Goal: Task Accomplishment & Management: Manage account settings

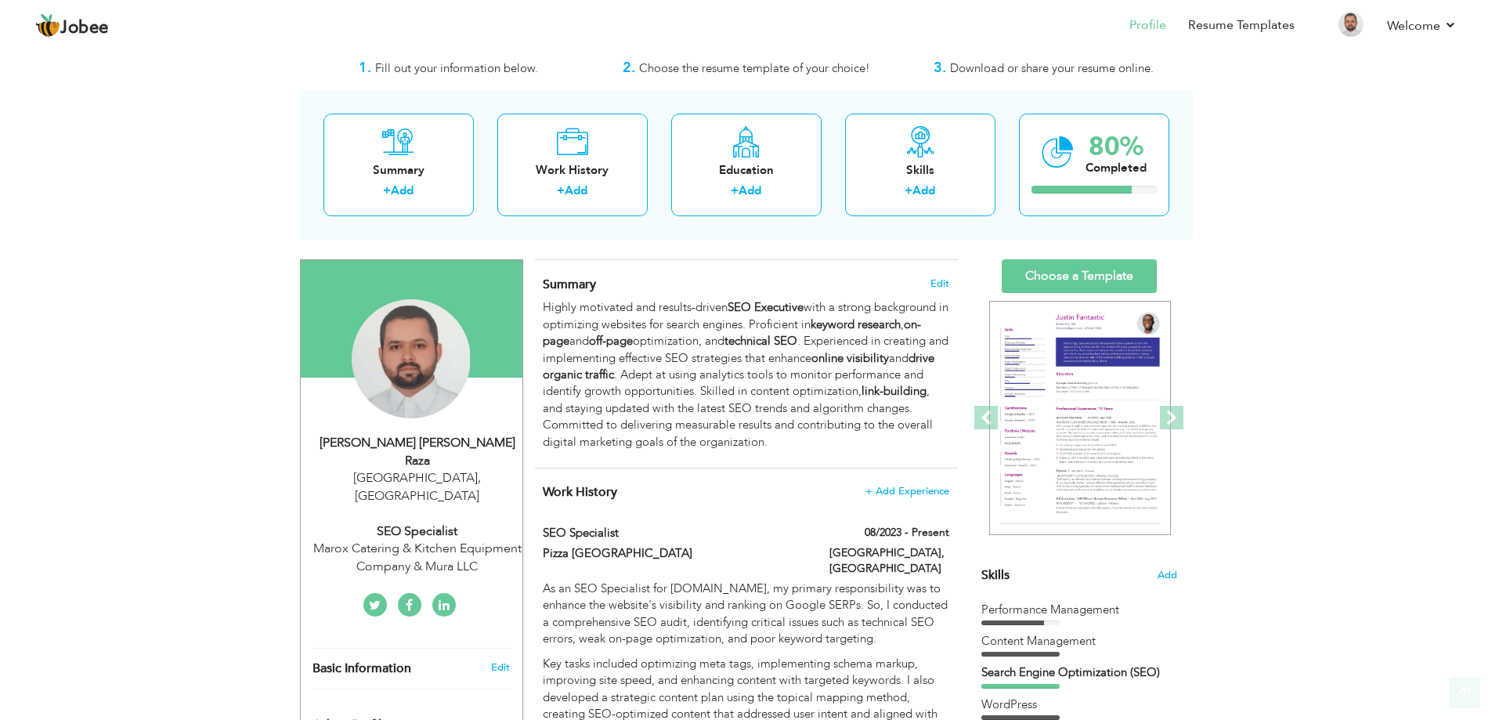
scroll to position [31, 0]
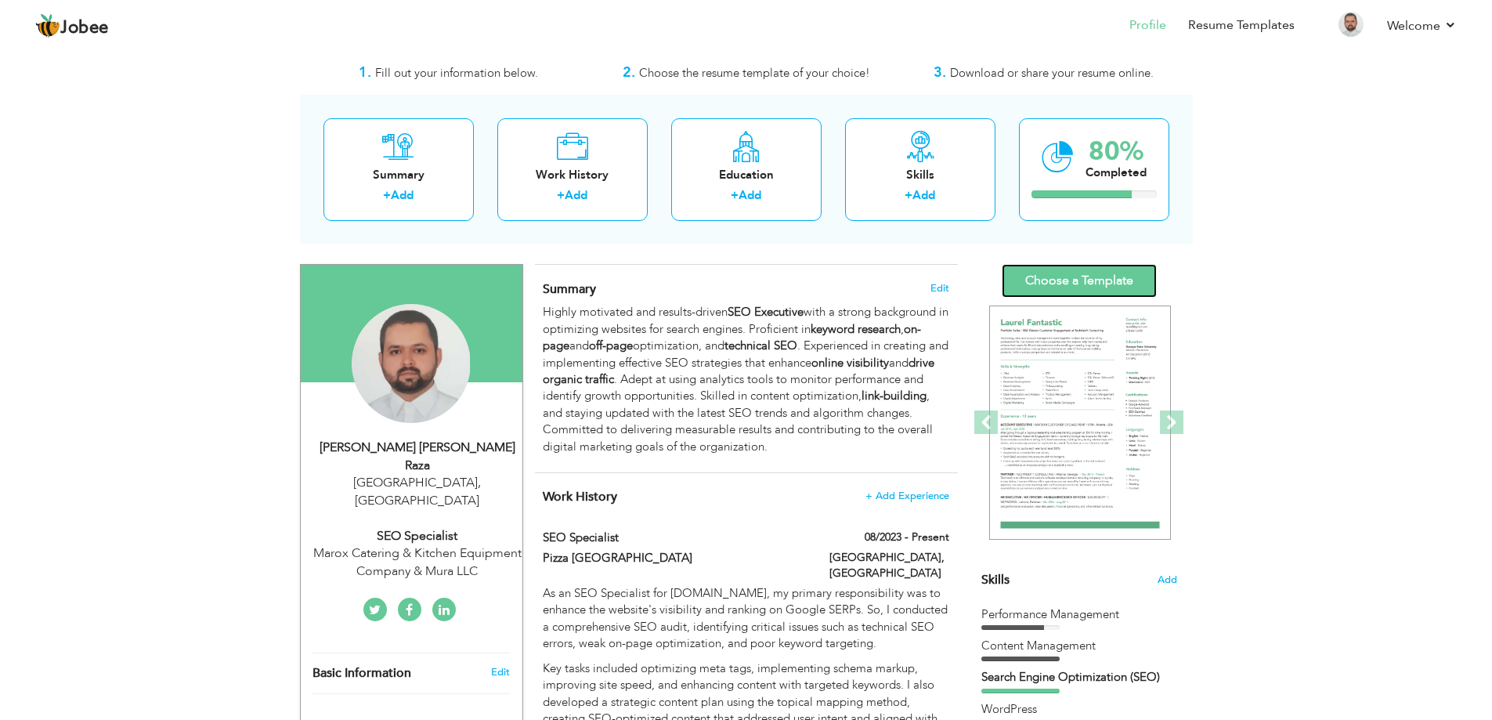
click at [1099, 279] on link "Choose a Template" at bounding box center [1079, 281] width 155 height 34
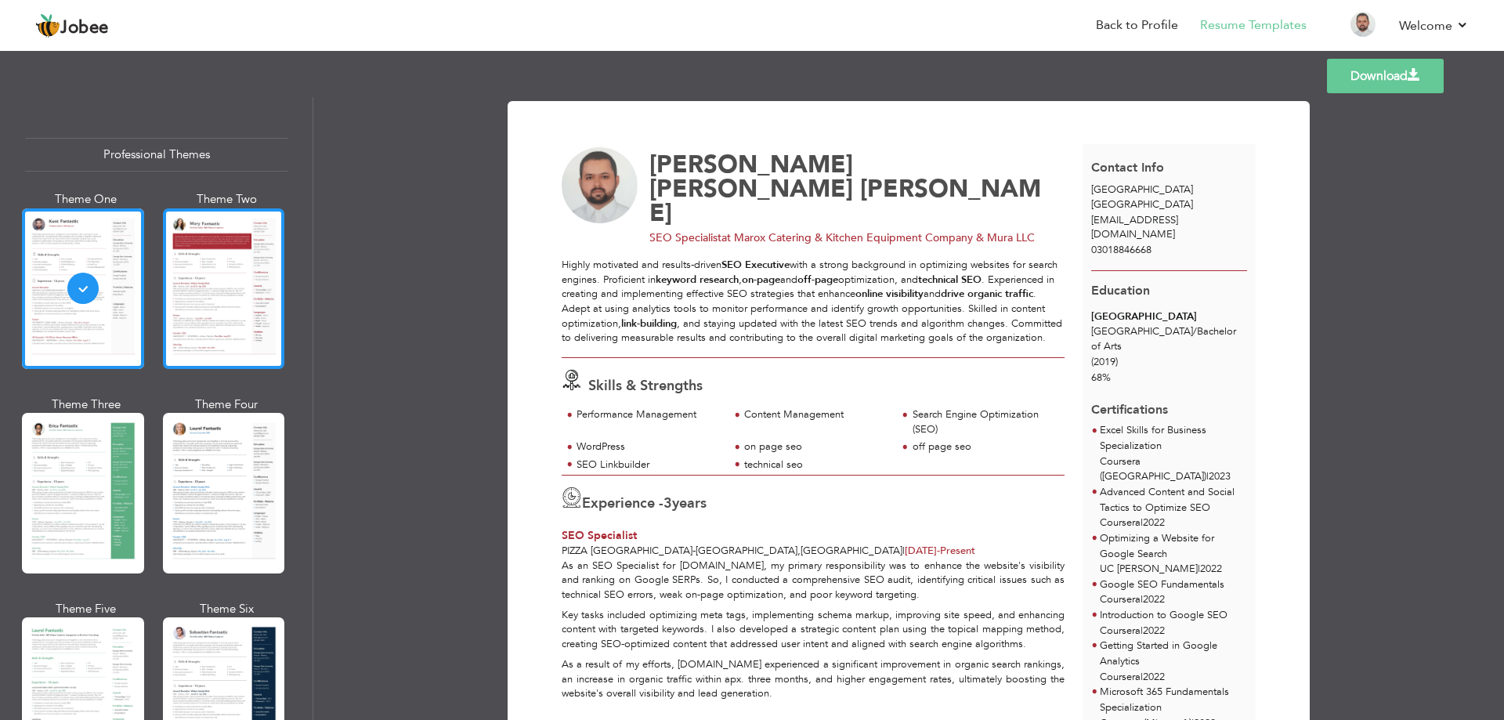
click at [199, 276] on div at bounding box center [224, 288] width 122 height 161
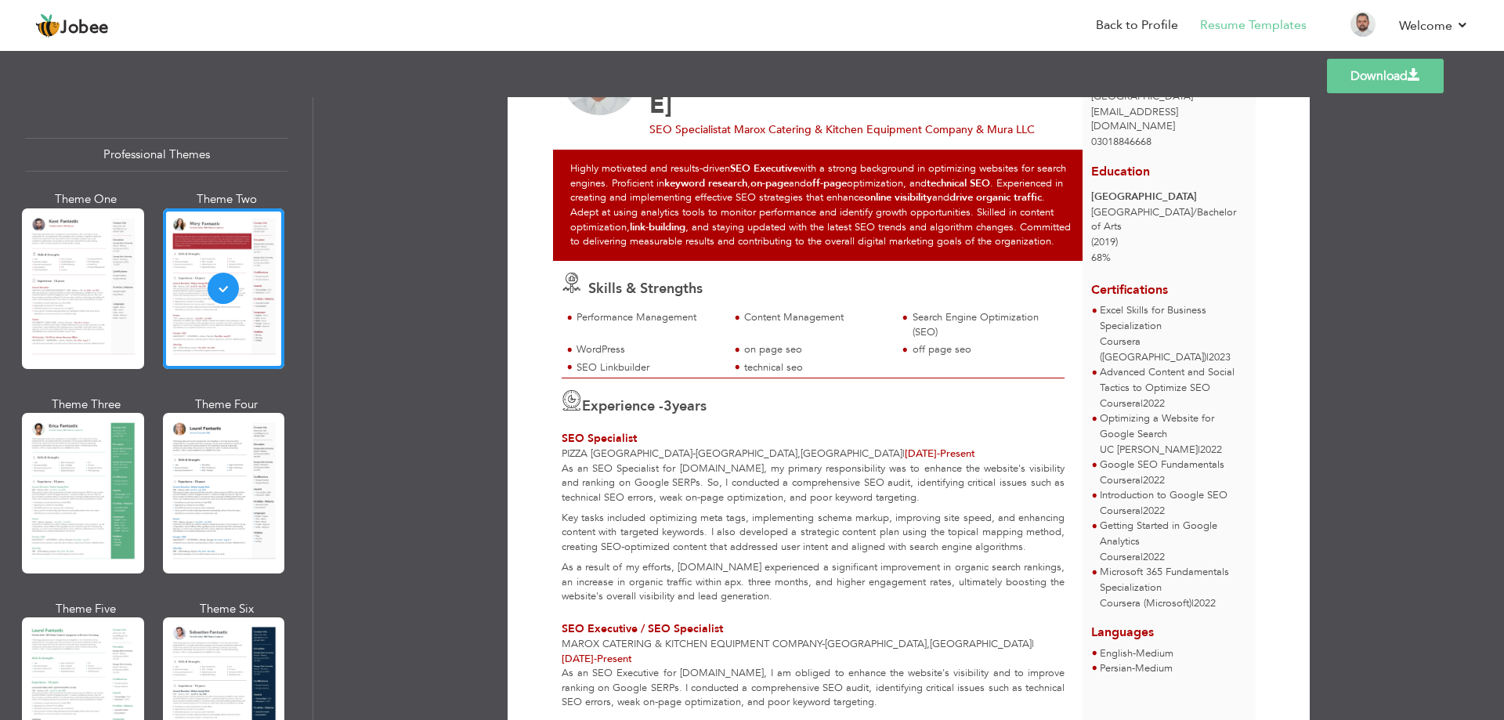
scroll to position [112, 0]
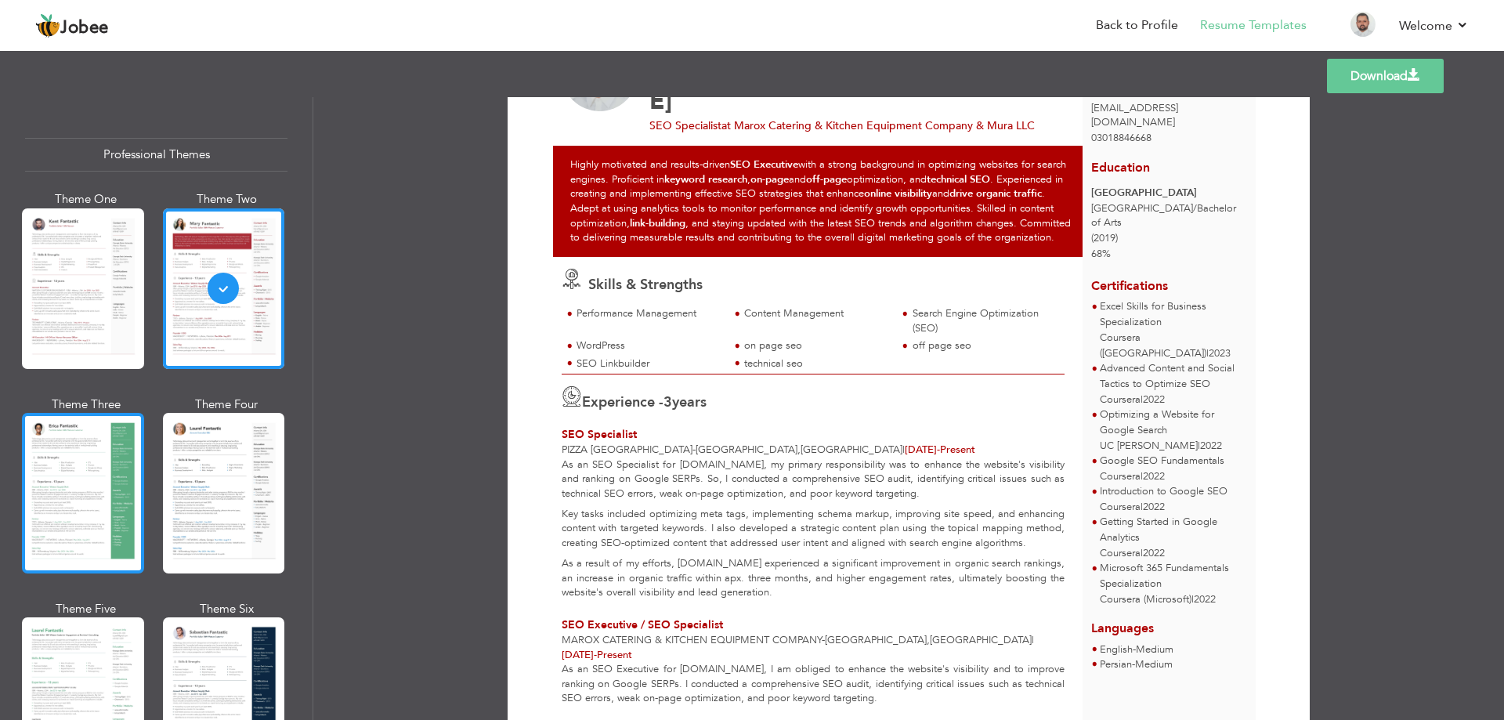
click at [92, 473] on div at bounding box center [83, 493] width 122 height 161
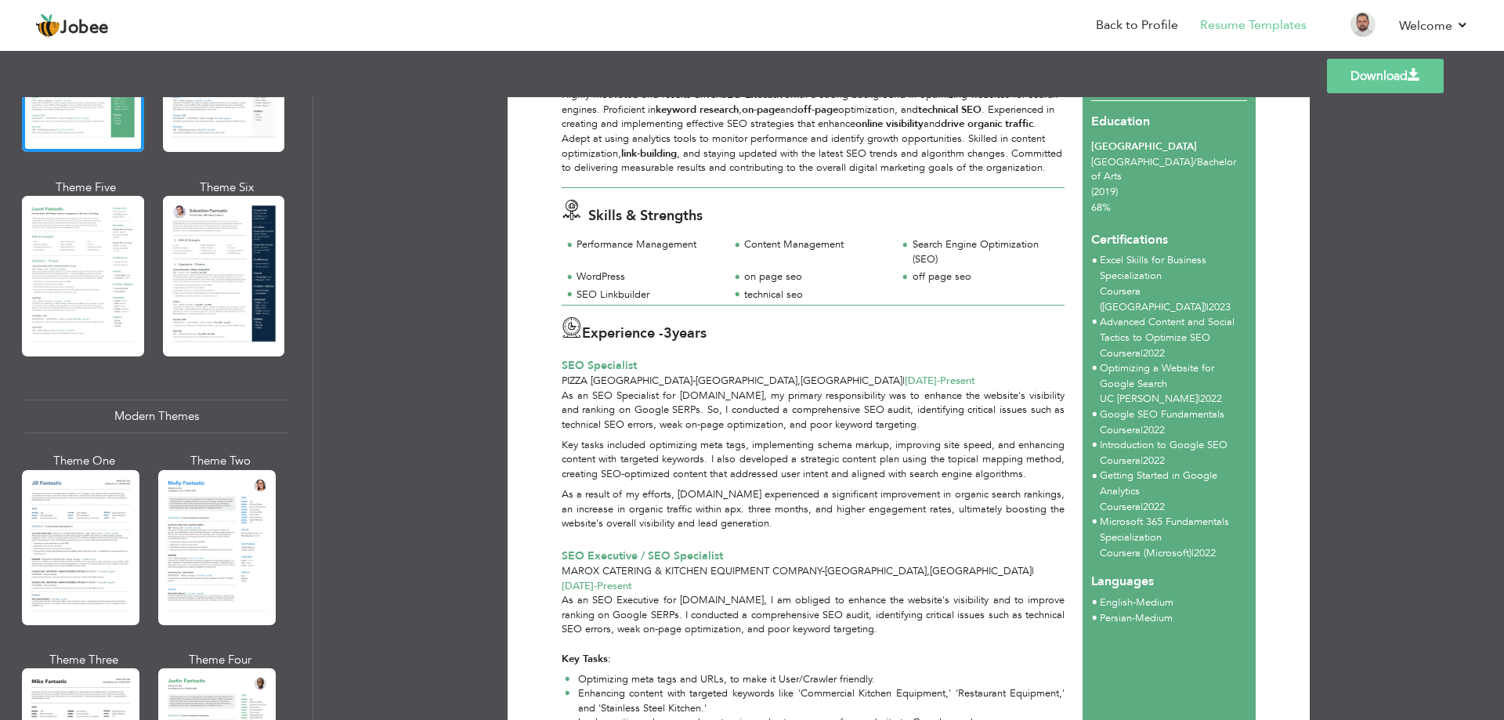
scroll to position [430, 0]
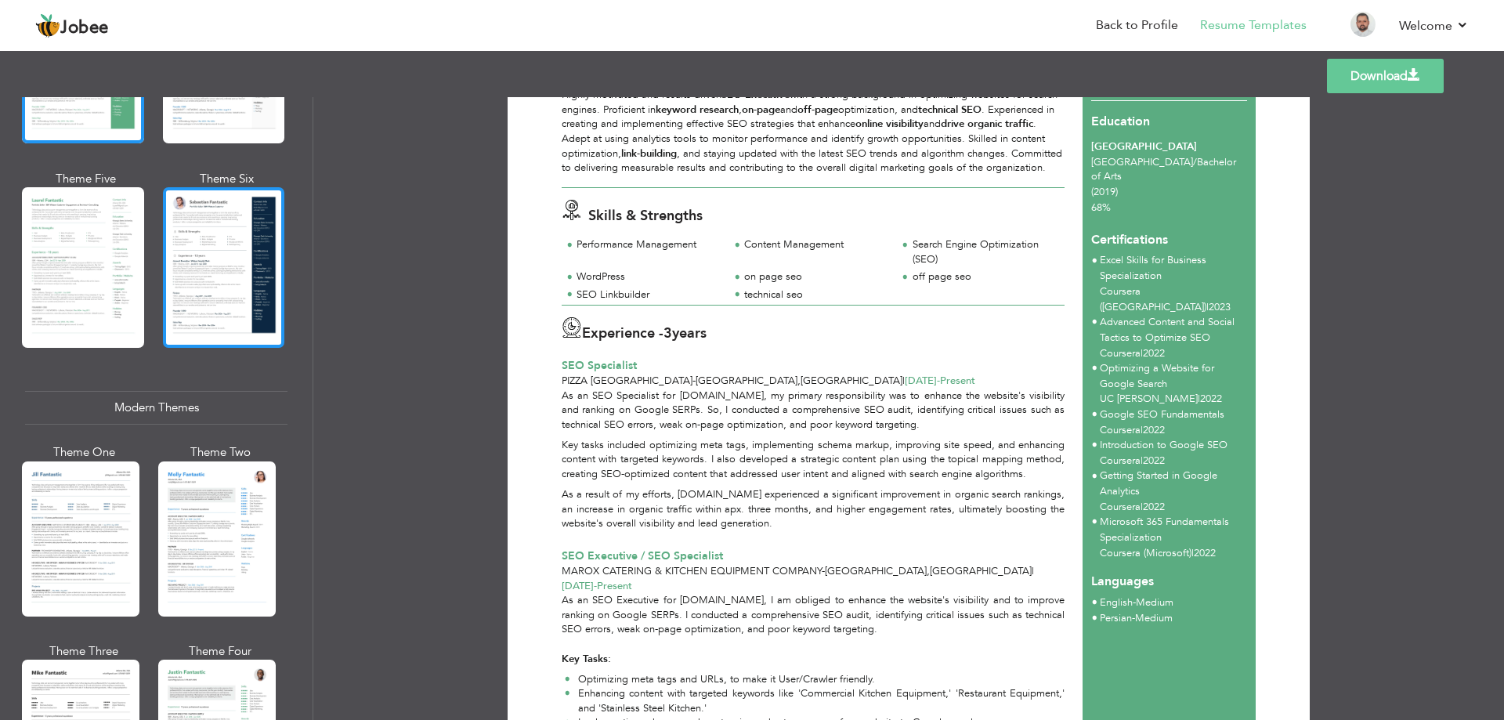
click at [233, 238] on div at bounding box center [224, 267] width 122 height 161
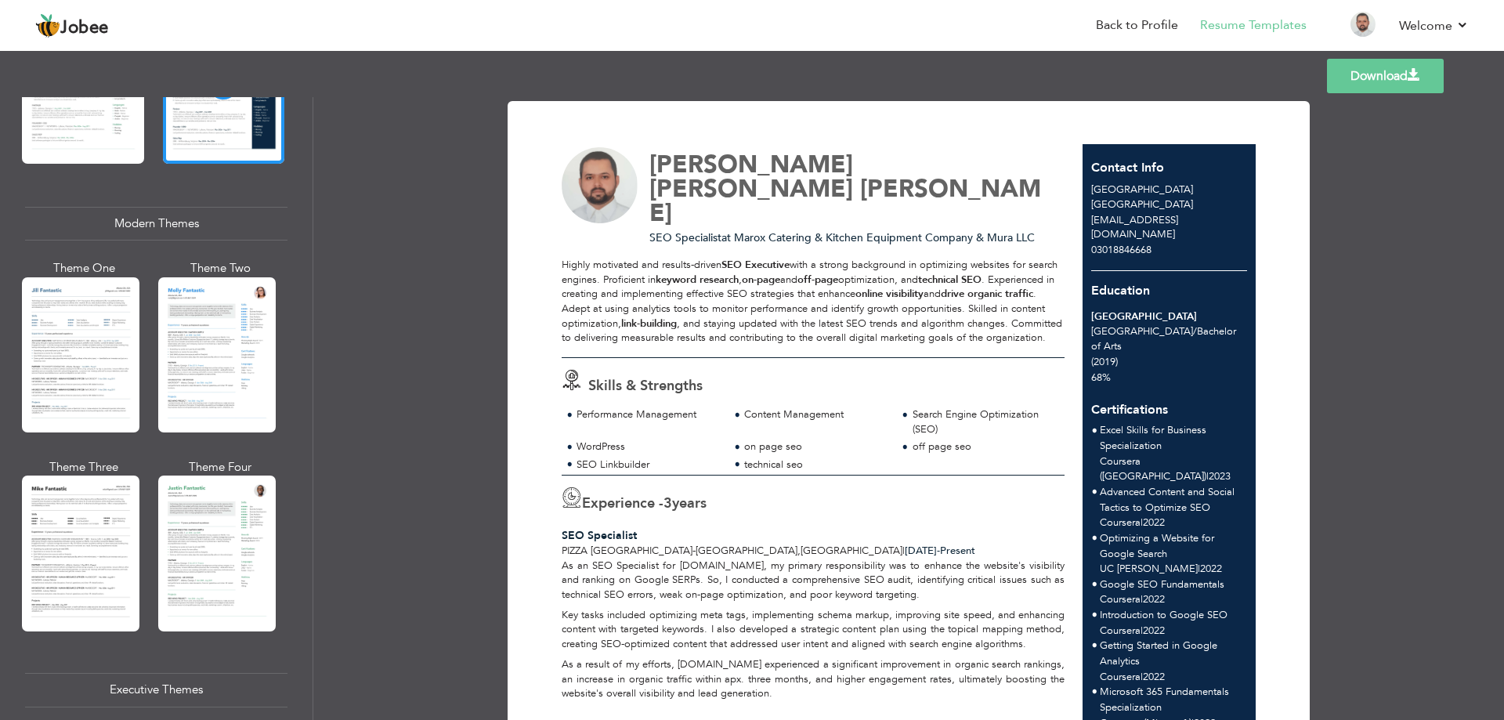
scroll to position [623, 0]
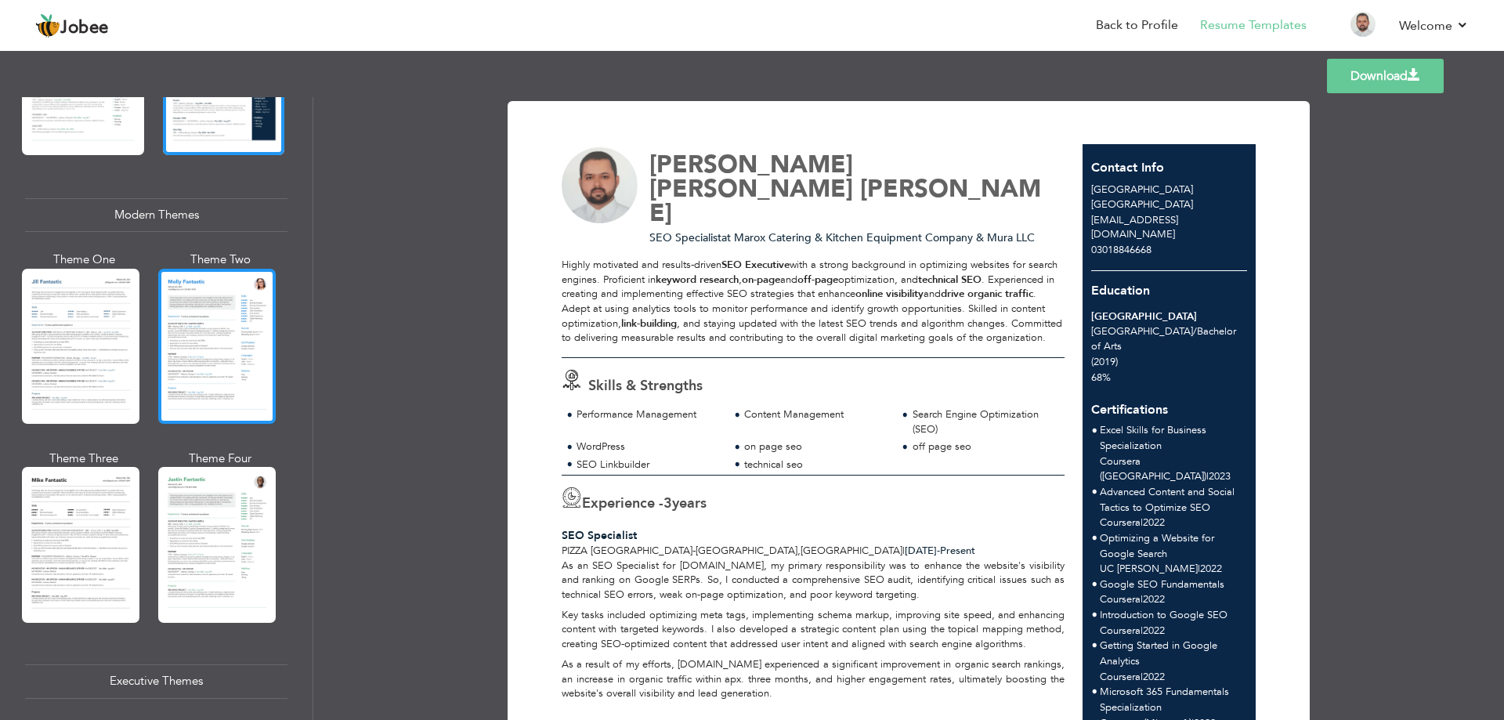
click at [241, 349] on div at bounding box center [216, 346] width 117 height 155
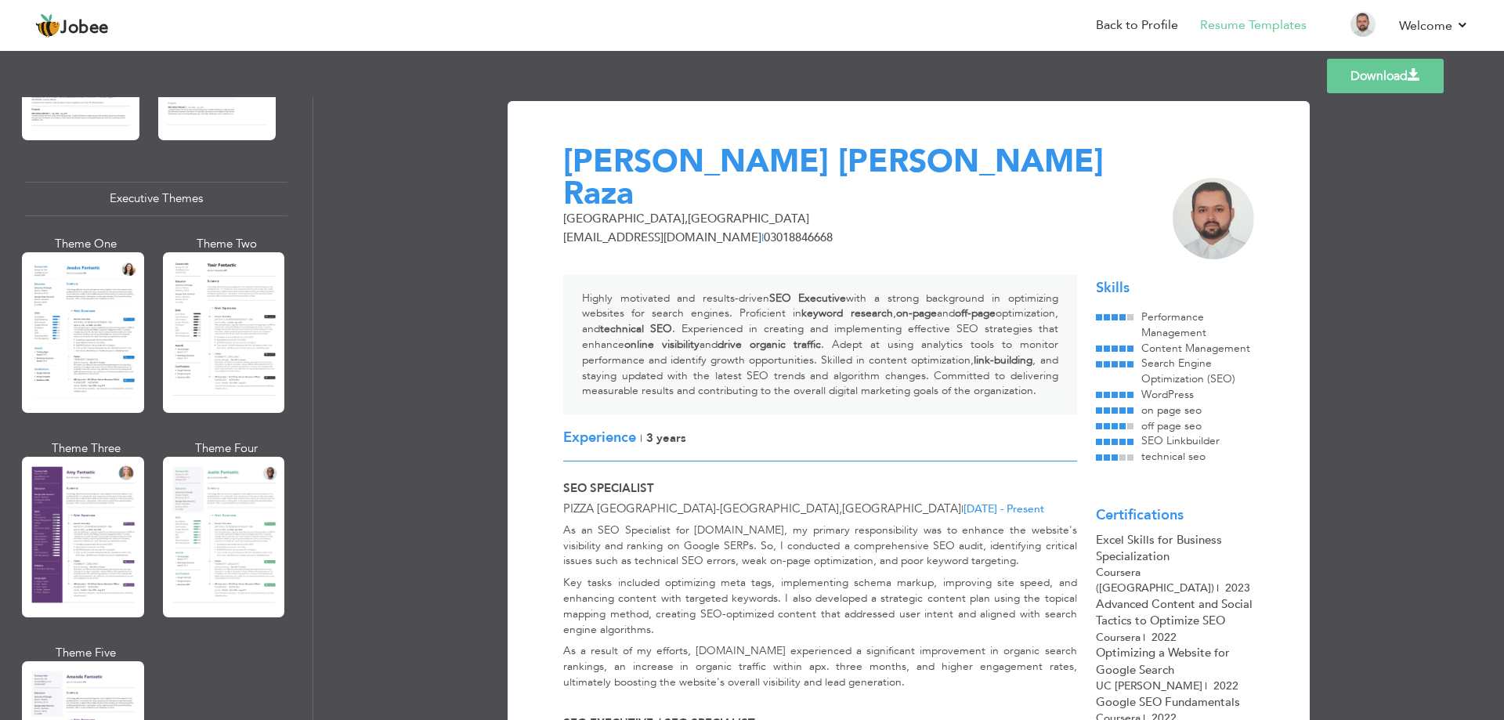
scroll to position [1108, 0]
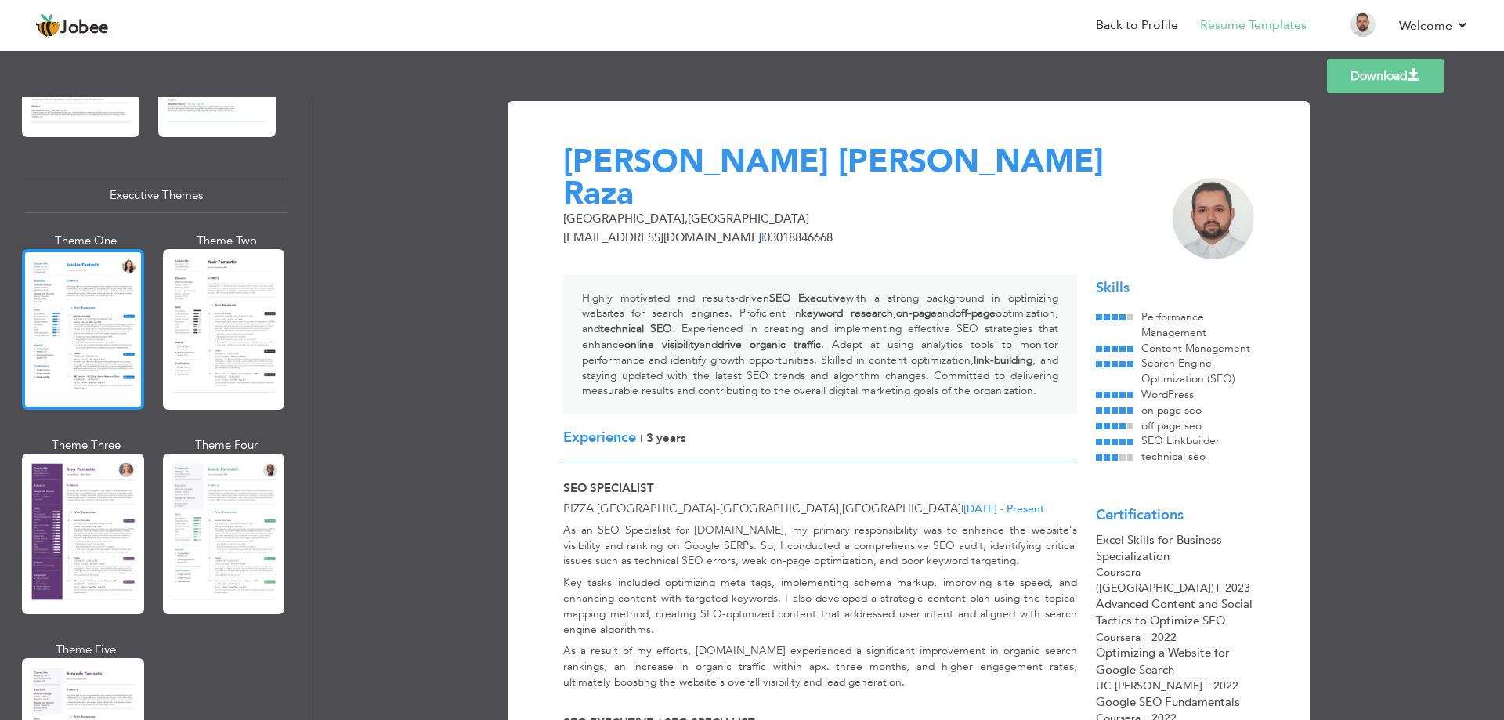
click at [93, 322] on div at bounding box center [83, 329] width 122 height 161
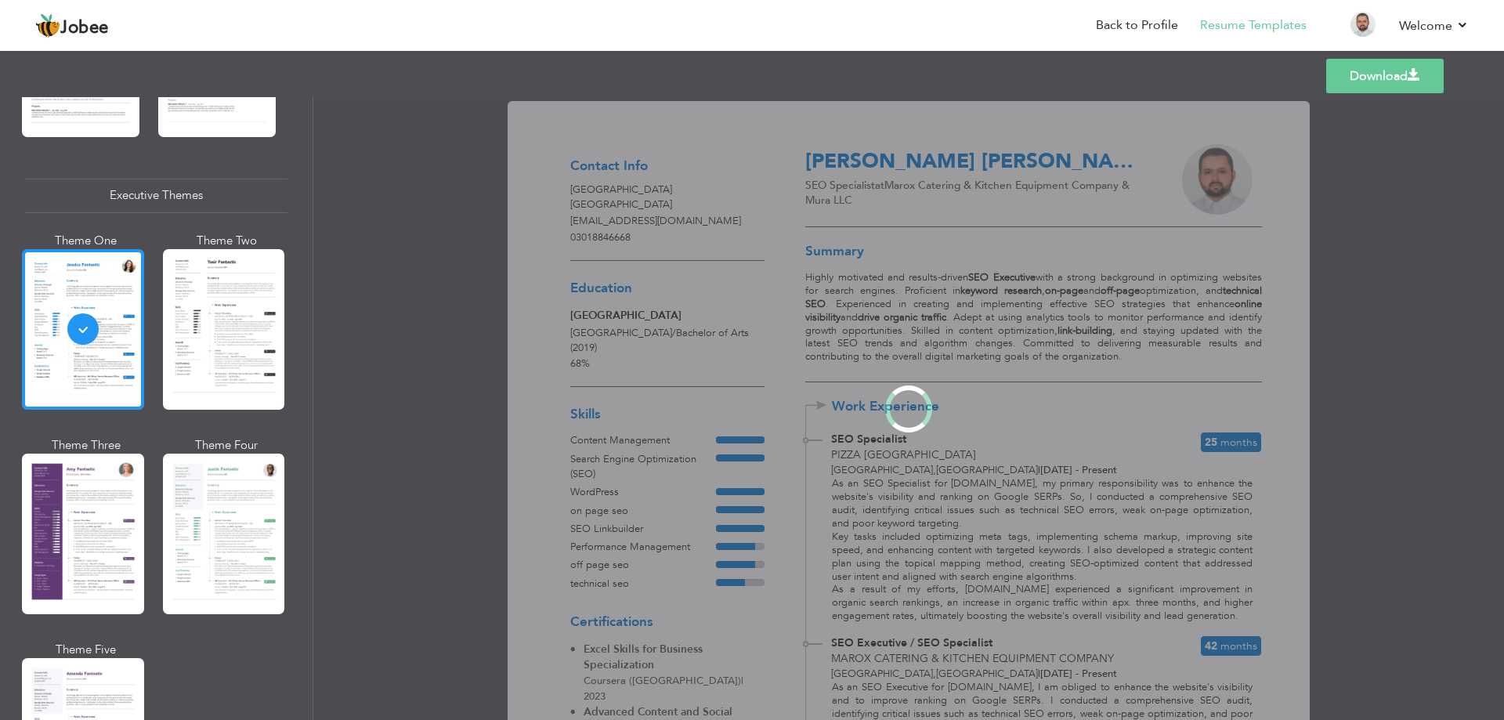
scroll to position [1107, 0]
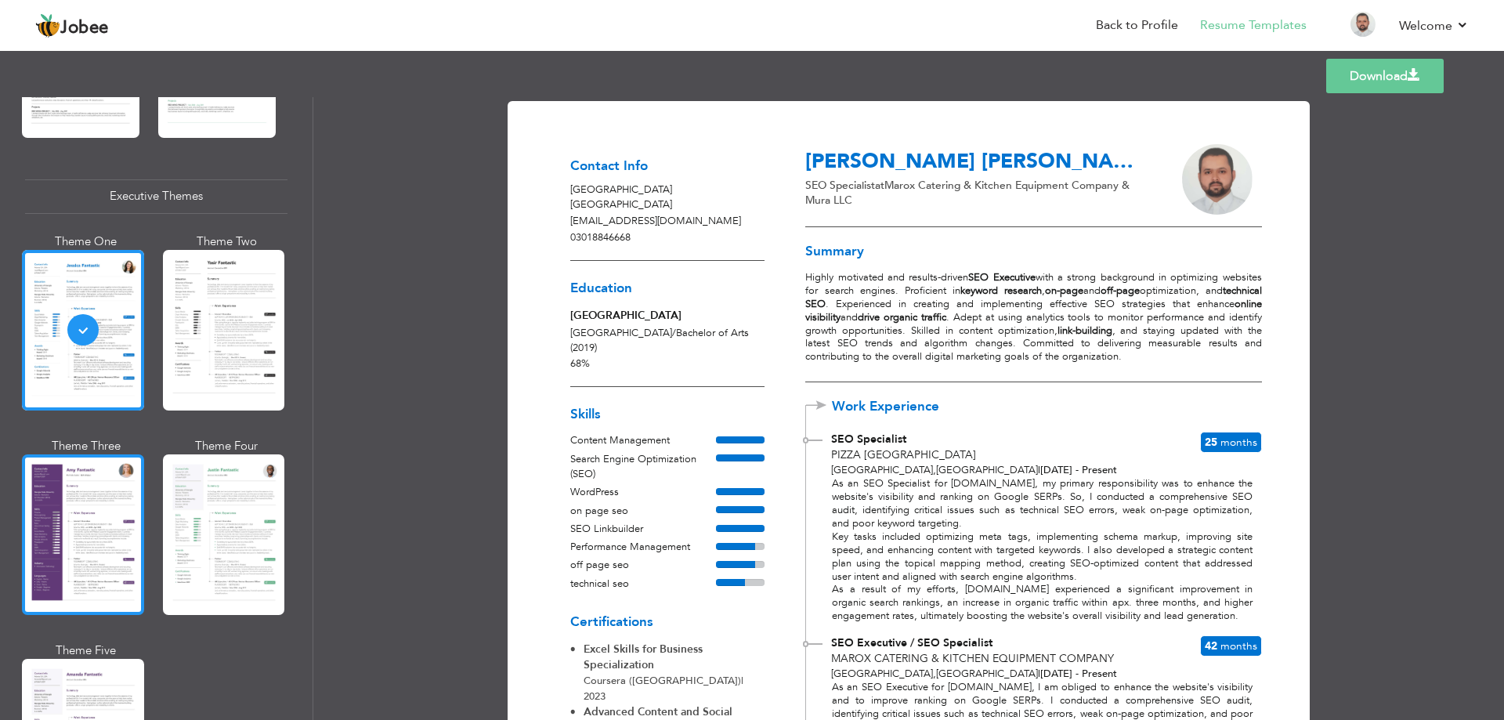
click at [93, 492] on div at bounding box center [83, 534] width 122 height 161
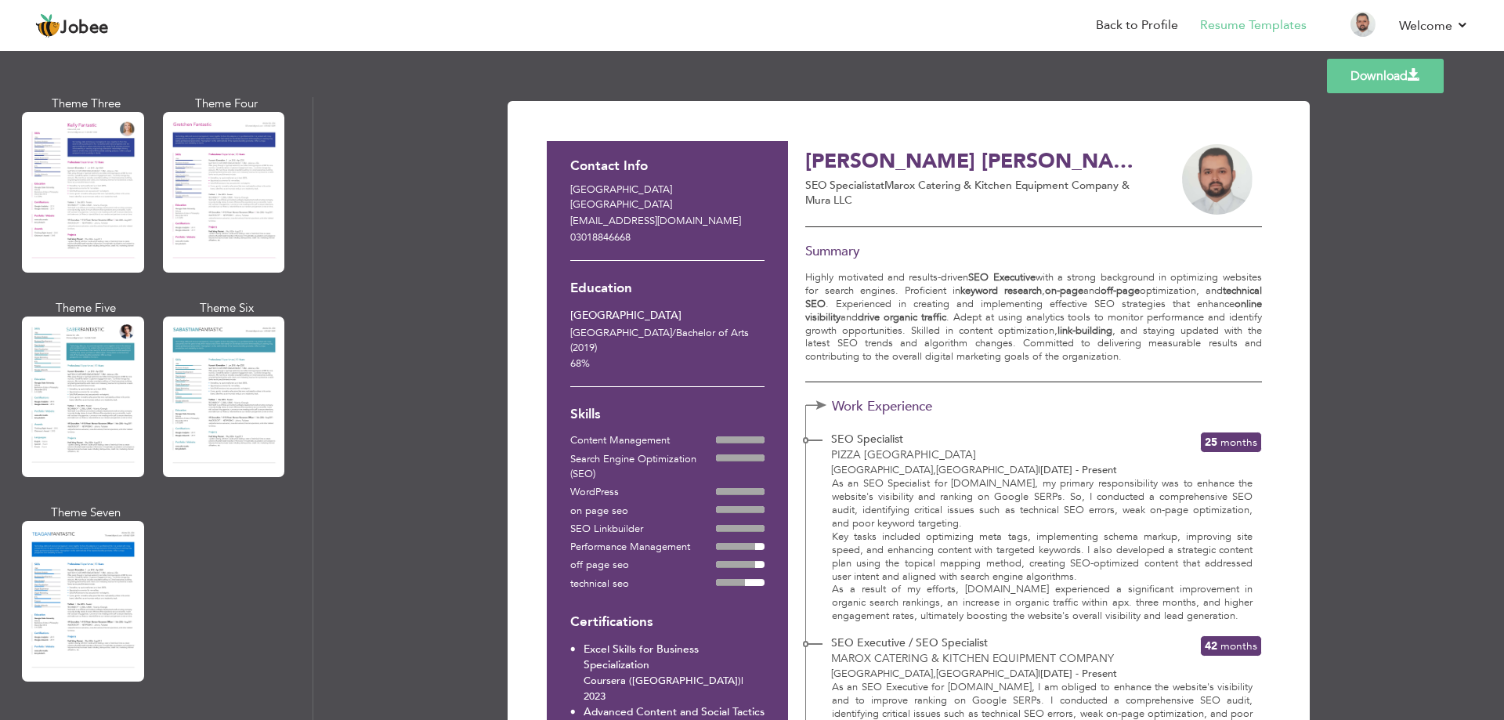
scroll to position [2173, 0]
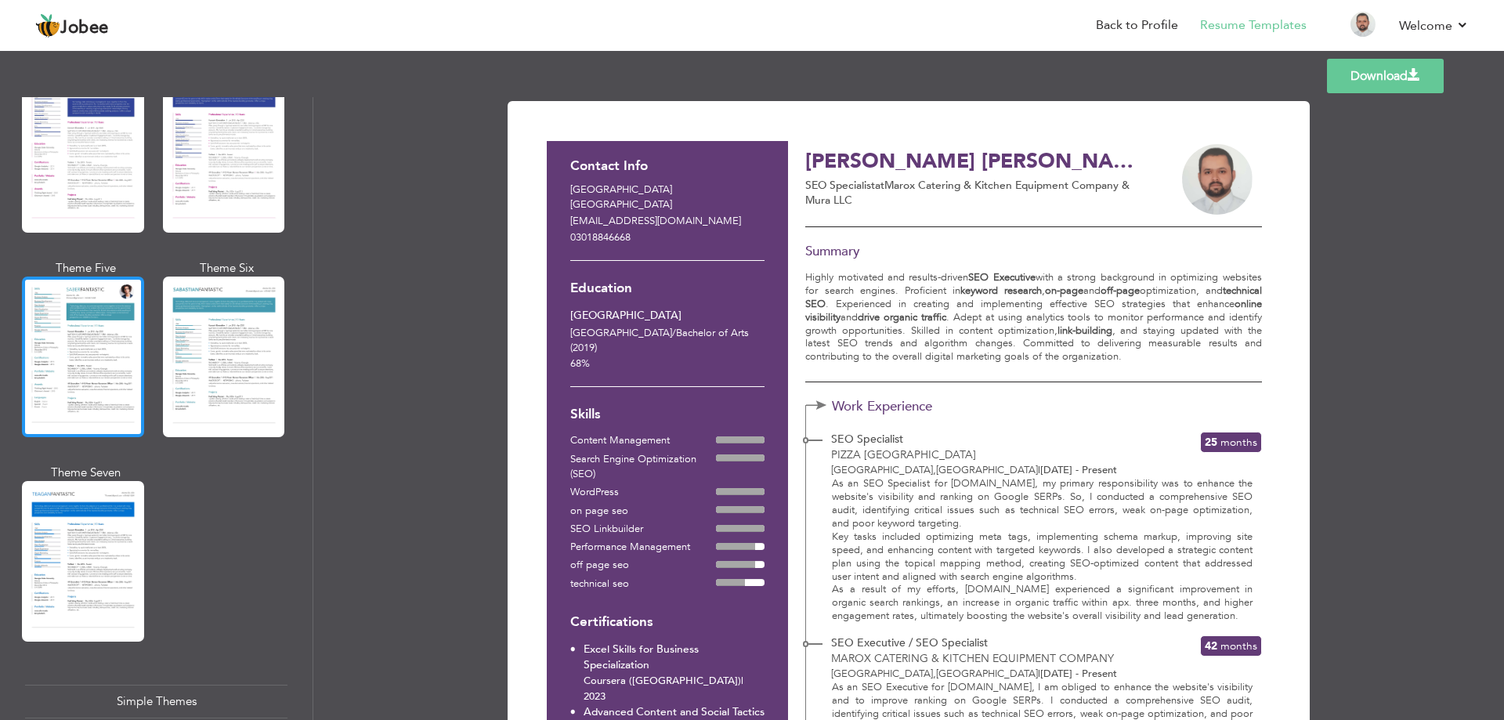
click at [88, 309] on div at bounding box center [83, 356] width 122 height 161
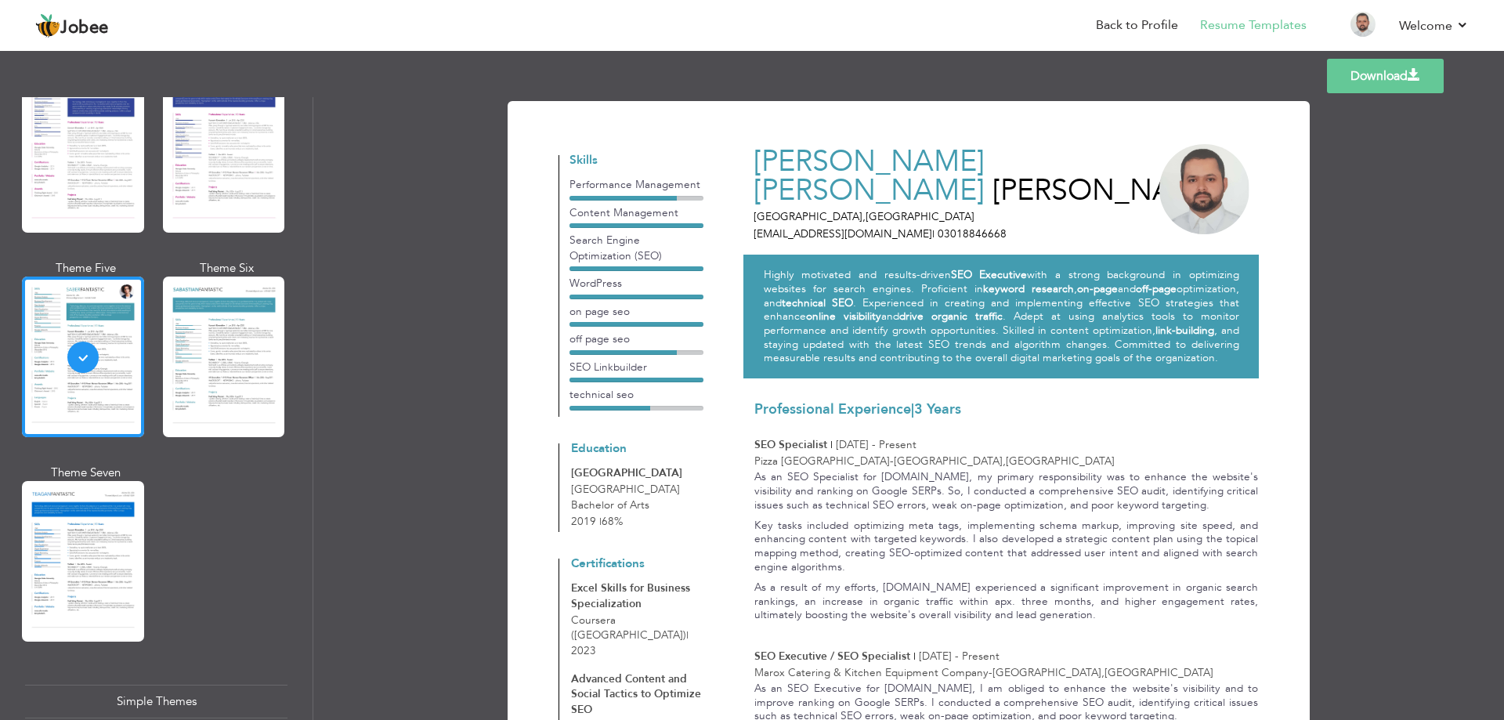
drag, startPoint x: 315, startPoint y: 564, endPoint x: 315, endPoint y: 603, distance: 39.2
click at [315, 603] on div "Download [PERSON_NAME] [PERSON_NAME] Raza [GEOGRAPHIC_DATA] , [GEOGRAPHIC_DATA]…" at bounding box center [908, 408] width 1190 height 623
drag, startPoint x: 314, startPoint y: 600, endPoint x: 314, endPoint y: 620, distance: 19.6
click at [314, 620] on div "Download [PERSON_NAME] [PERSON_NAME] Raza [GEOGRAPHIC_DATA] , [GEOGRAPHIC_DATA]…" at bounding box center [908, 408] width 1190 height 623
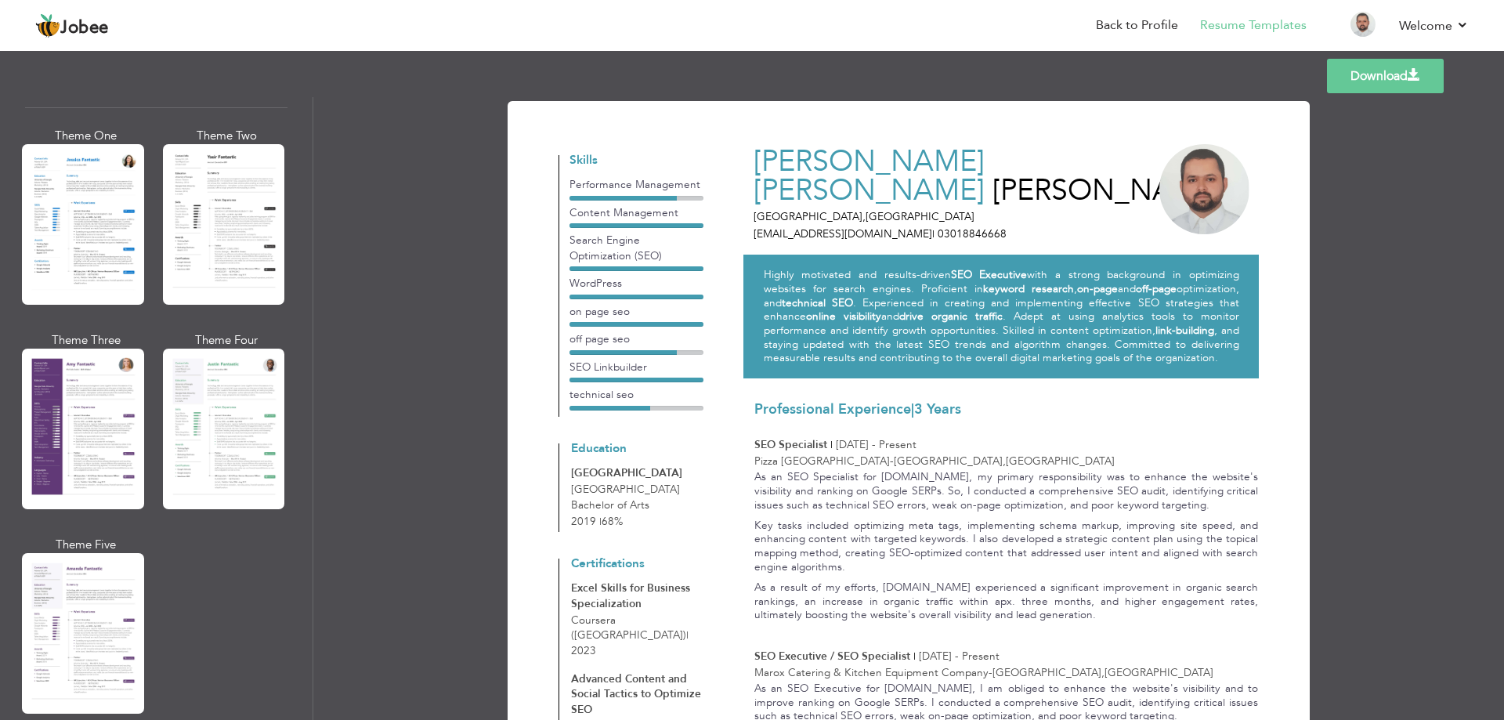
scroll to position [1165, 0]
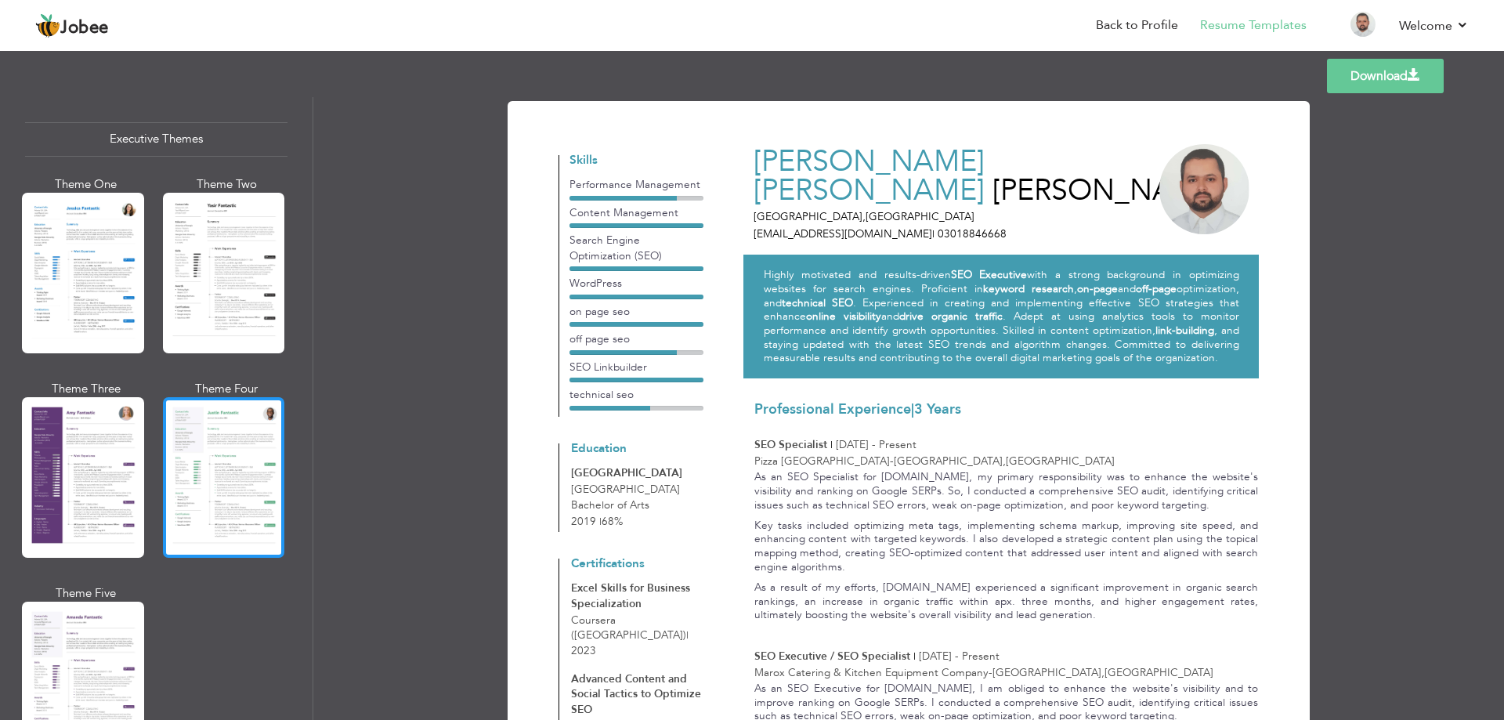
click at [232, 445] on div at bounding box center [224, 477] width 122 height 161
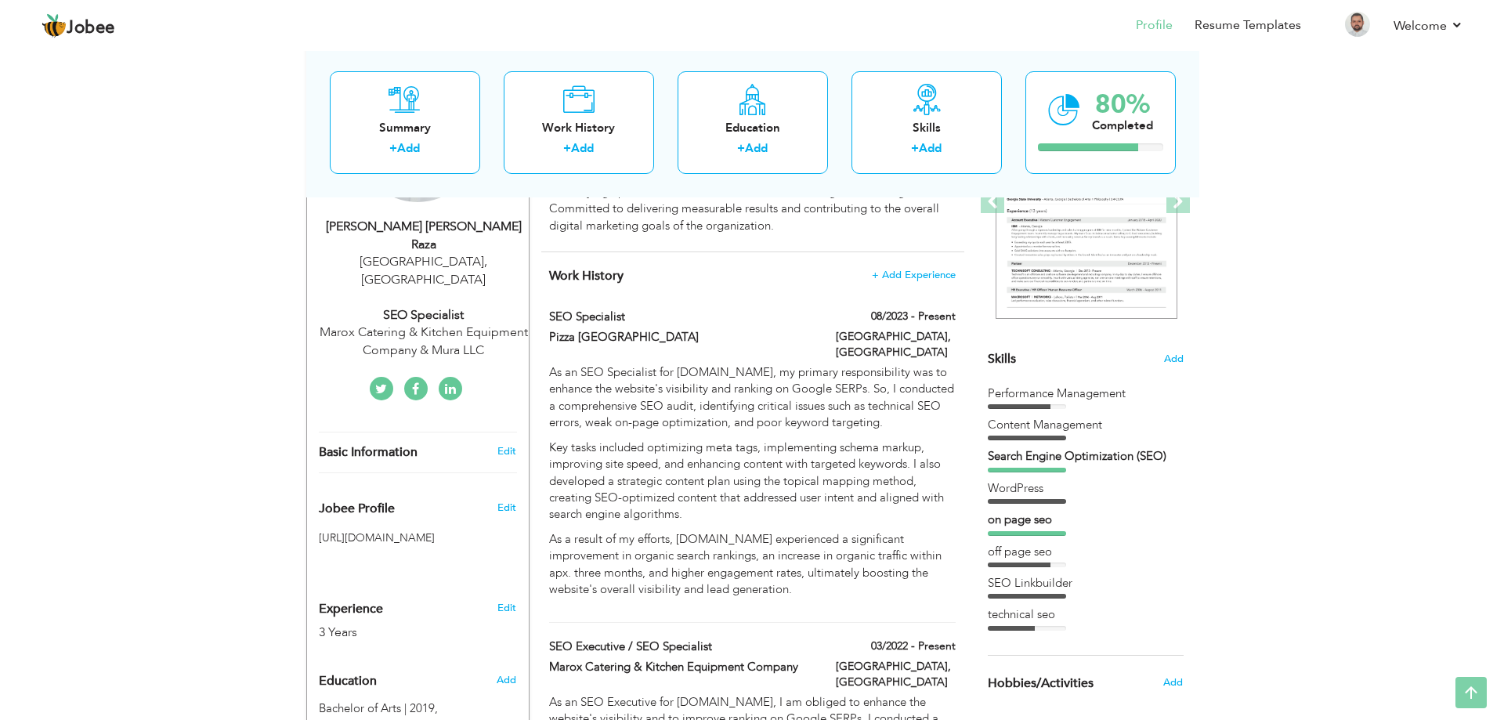
scroll to position [31, 0]
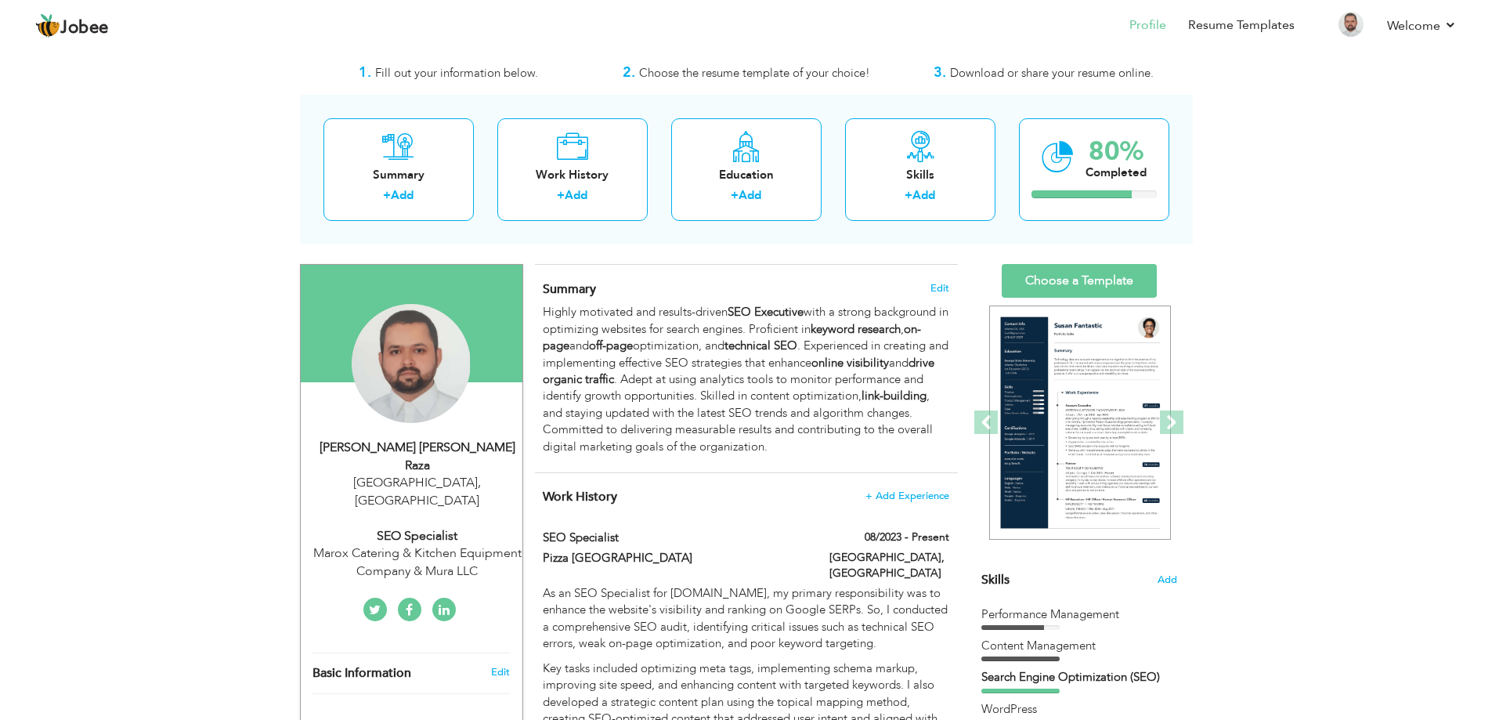
click at [422, 527] on div "SEO Specialist" at bounding box center [417, 536] width 210 height 18
type input "[PERSON_NAME] [PERSON_NAME]"
type input "[PERSON_NAME]"
type input "03018846668"
select select "number:166"
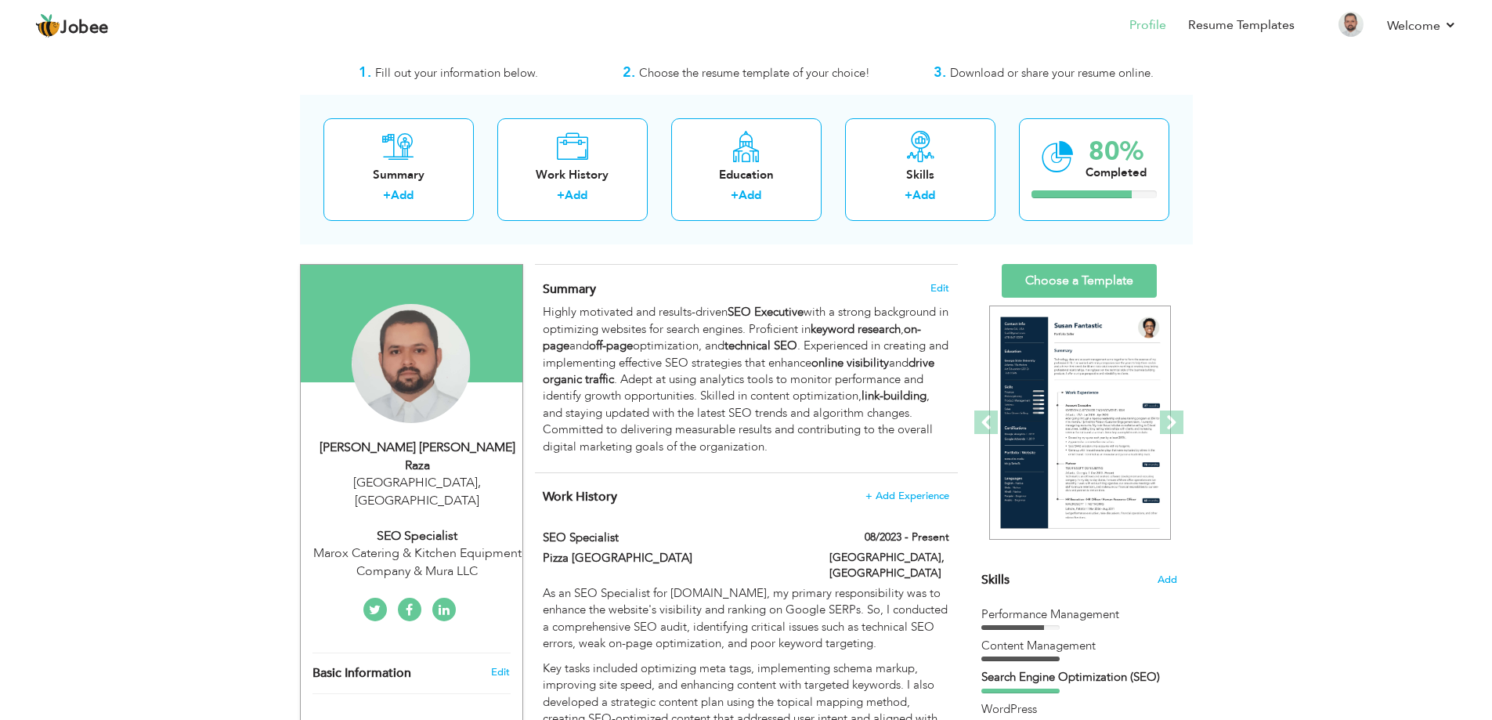
type input "[GEOGRAPHIC_DATA]"
select select "number:5"
type input "Marox Catering & Kitchen Equipment Company & Mura LLC"
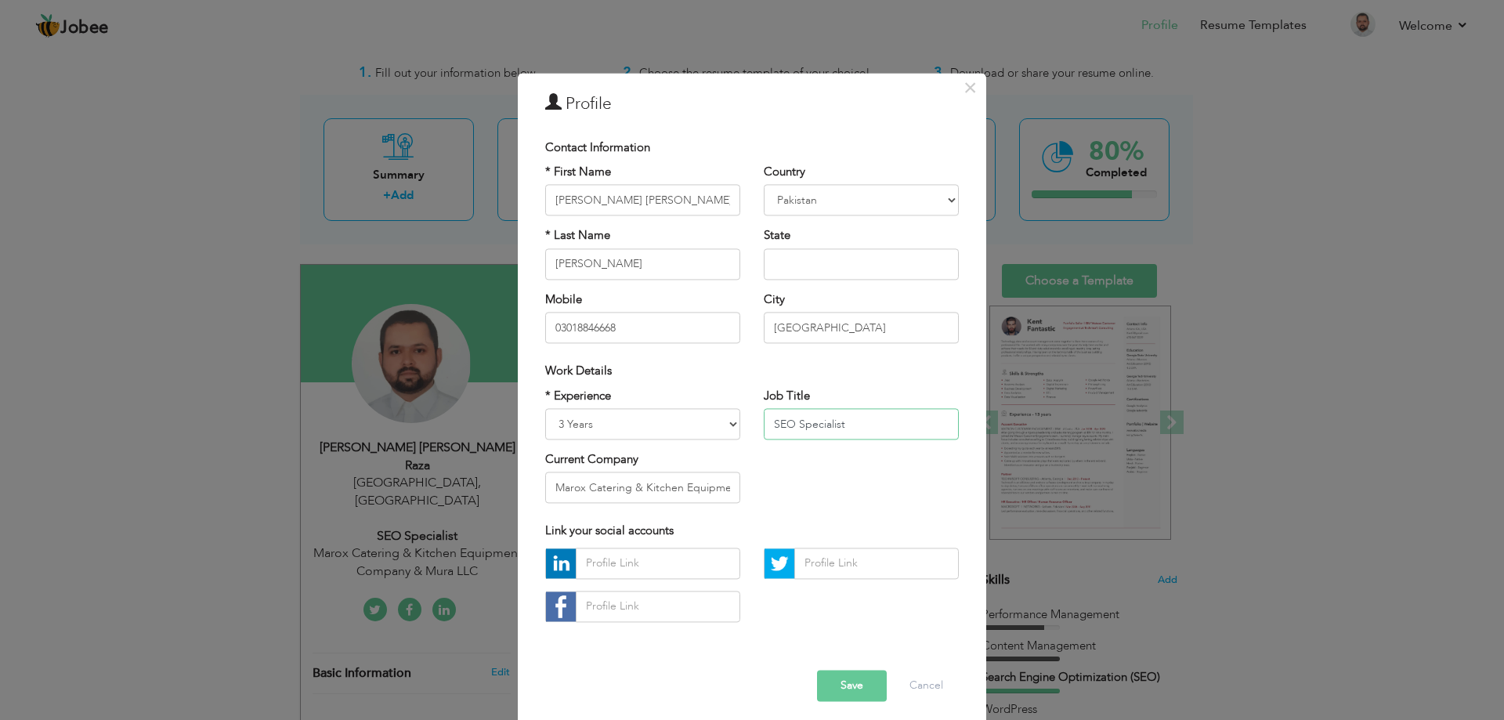
drag, startPoint x: 841, startPoint y: 424, endPoint x: 796, endPoint y: 424, distance: 45.4
click at [796, 424] on input "SEO Specialist" at bounding box center [861, 423] width 195 height 31
click at [831, 425] on input "SEO Specialist" at bounding box center [861, 423] width 195 height 31
drag, startPoint x: 842, startPoint y: 425, endPoint x: 793, endPoint y: 428, distance: 48.6
click at [793, 428] on input "SEO Specialist" at bounding box center [861, 423] width 195 height 31
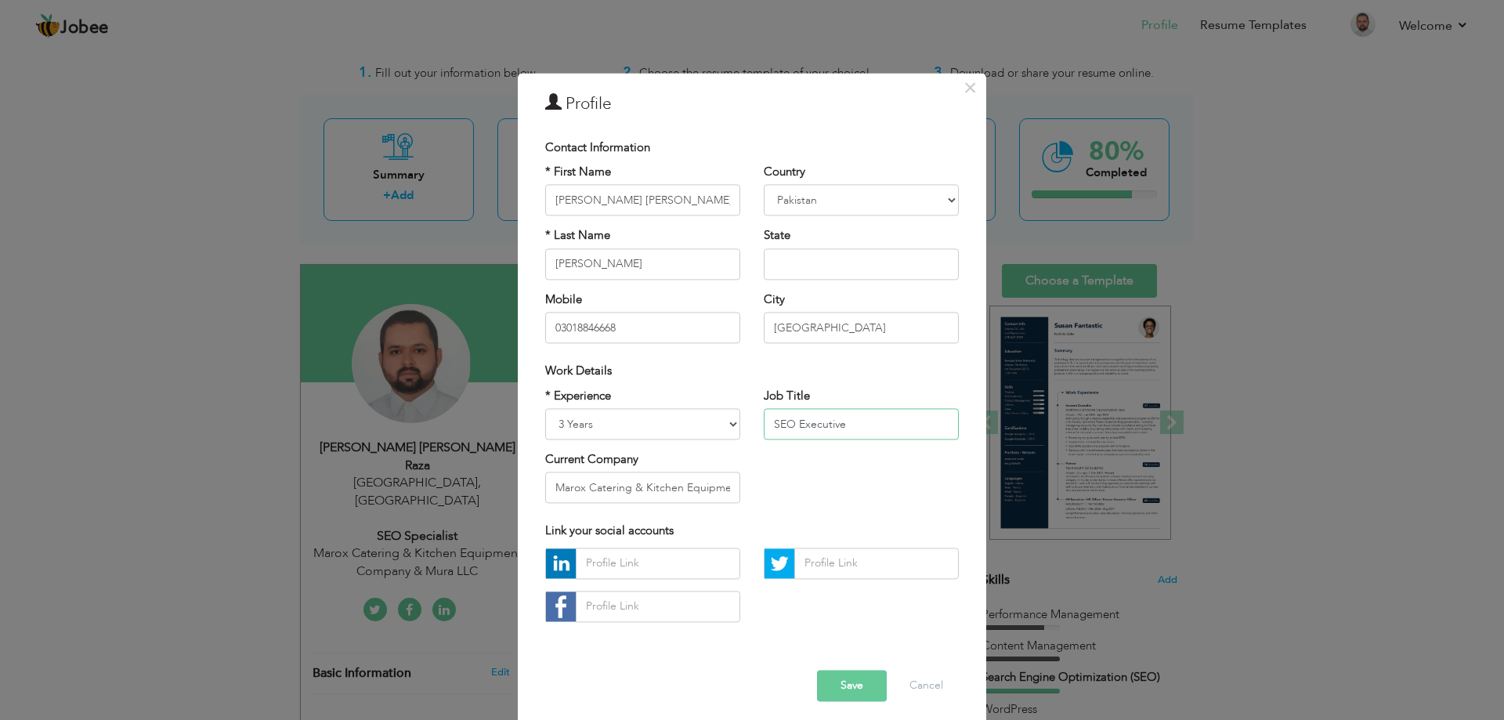
type input "SEO Executive"
click at [644, 485] on input "Marox Catering & Kitchen Equipment Company & Mura LLC" at bounding box center [642, 487] width 195 height 31
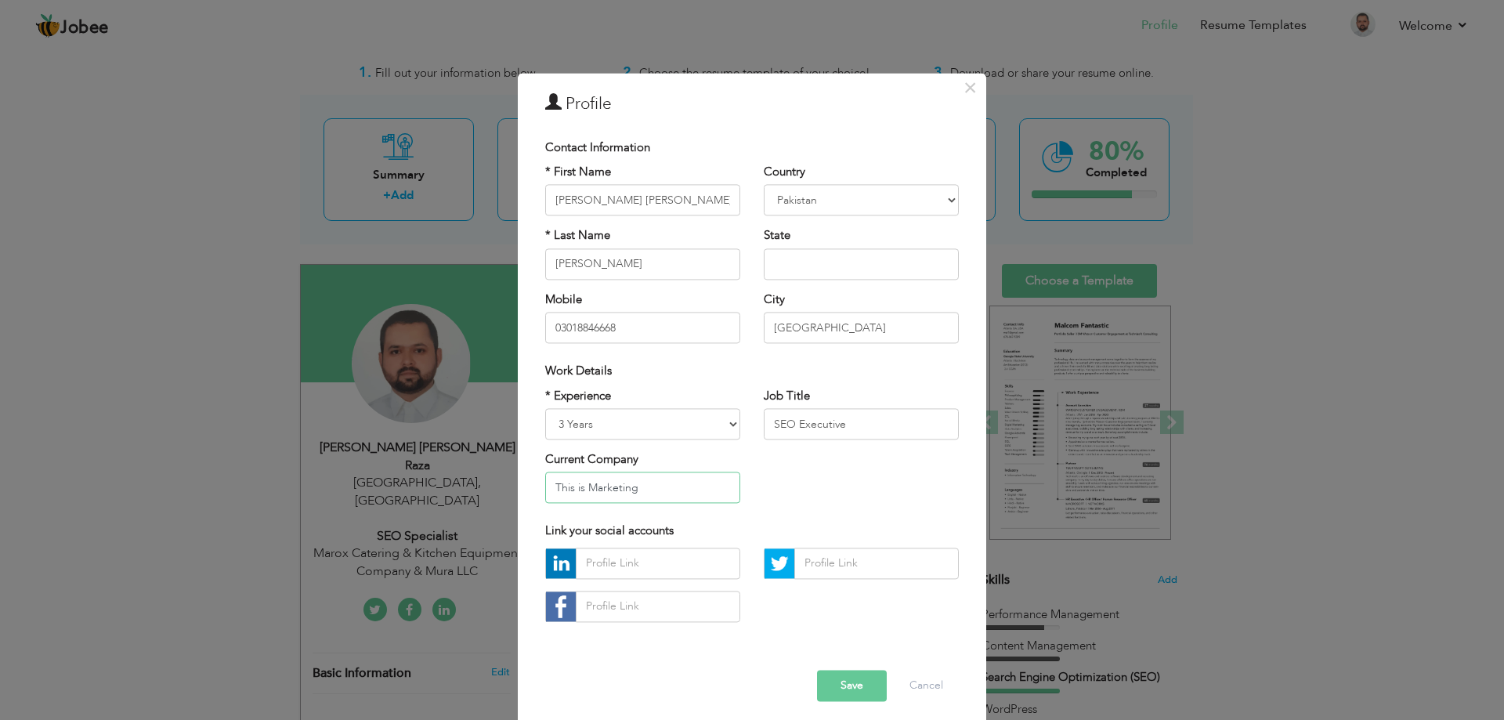
type input "This is Marketing"
click at [602, 566] on input "text" at bounding box center [658, 562] width 164 height 31
paste input "https://www.linkedin.com/in/muhammed-gulfam/"
type input "https://www.linkedin.com/in/muhammed-gulfam/"
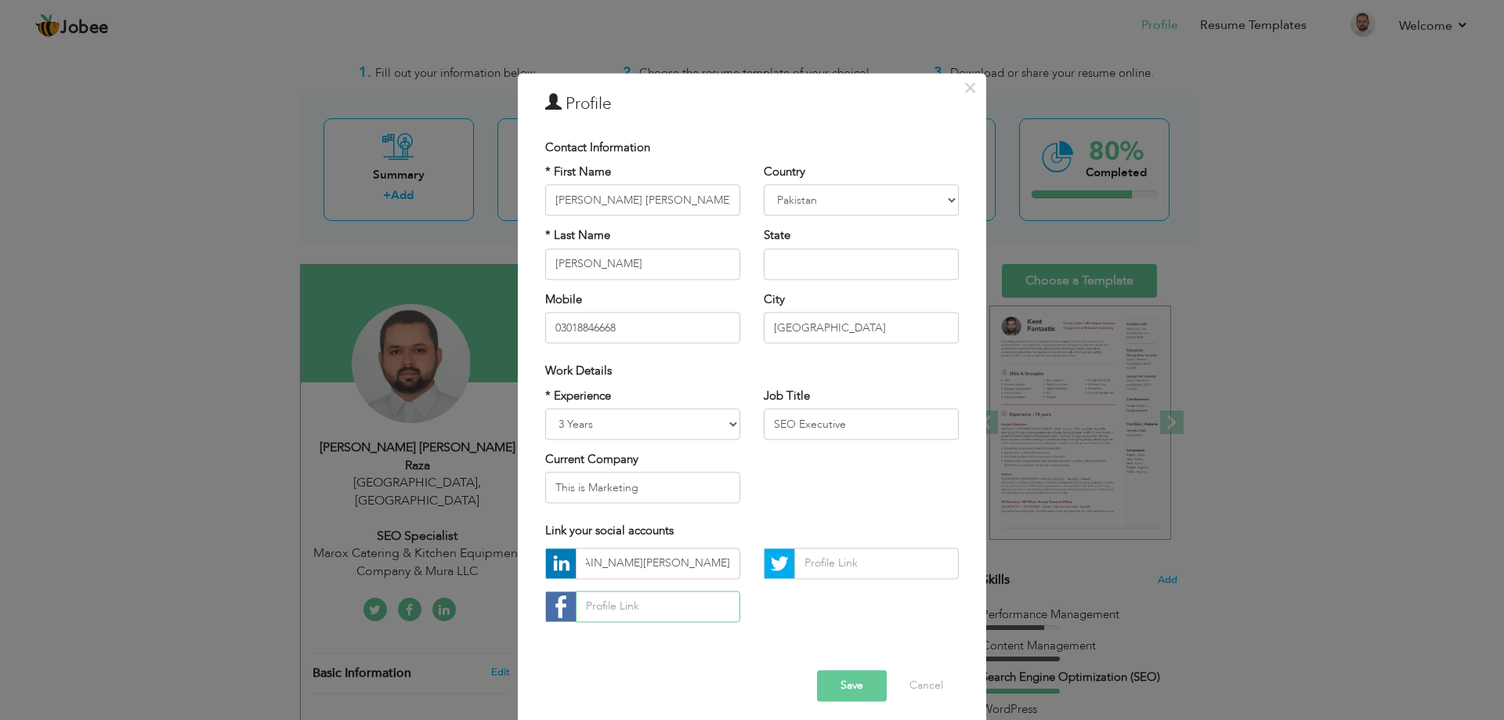
click at [627, 610] on input "text" at bounding box center [658, 606] width 164 height 31
paste input "https://www.facebook.com/syedgulfam.tebrazi.7/"
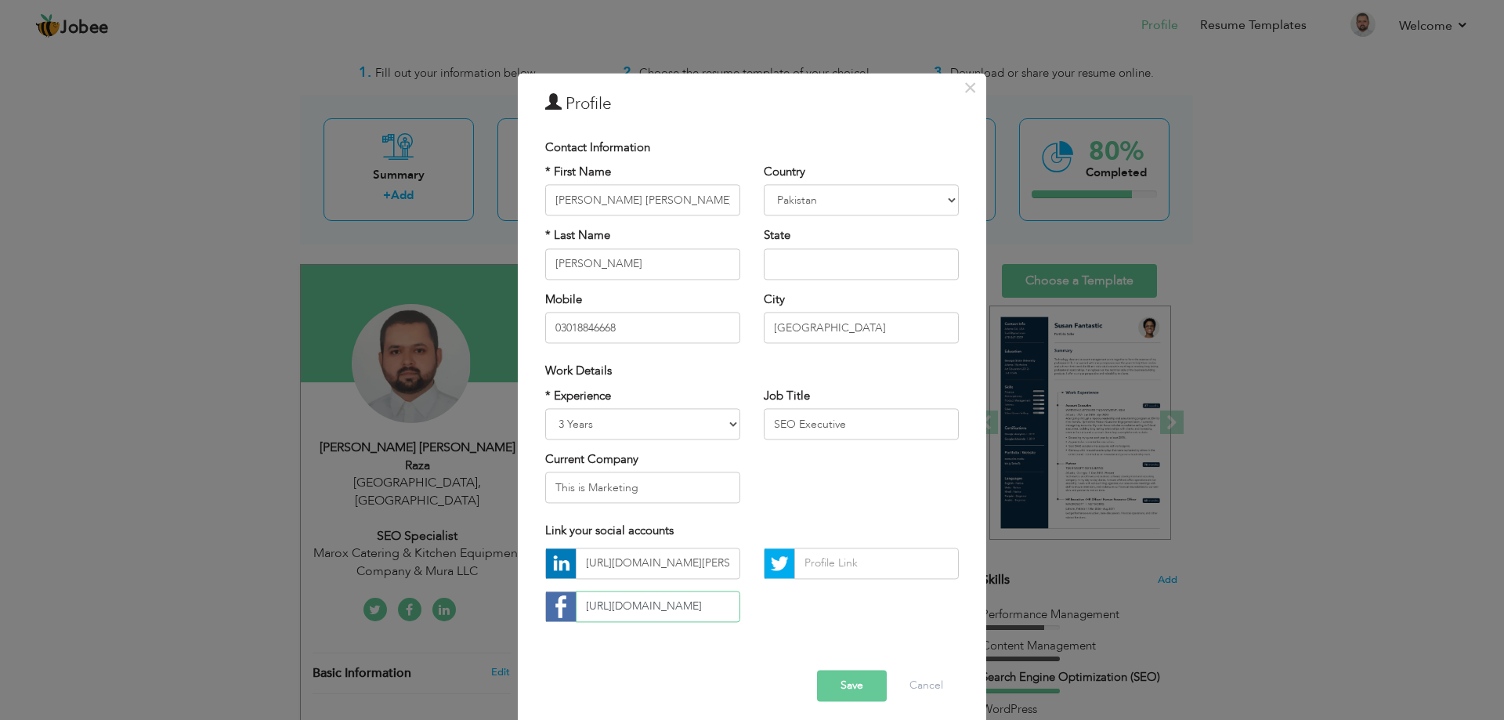
type input "https://www.facebook.com/syedgulfam.tebrazi.7/"
click at [806, 273] on input "text" at bounding box center [861, 263] width 195 height 31
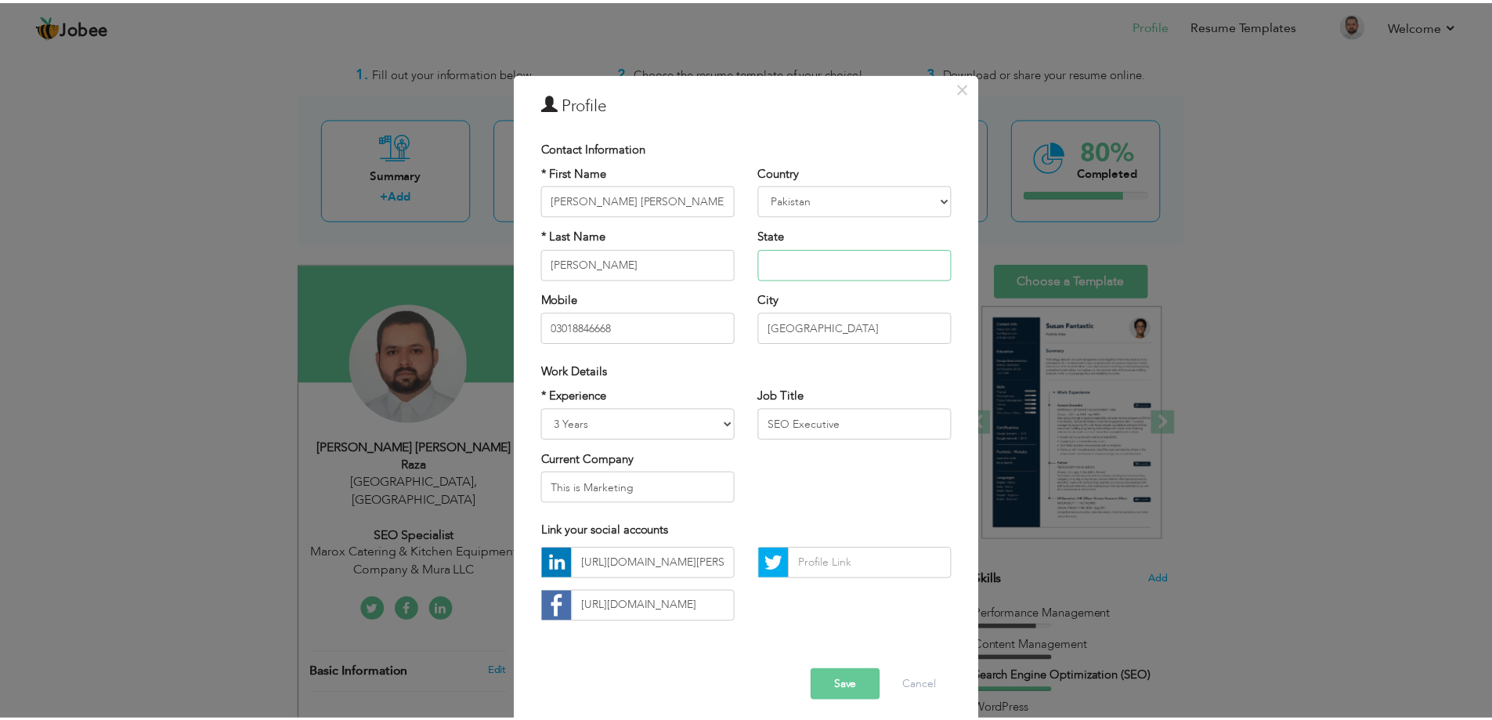
scroll to position [0, 0]
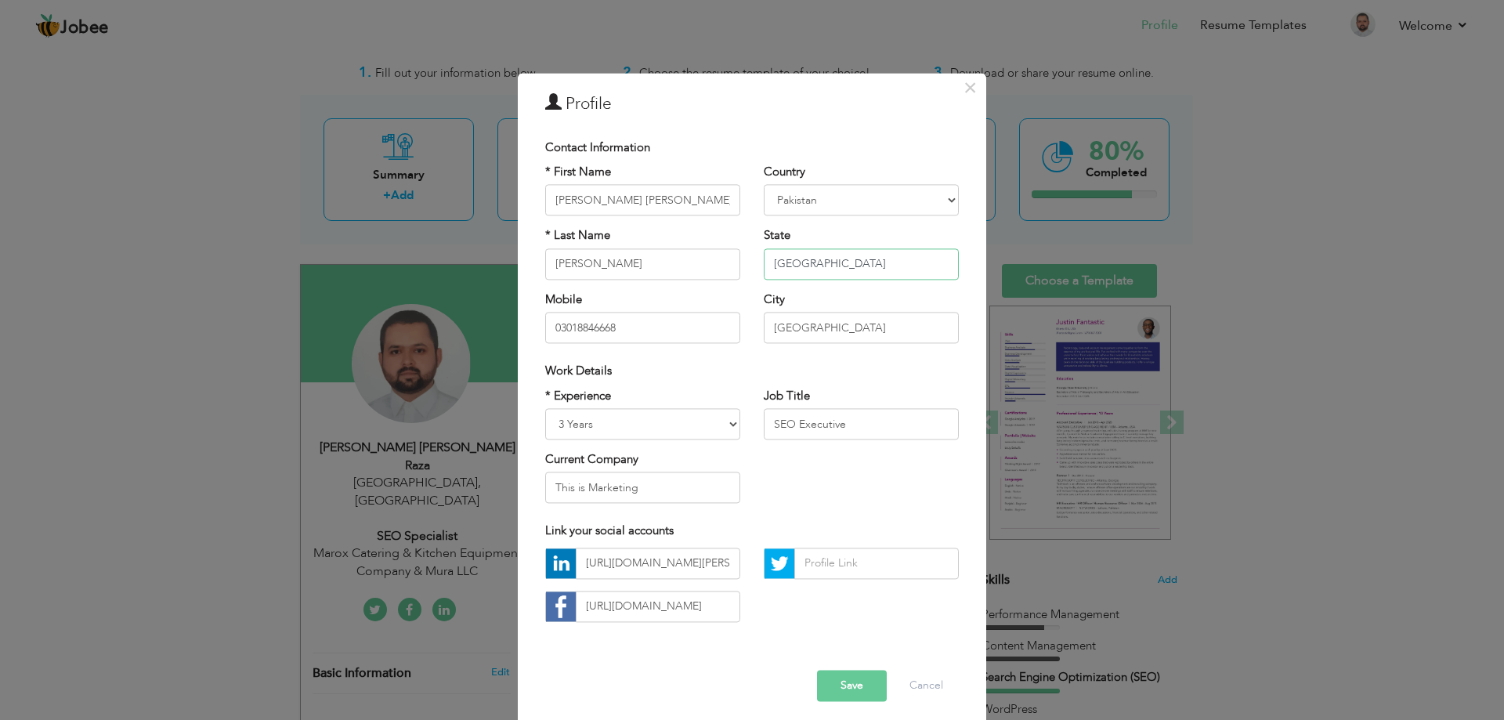
type input "Punjab"
click at [714, 656] on div "Error" at bounding box center [751, 657] width 437 height 24
click at [834, 681] on button "Save" at bounding box center [852, 685] width 70 height 31
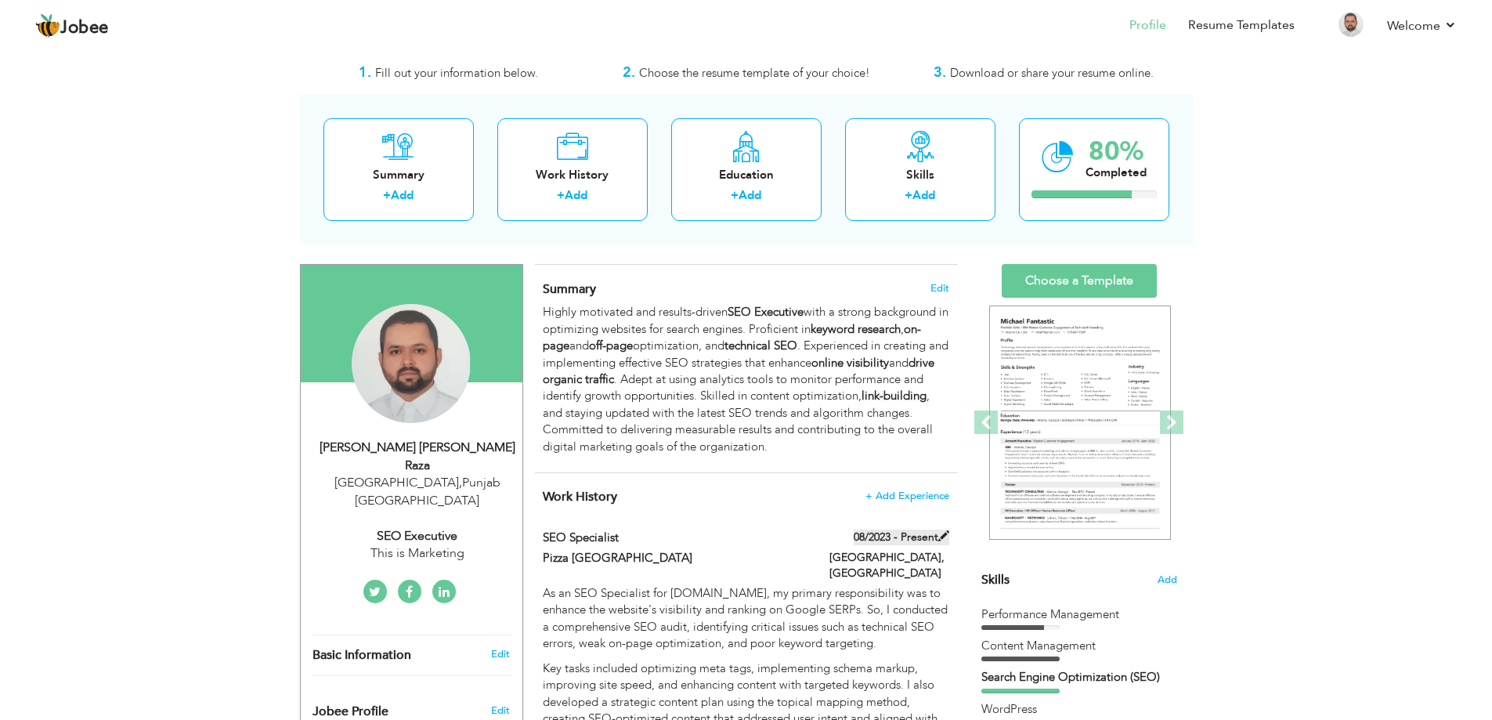
click at [932, 537] on label "08/2023 - Present" at bounding box center [902, 537] width 96 height 16
type input "SEO Specialist"
type input "Pizza [GEOGRAPHIC_DATA]"
type input "08/2023"
type input "[GEOGRAPHIC_DATA]"
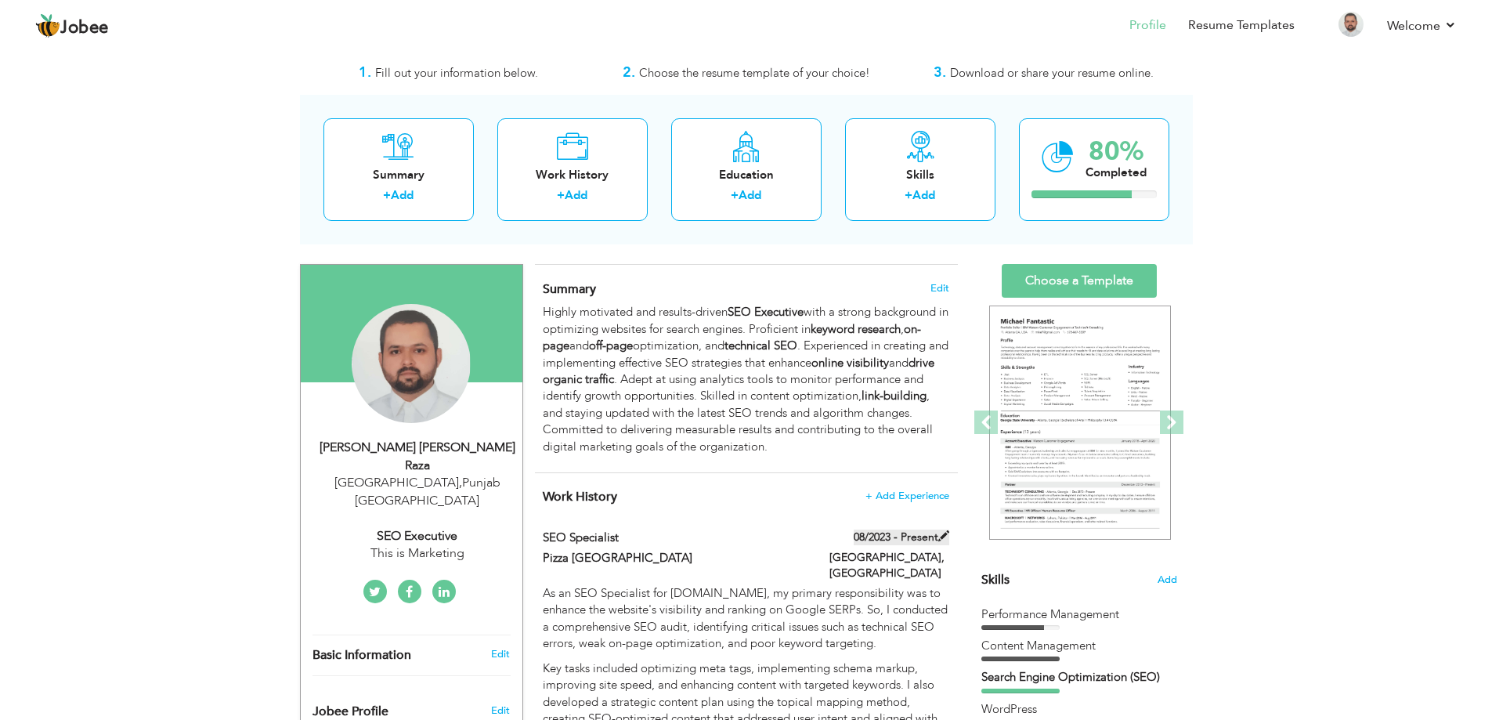
type input "[GEOGRAPHIC_DATA]"
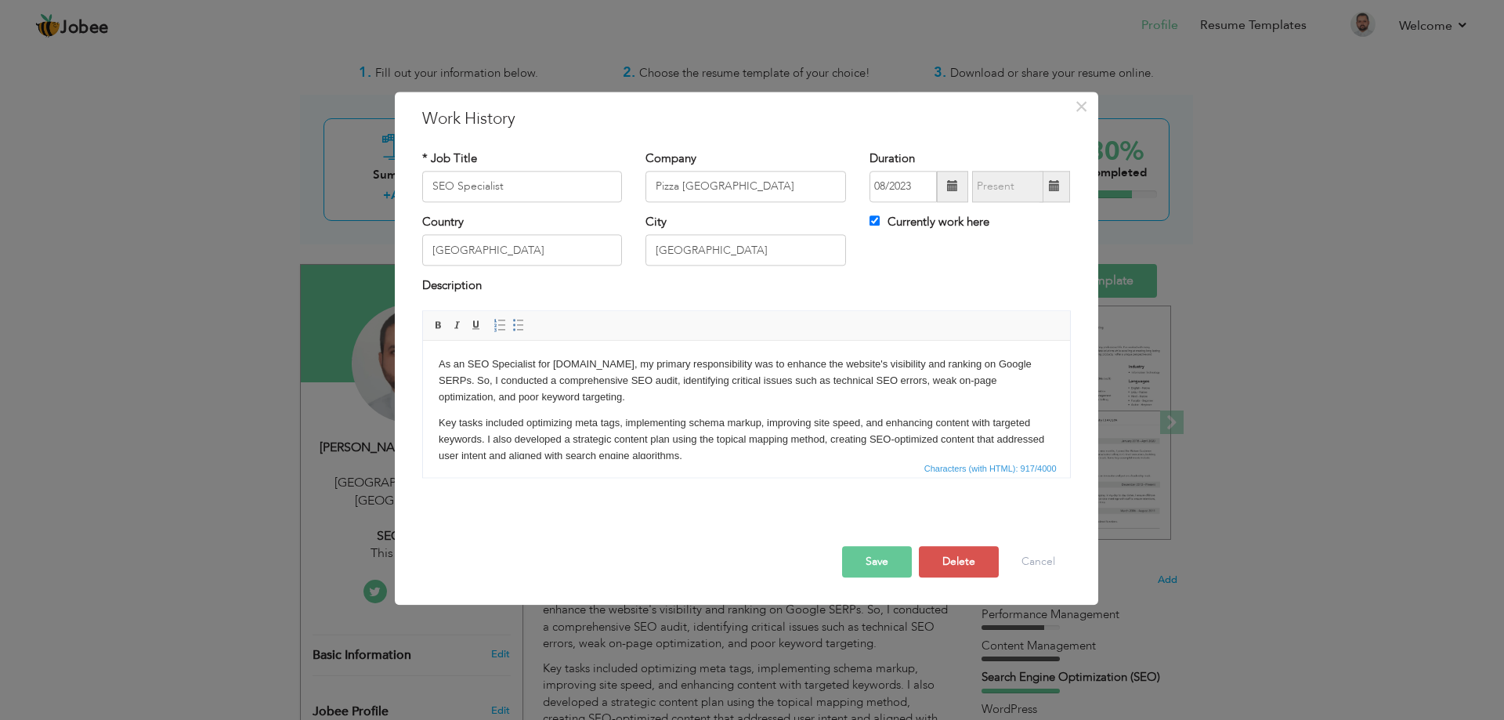
click at [922, 216] on label "Currently work here" at bounding box center [929, 222] width 120 height 16
click at [880, 216] on input "Currently work here" at bounding box center [874, 220] width 10 height 10
checkbox input "false"
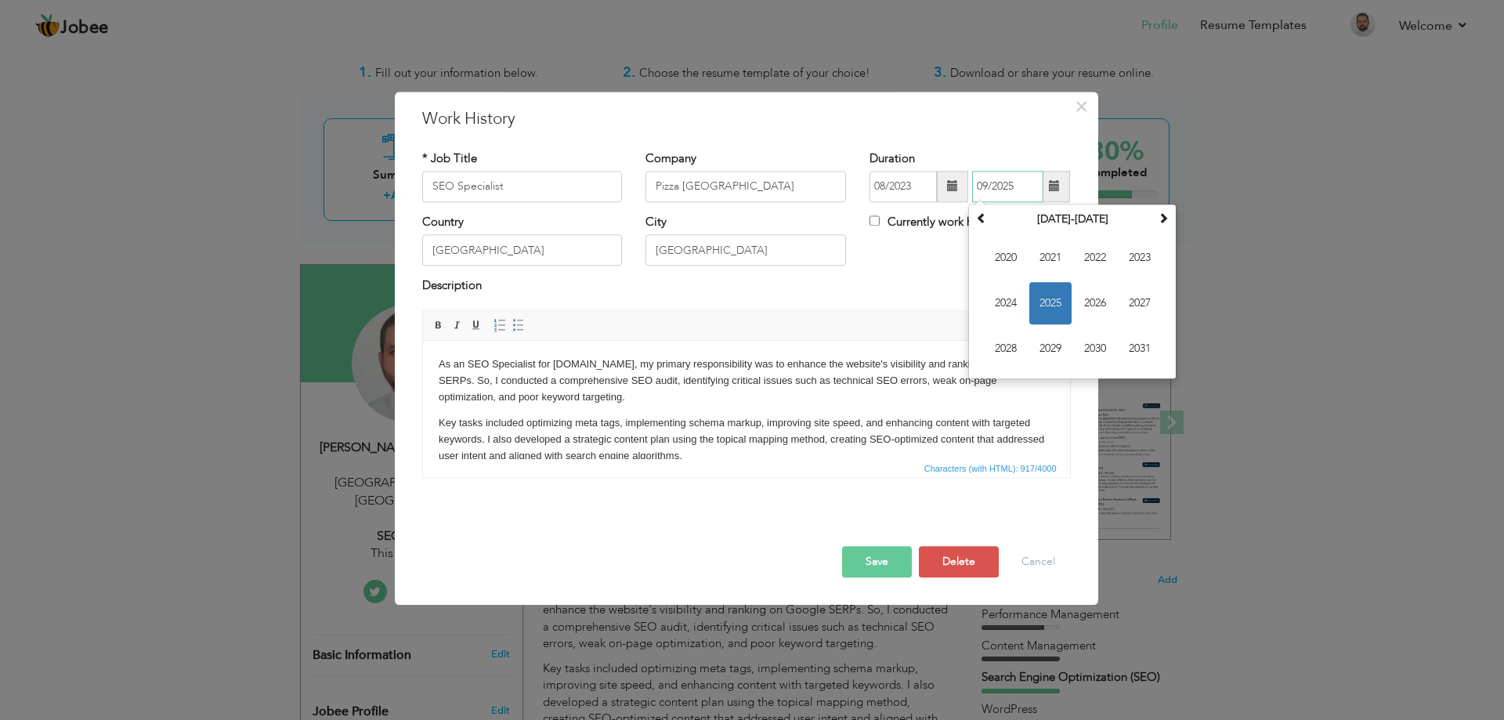
click at [1001, 186] on input "09/2025" at bounding box center [1007, 186] width 71 height 31
click at [1013, 301] on span "2024" at bounding box center [1005, 303] width 42 height 42
click at [1138, 259] on span "Apr" at bounding box center [1139, 258] width 42 height 42
type input "04/2024"
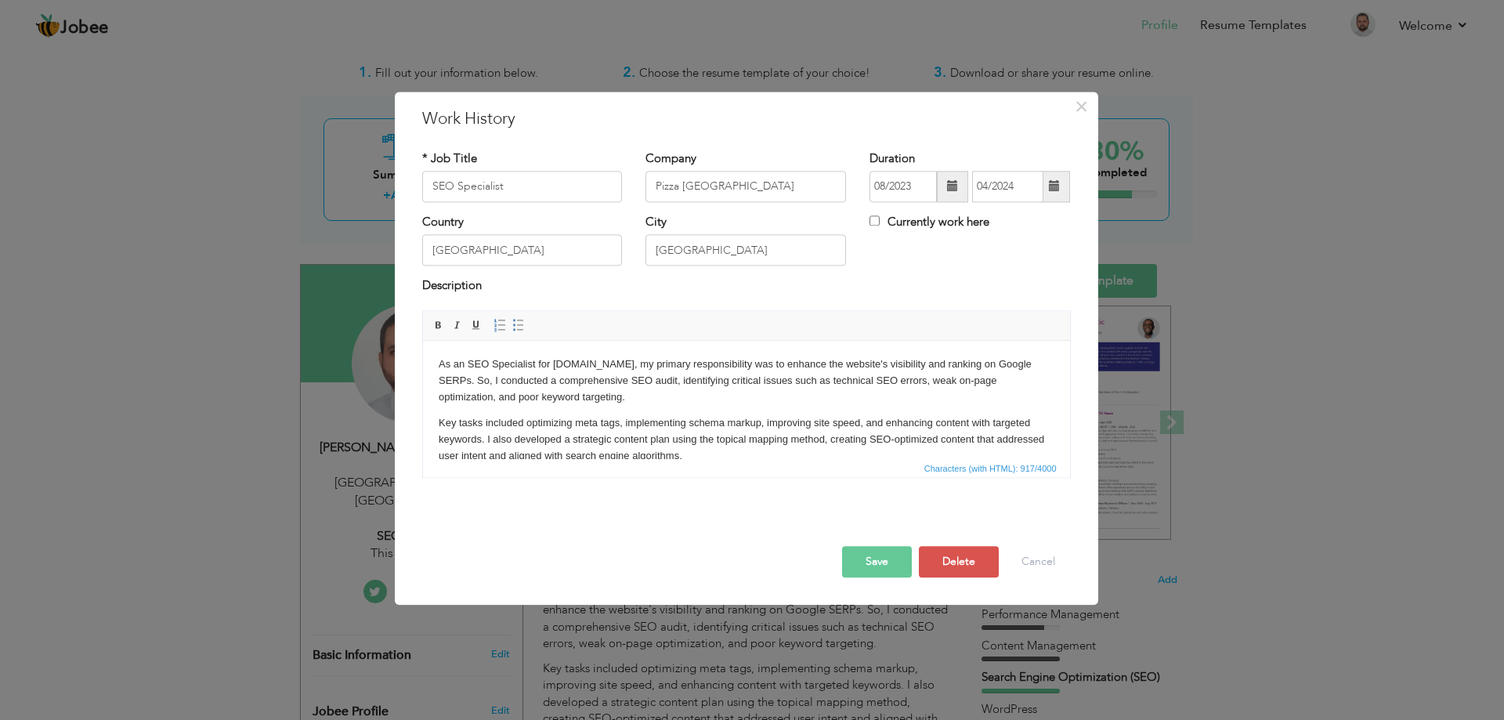
click at [873, 565] on button "Save" at bounding box center [877, 561] width 70 height 31
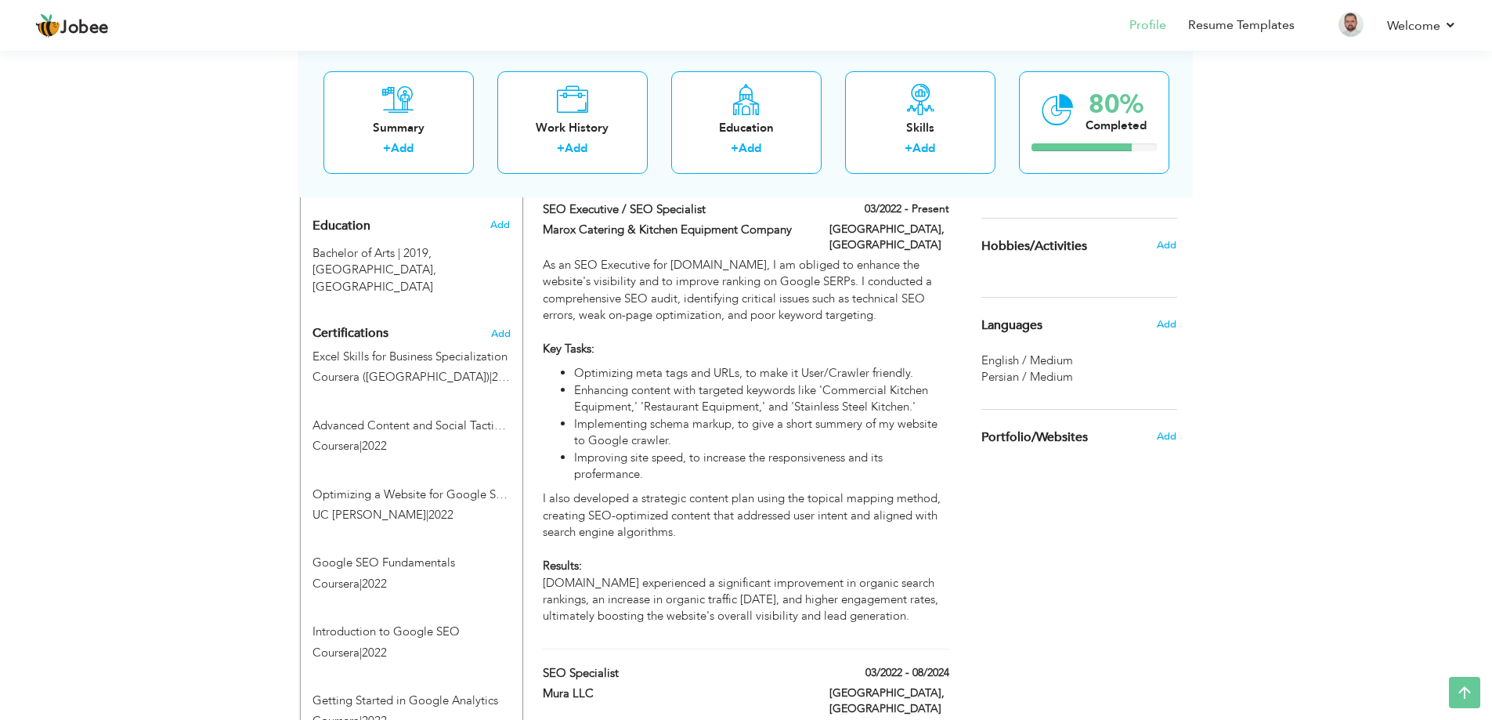
scroll to position [692, 0]
click at [923, 209] on label "03/2022 - Present" at bounding box center [902, 207] width 96 height 16
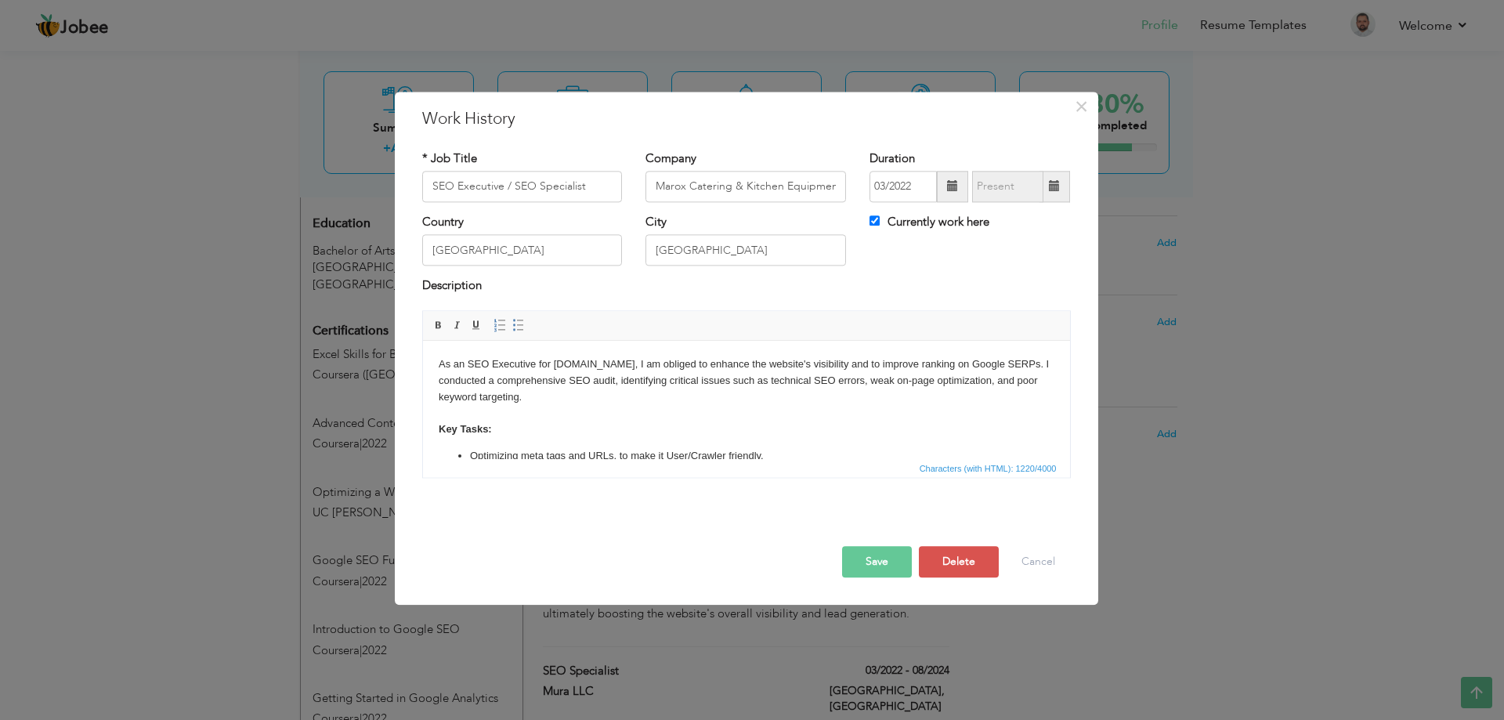
click at [944, 238] on div "Currently work here" at bounding box center [970, 230] width 224 height 32
click at [941, 219] on label "Currently work here" at bounding box center [929, 222] width 120 height 16
click at [880, 219] on input "Currently work here" at bounding box center [874, 220] width 10 height 10
checkbox input "false"
click at [993, 190] on input "text" at bounding box center [1007, 186] width 71 height 31
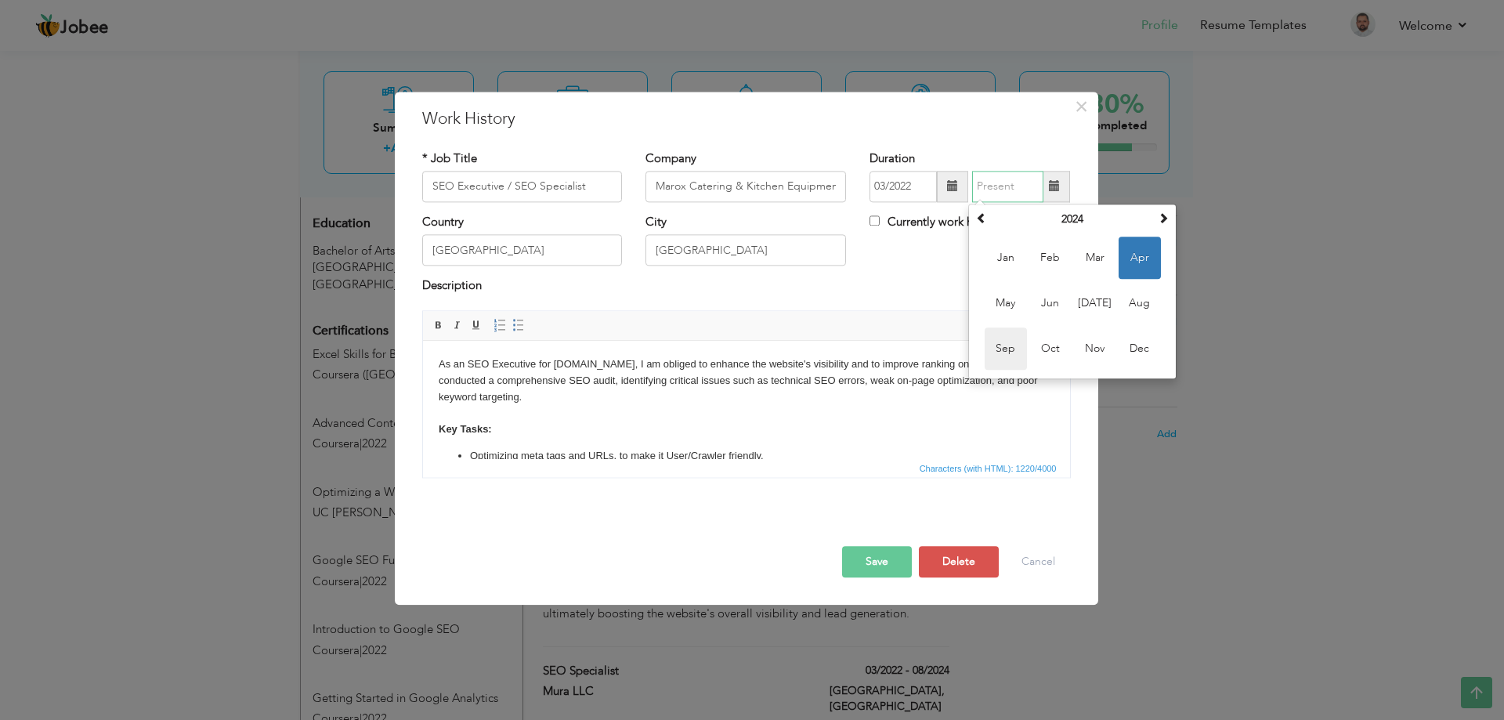
click at [1003, 350] on span "Sep" at bounding box center [1005, 348] width 42 height 42
type input "09/2024"
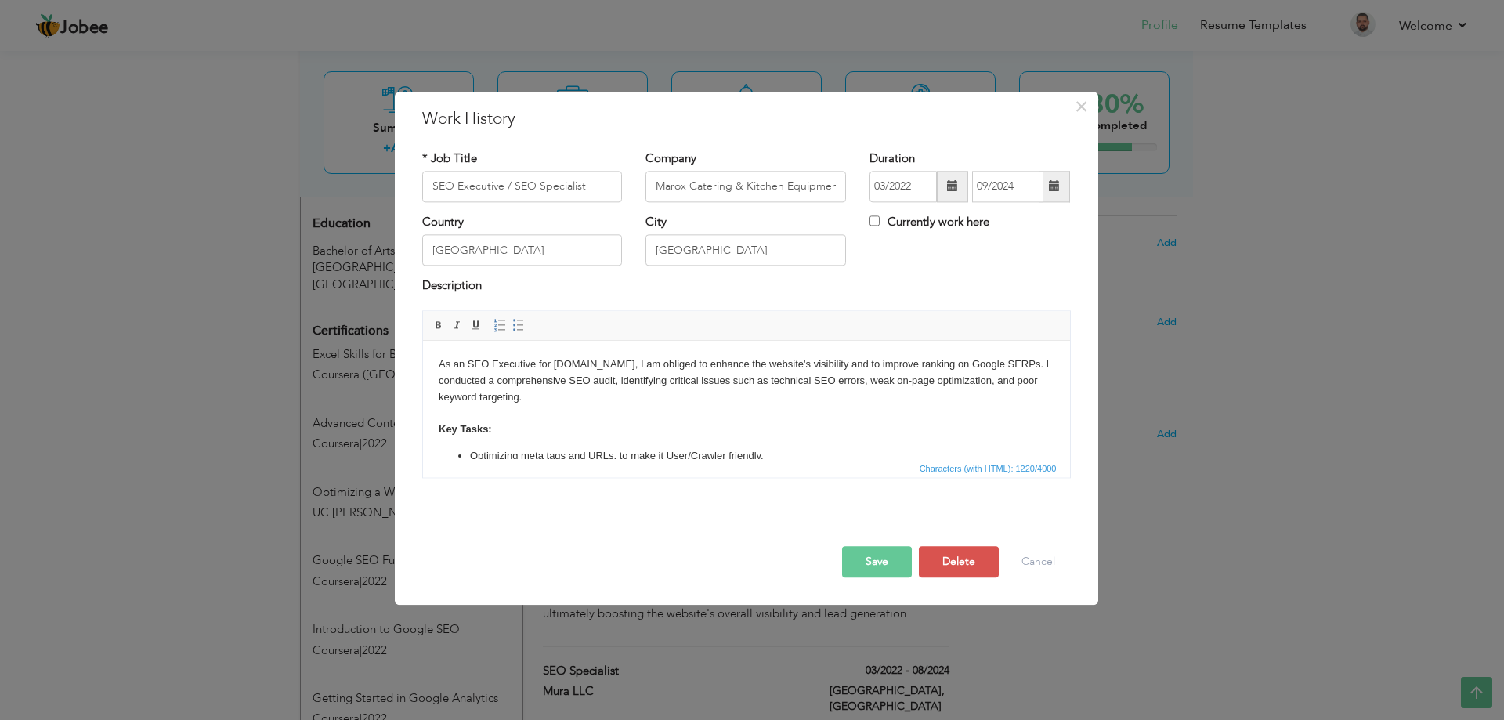
click at [881, 555] on button "Save" at bounding box center [877, 561] width 70 height 31
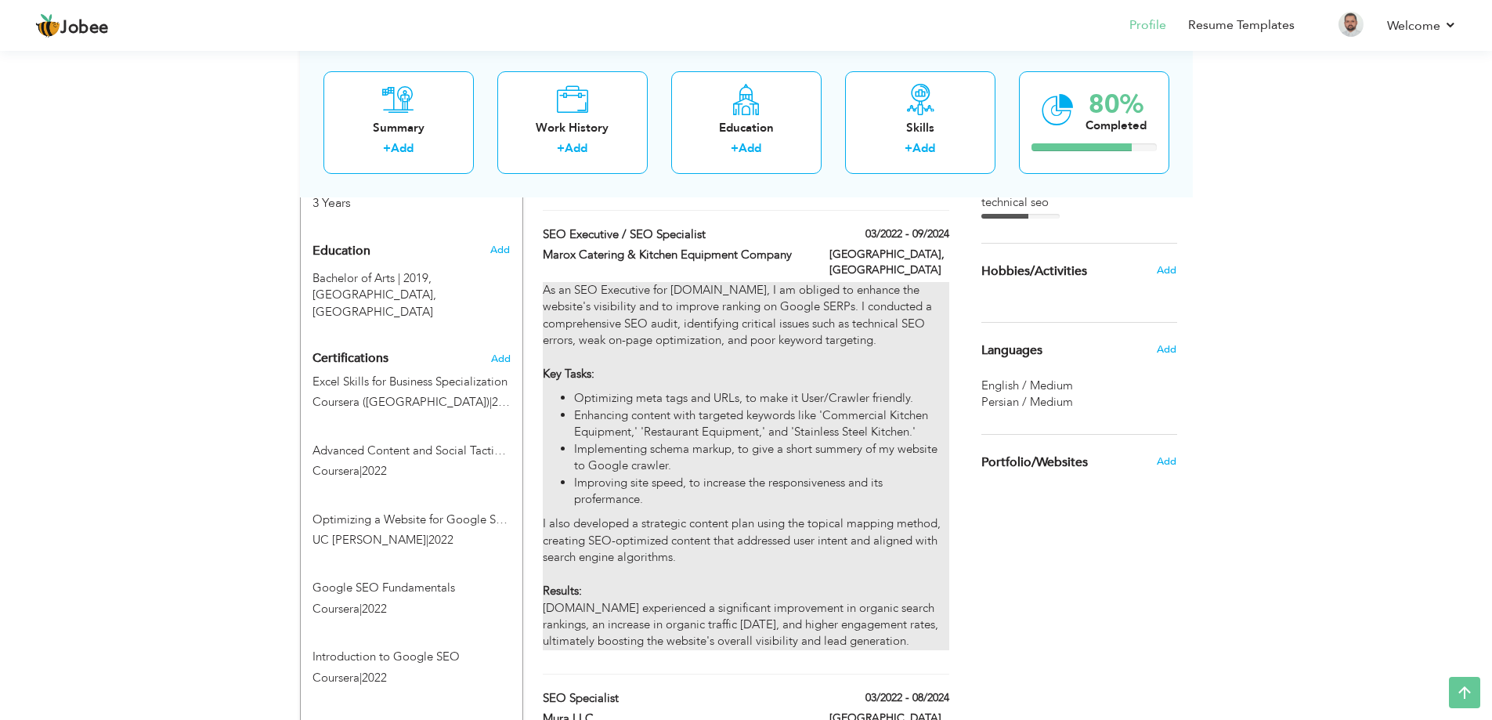
scroll to position [1135, 0]
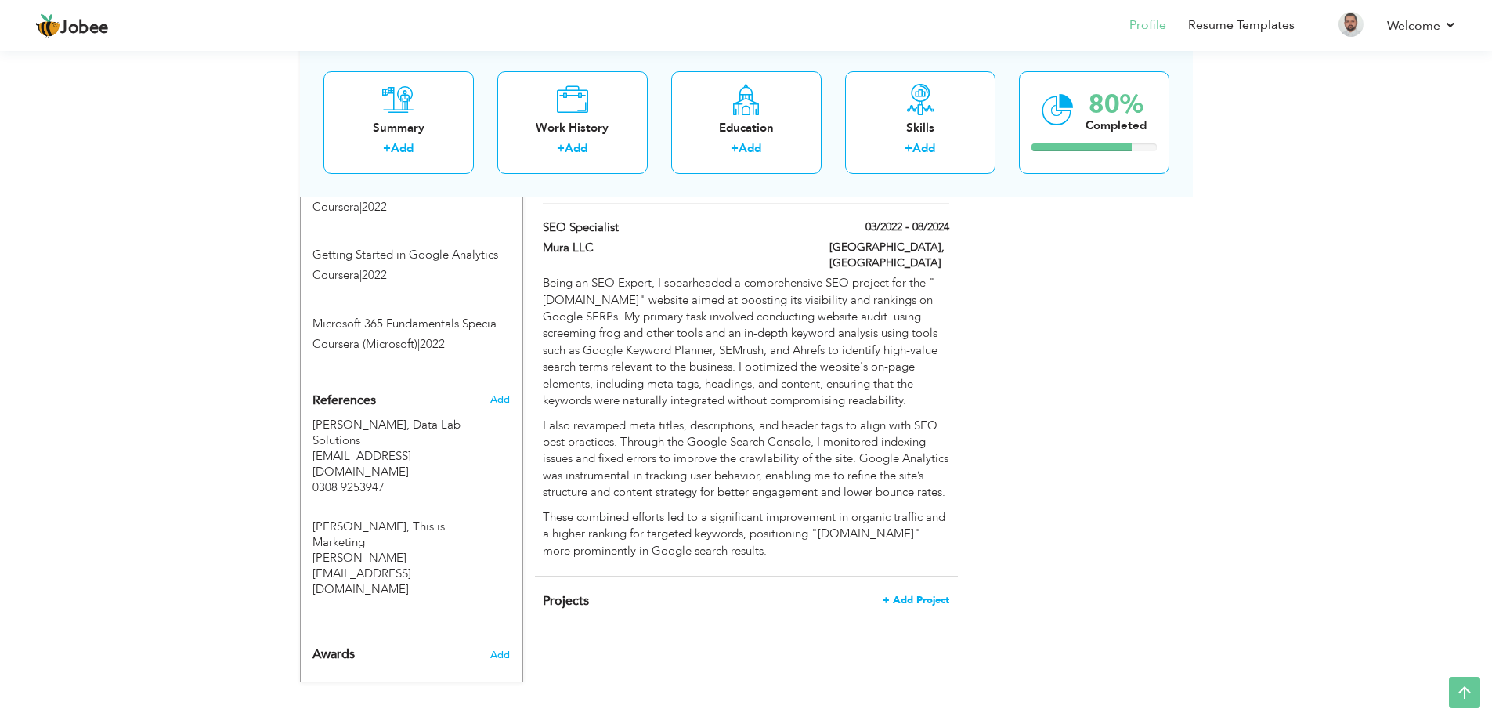
click at [926, 605] on span "+ Add Project" at bounding box center [916, 599] width 67 height 11
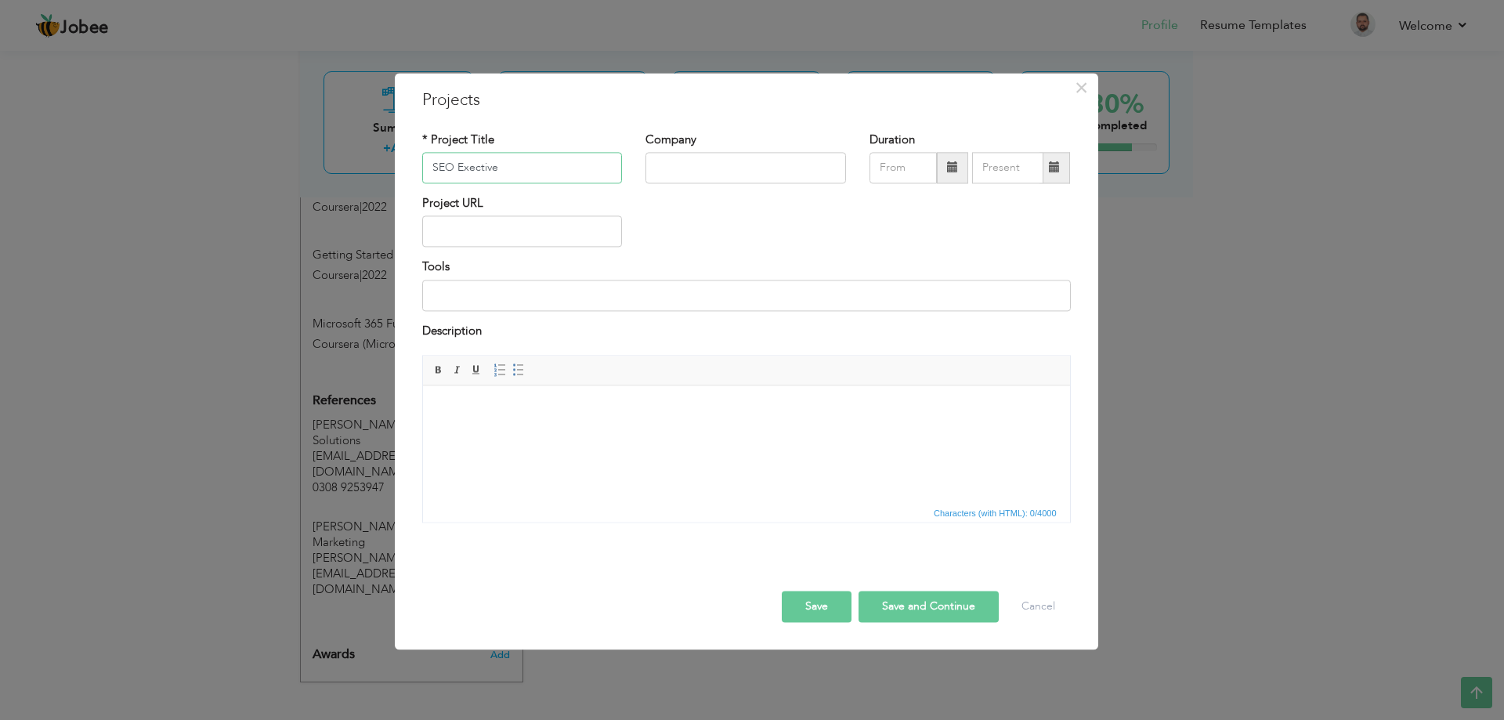
type input "SEO Exective"
click at [667, 175] on input "text" at bounding box center [745, 167] width 201 height 31
type input "This is Marketing"
click at [895, 168] on input "text" at bounding box center [902, 167] width 67 height 31
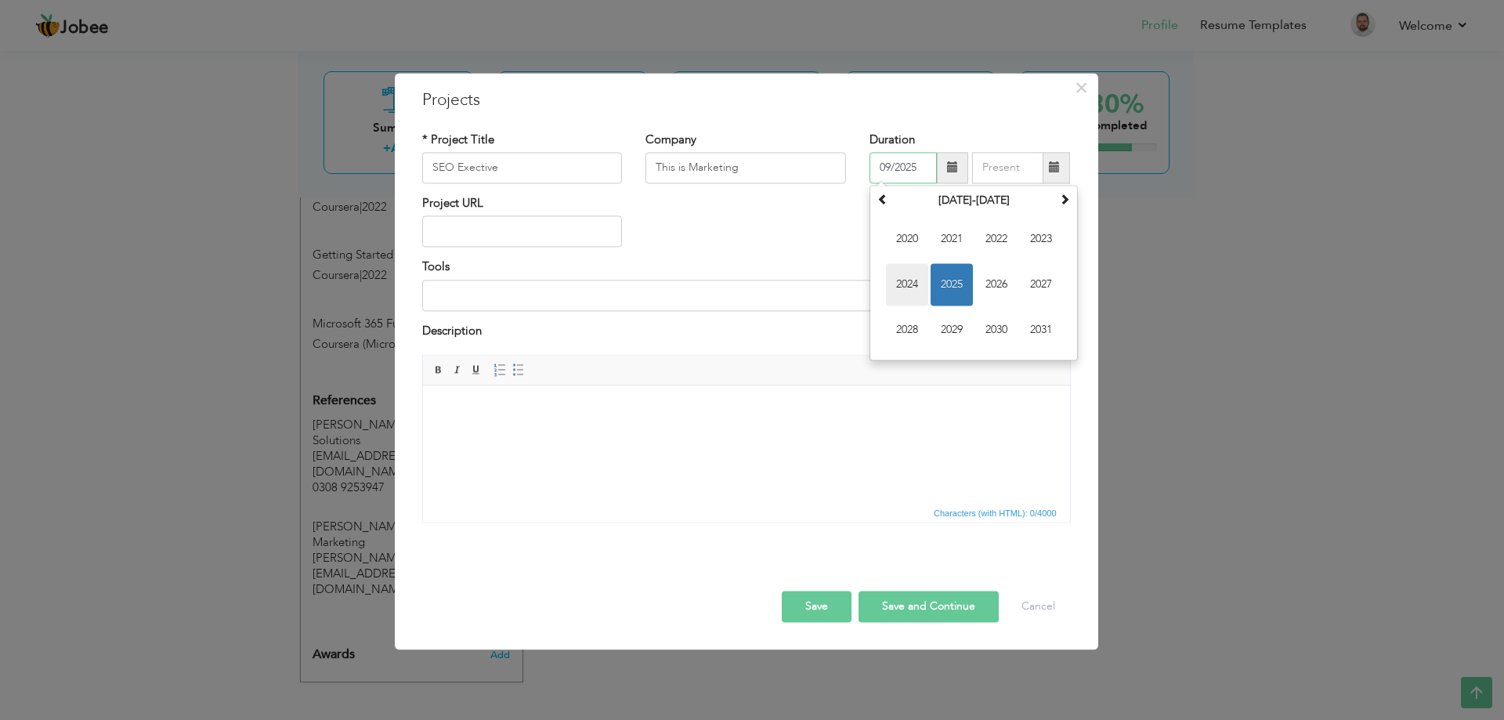
click at [898, 288] on span "2024" at bounding box center [907, 284] width 42 height 42
click at [912, 323] on span "Sep" at bounding box center [907, 330] width 42 height 42
type input "09/2024"
type input "09/2025"
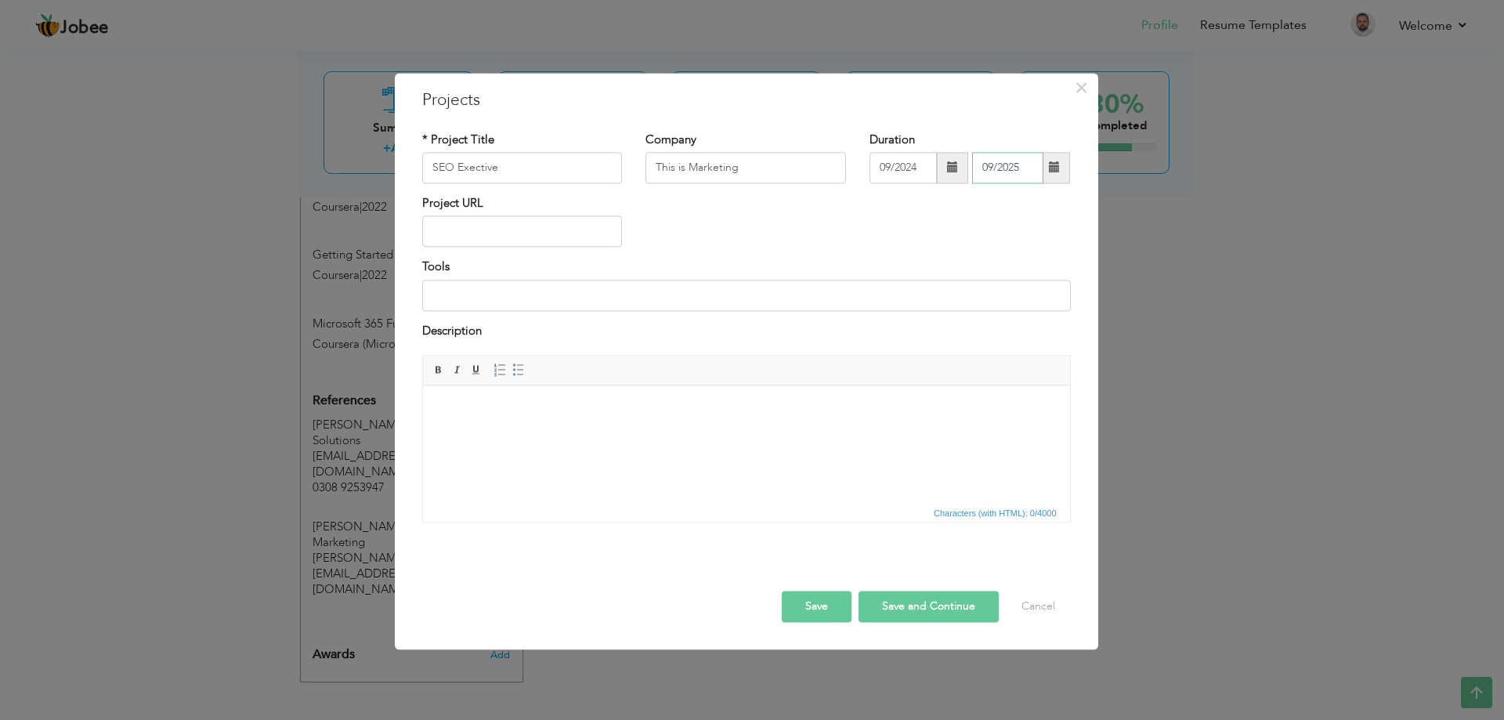
click at [998, 165] on input "09/2025" at bounding box center [1007, 167] width 71 height 31
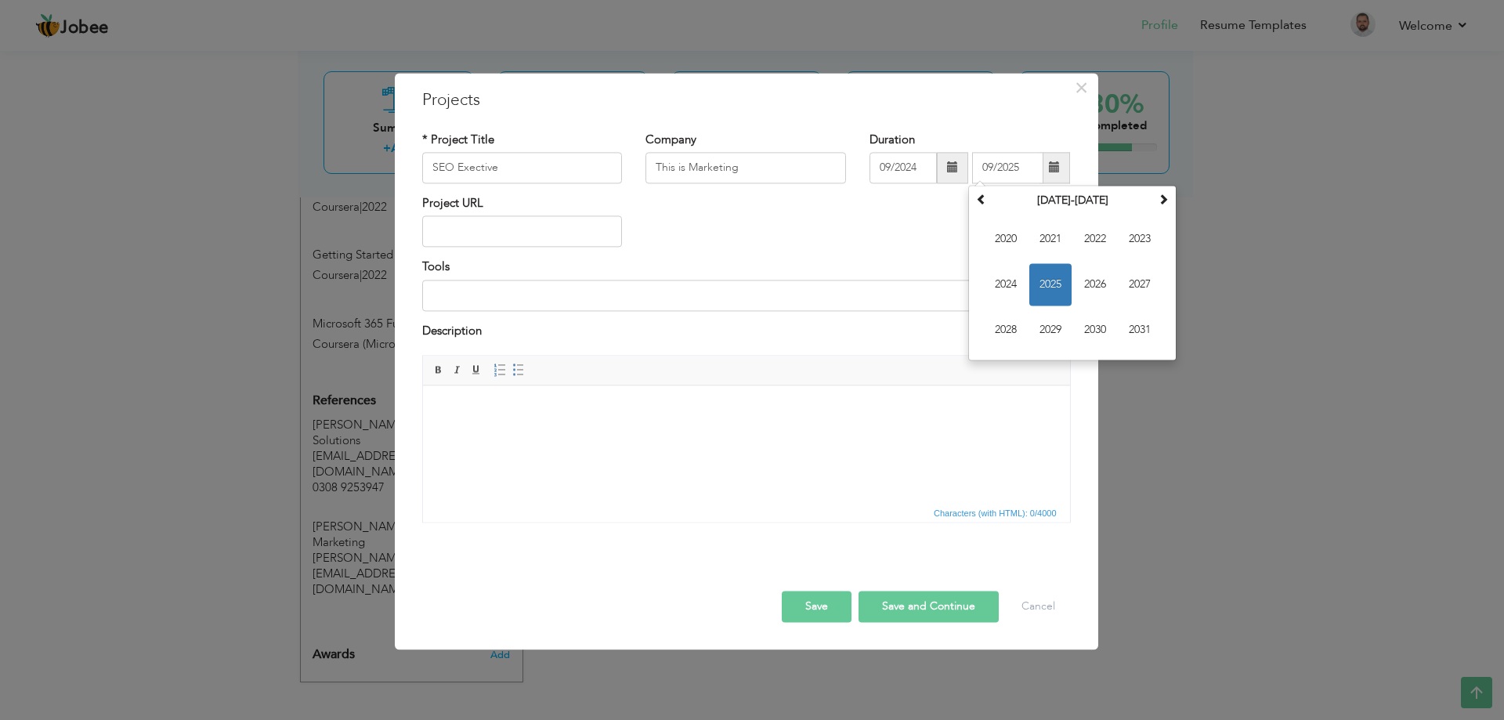
click at [928, 193] on div "Duration 09/2024 09/2025 September 2025 Su Mo Tu We Th Fr Sa 31 1 2 3 4 5 6 7 8…" at bounding box center [970, 163] width 224 height 63
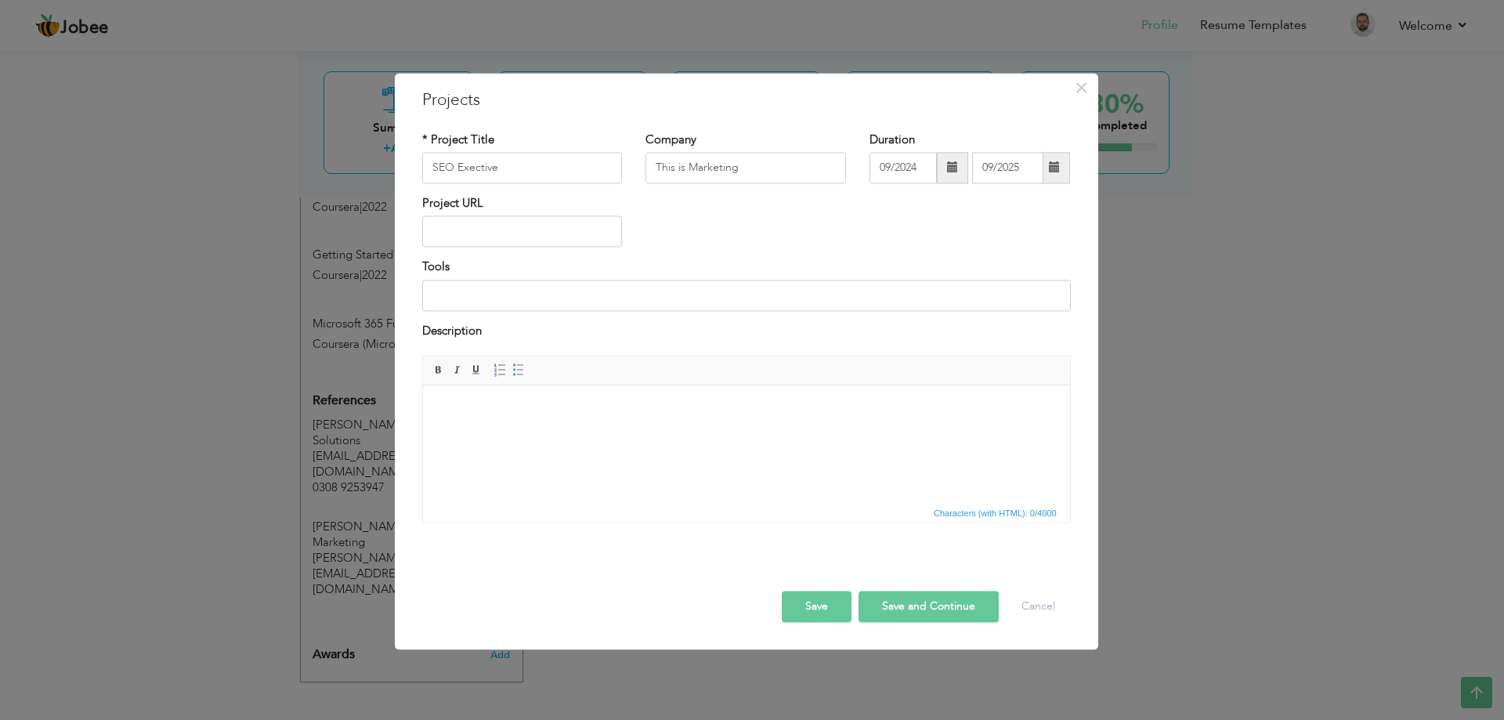
click at [1062, 168] on span at bounding box center [1054, 167] width 31 height 31
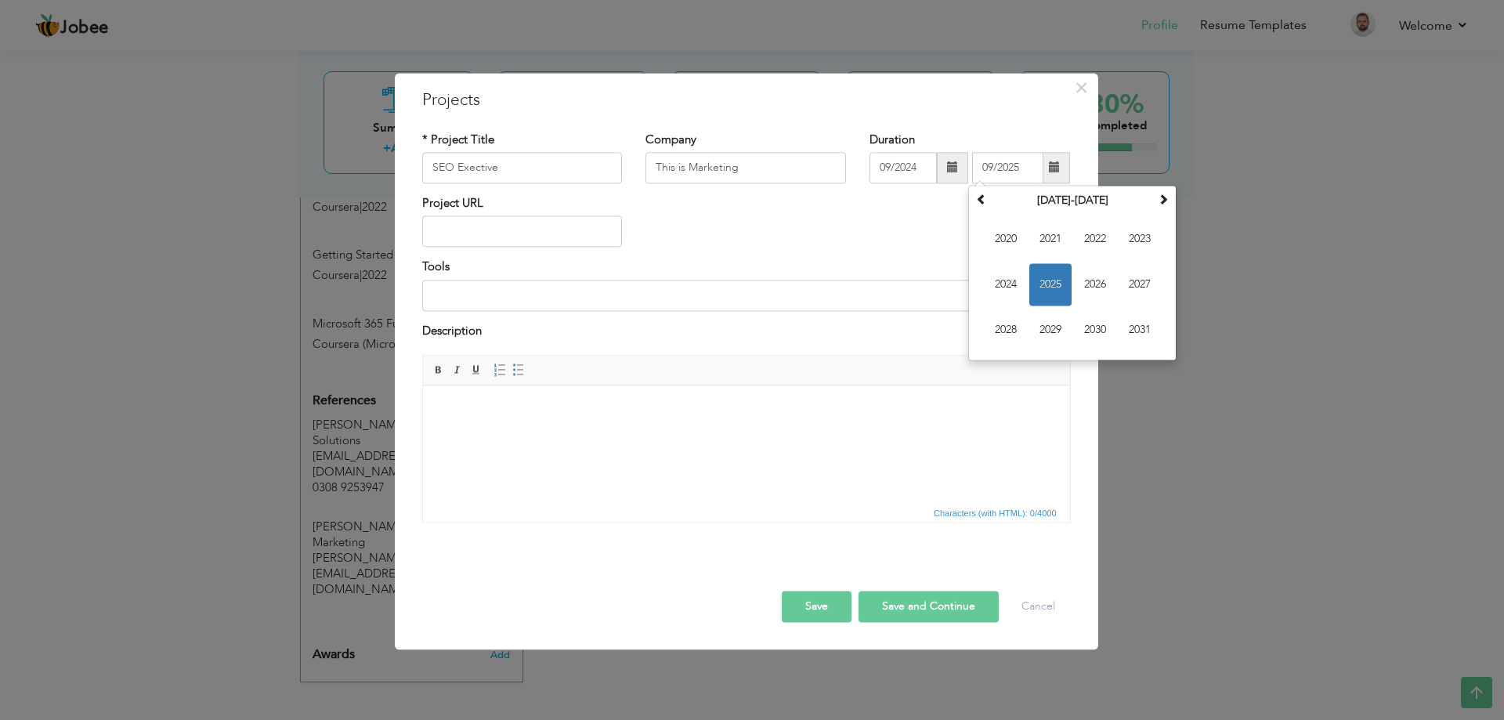
click at [916, 218] on div "Project URL" at bounding box center [746, 226] width 672 height 63
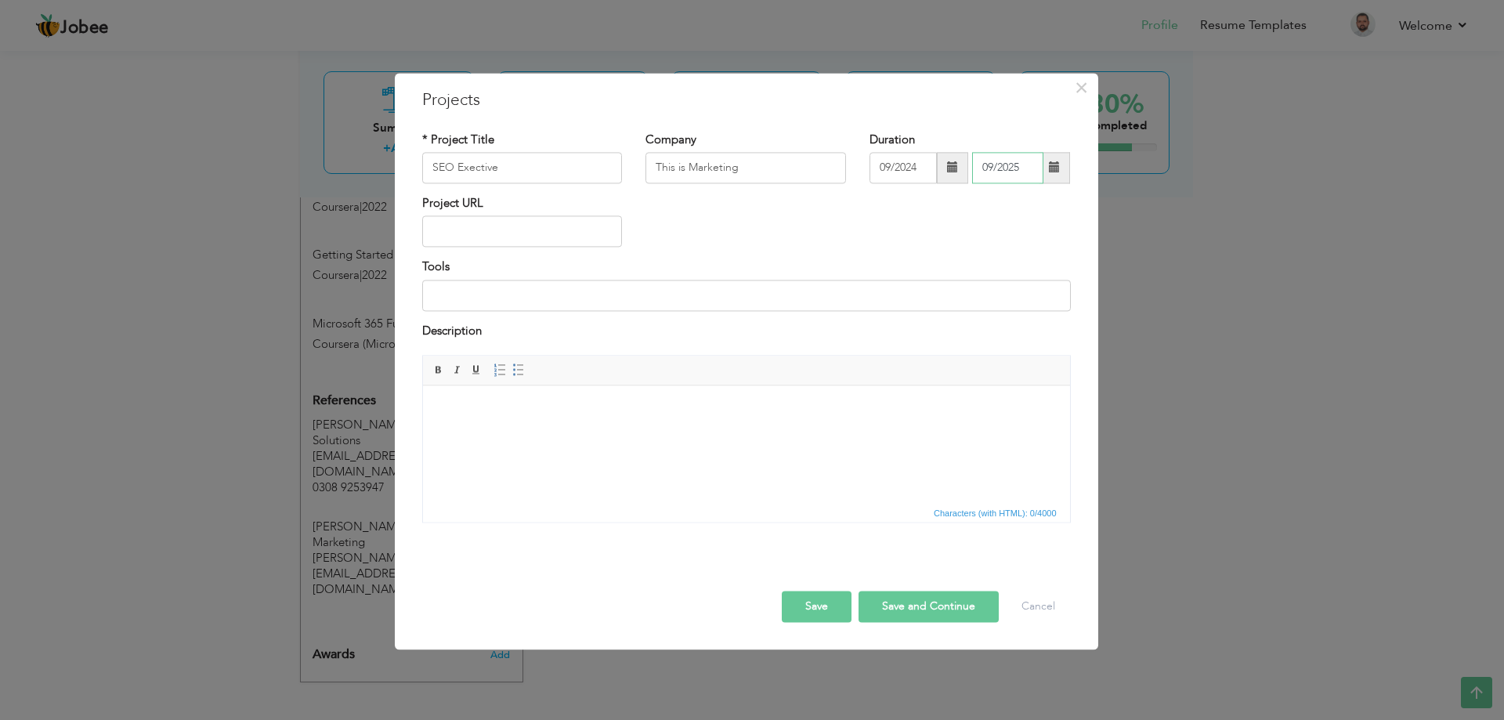
click at [1011, 178] on input "09/2025" at bounding box center [1007, 167] width 71 height 31
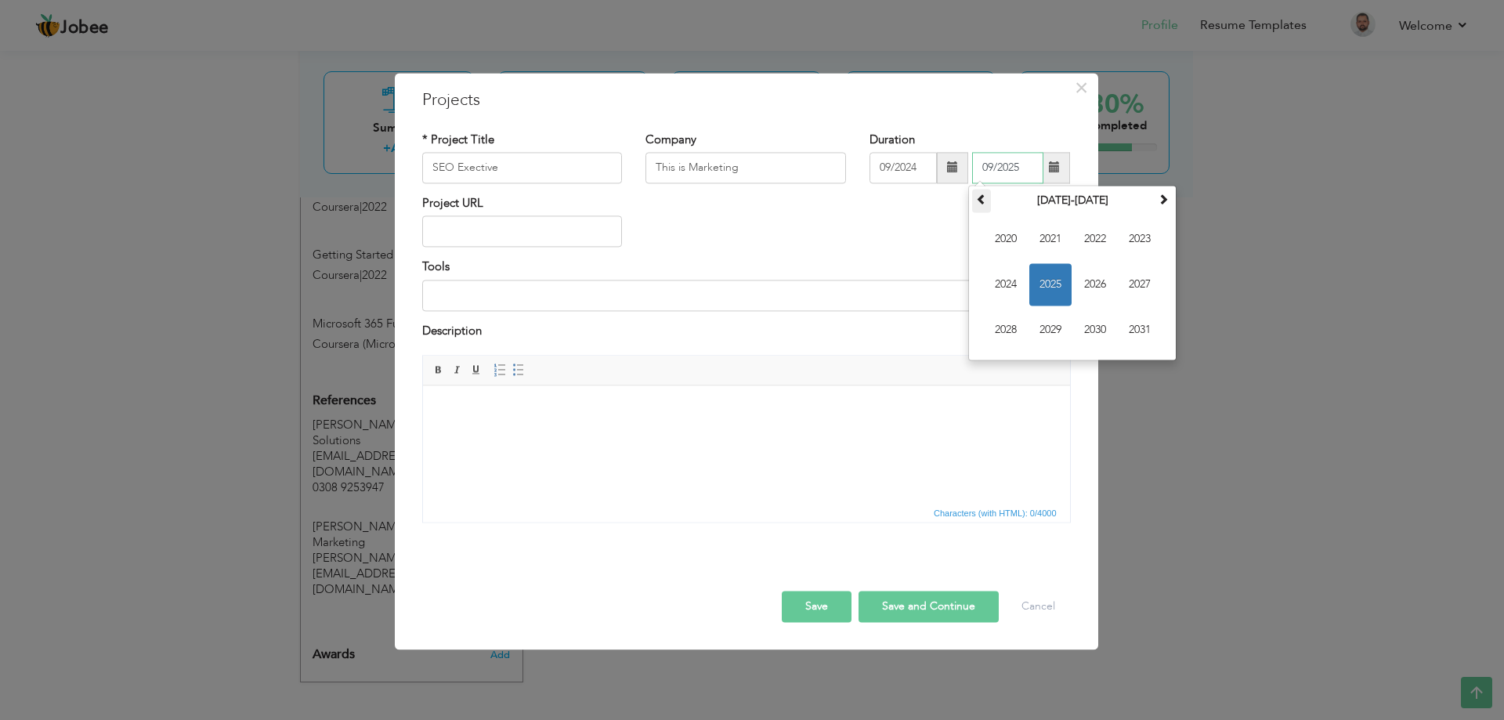
click at [988, 202] on th at bounding box center [981, 200] width 19 height 23
click at [987, 202] on span at bounding box center [981, 198] width 11 height 11
click at [945, 201] on div "Project URL" at bounding box center [746, 226] width 672 height 63
drag, startPoint x: 1026, startPoint y: 166, endPoint x: 971, endPoint y: 167, distance: 54.8
click at [971, 167] on div "09/2024 09/2025 September 2025 Su Mo Tu We Th Fr Sa 31 1 2 3 4 5 6 7 8 9 10 11 …" at bounding box center [969, 167] width 201 height 31
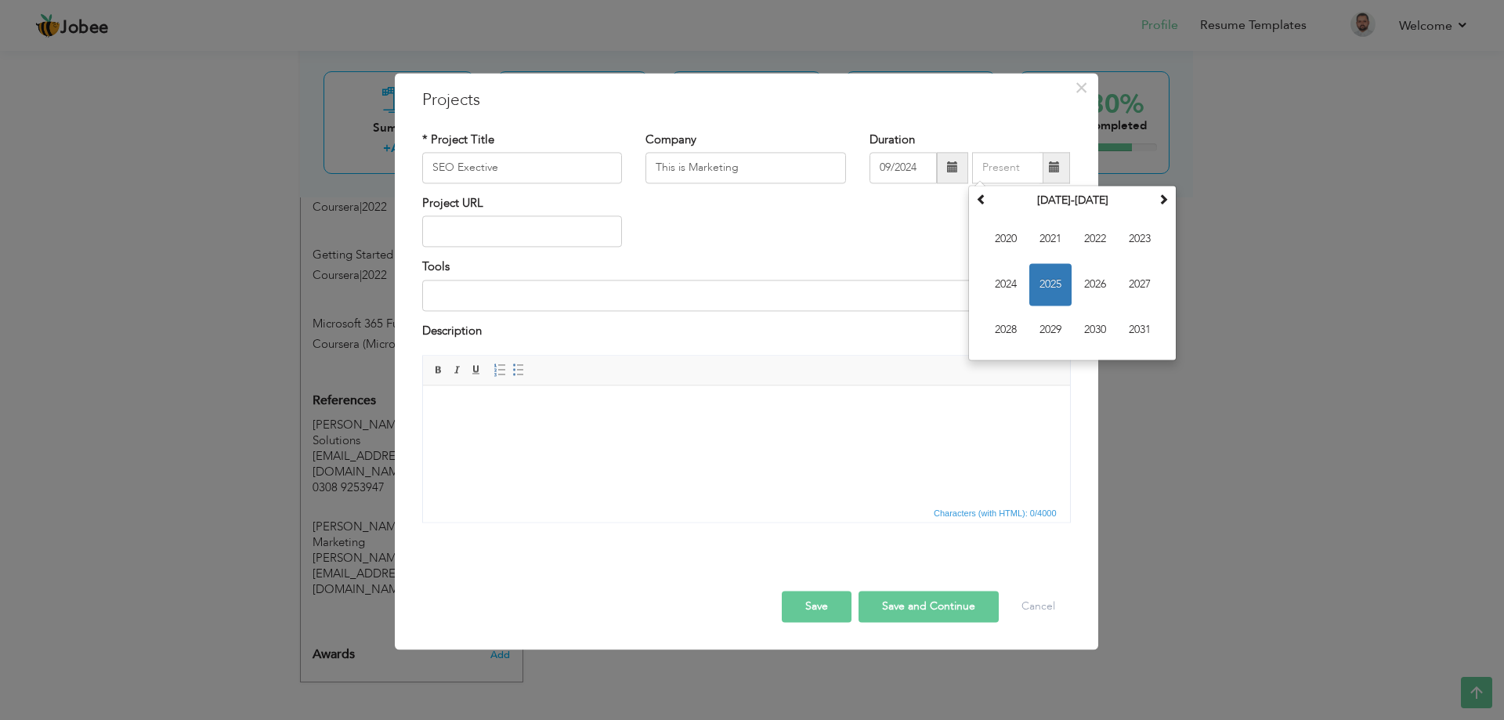
click at [844, 233] on div "Project URL" at bounding box center [746, 226] width 672 height 63
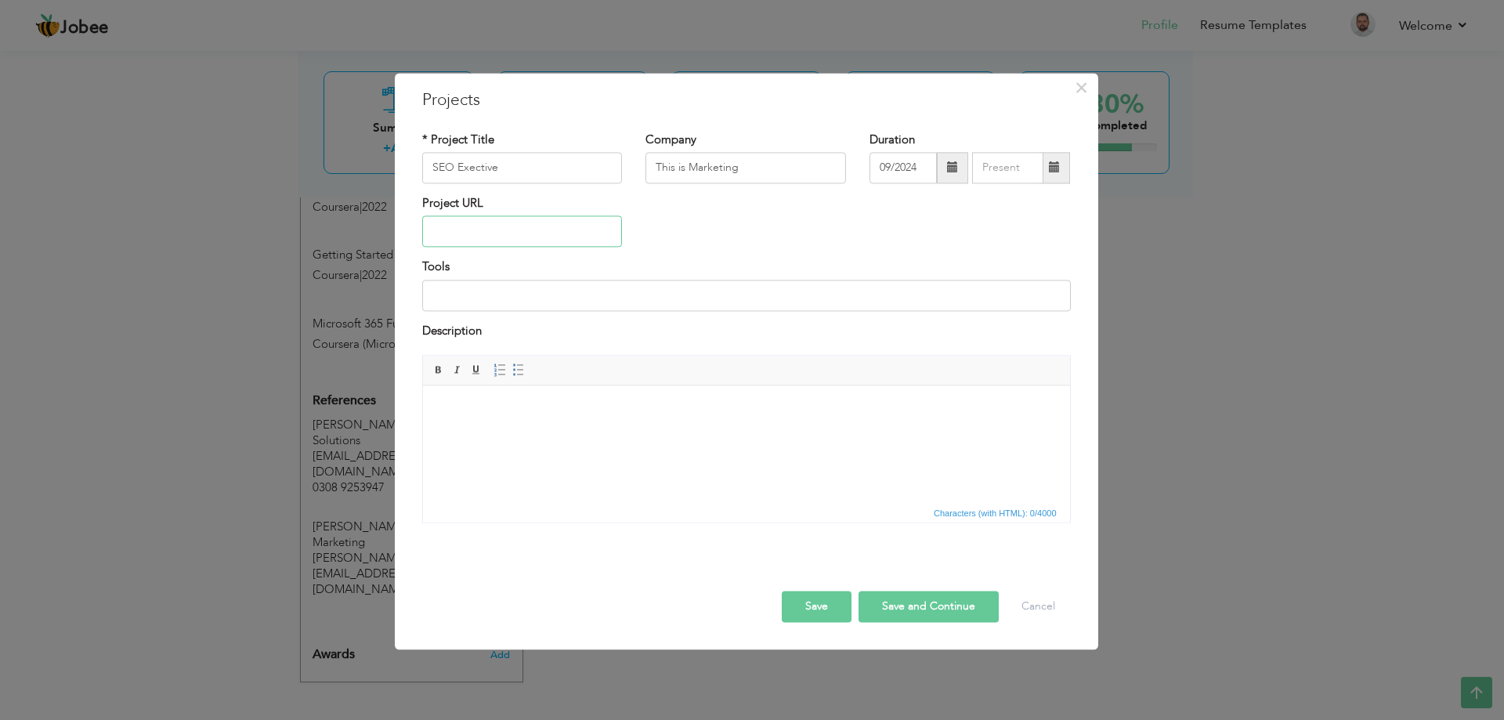
click at [556, 236] on input "text" at bounding box center [522, 231] width 201 height 31
paste input "https://thisismarketing.business/tim"
type input "https://thisismarketing.business/"
click at [603, 297] on input at bounding box center [746, 295] width 648 height 31
click at [752, 405] on body at bounding box center [746, 409] width 616 height 16
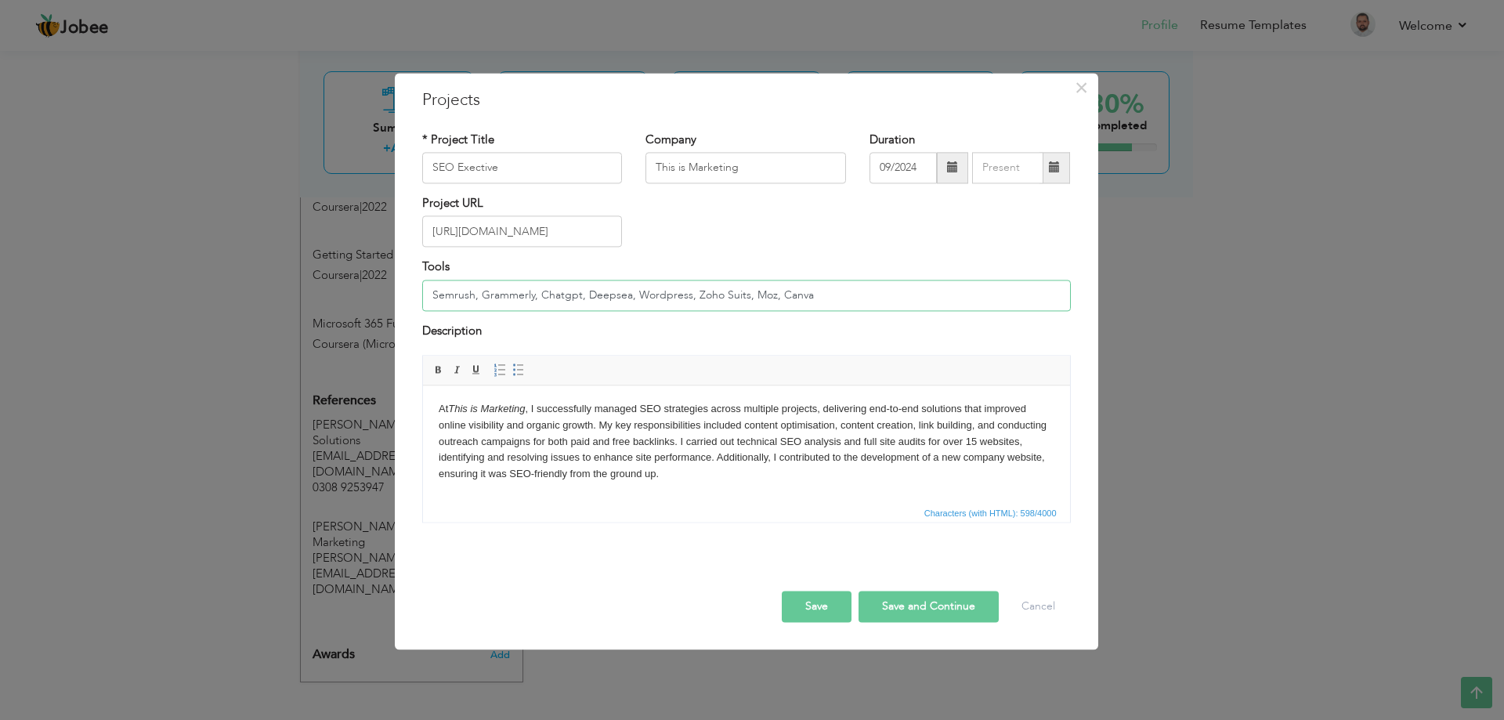
click at [837, 300] on input "Semrush, Grammerly, Chatgpt, Deepsea, Wordpress, Zoho Suits, Moz, Canva" at bounding box center [746, 295] width 648 height 31
type input "Semrush, Grammerly, Chatgpt, Deepsea, Wordpress, Zoho Suits, Moz, Canva, GSC, G…"
click at [941, 607] on button "Save and Continue" at bounding box center [928, 606] width 140 height 31
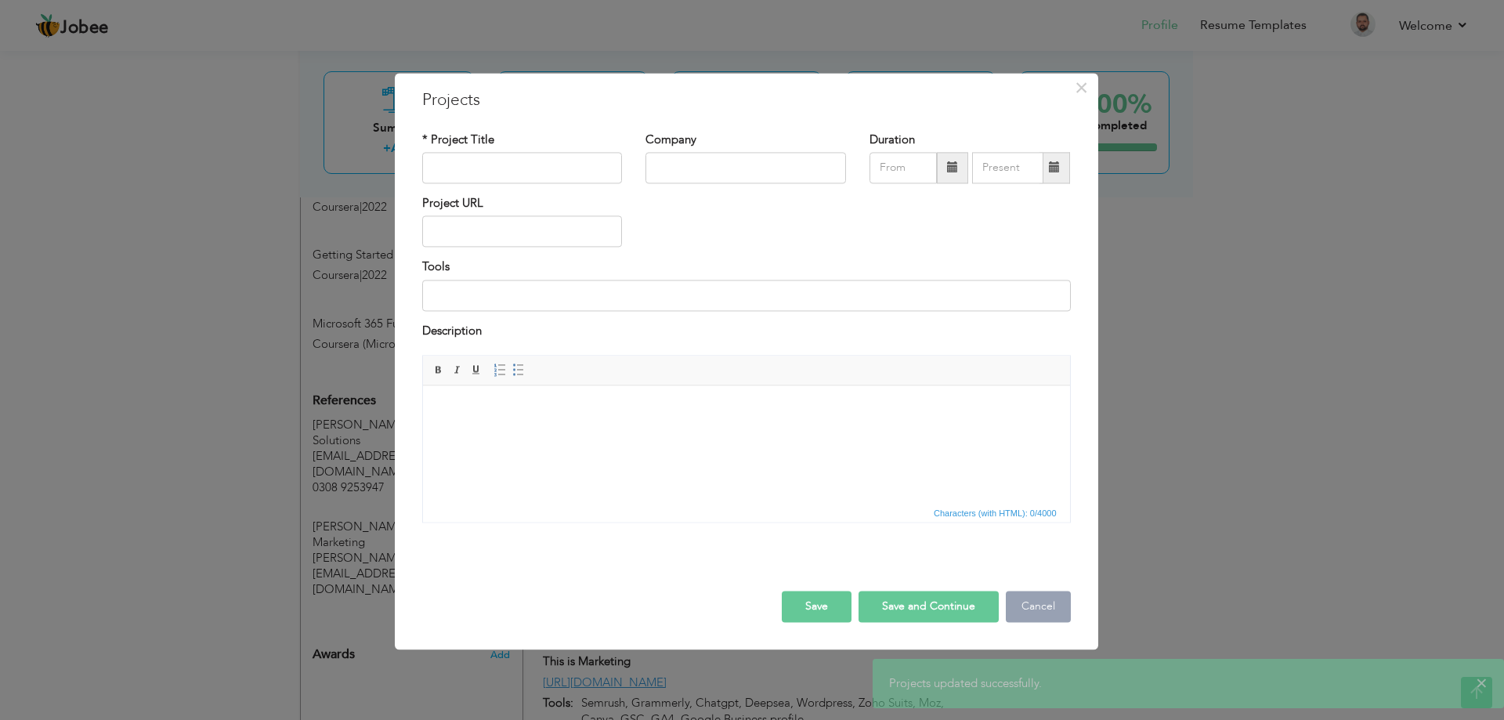
click at [1033, 594] on button "Cancel" at bounding box center [1038, 606] width 65 height 31
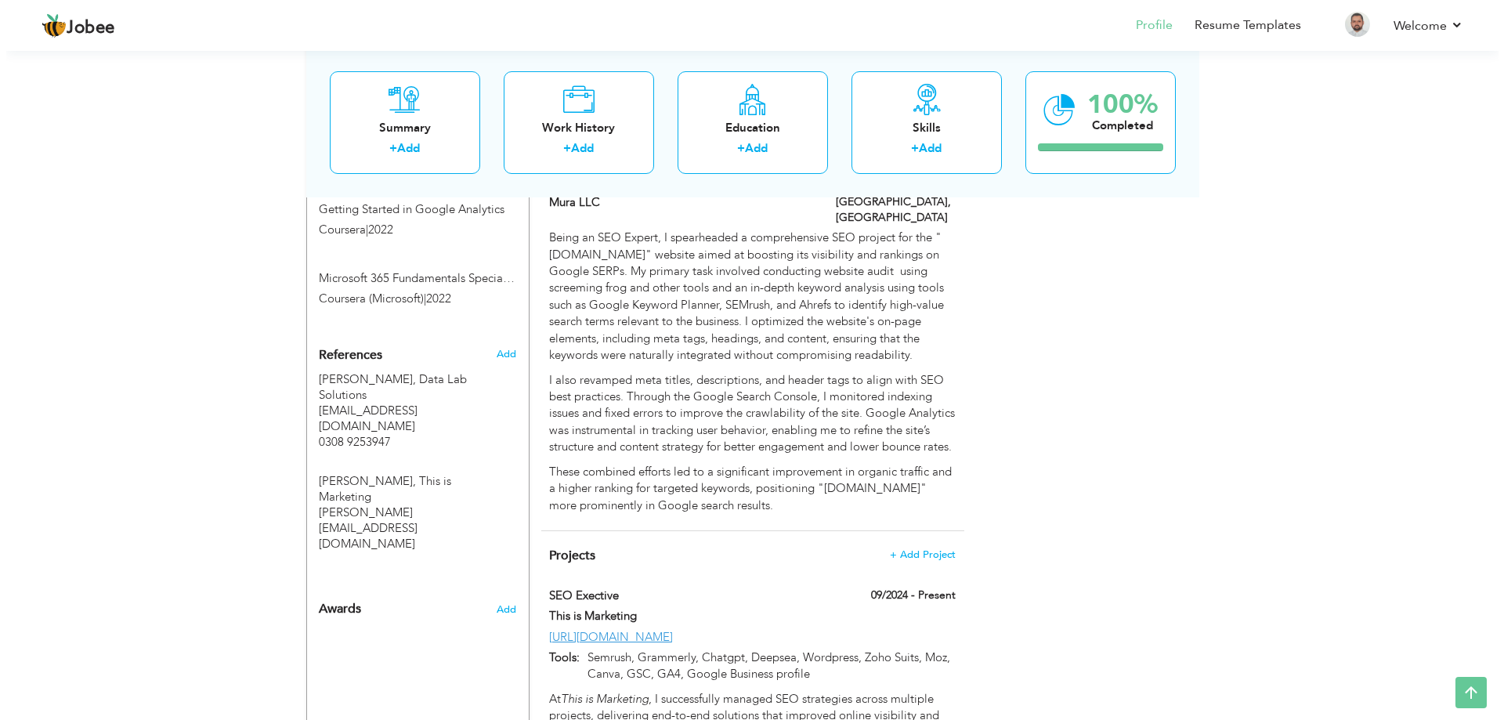
scroll to position [1373, 0]
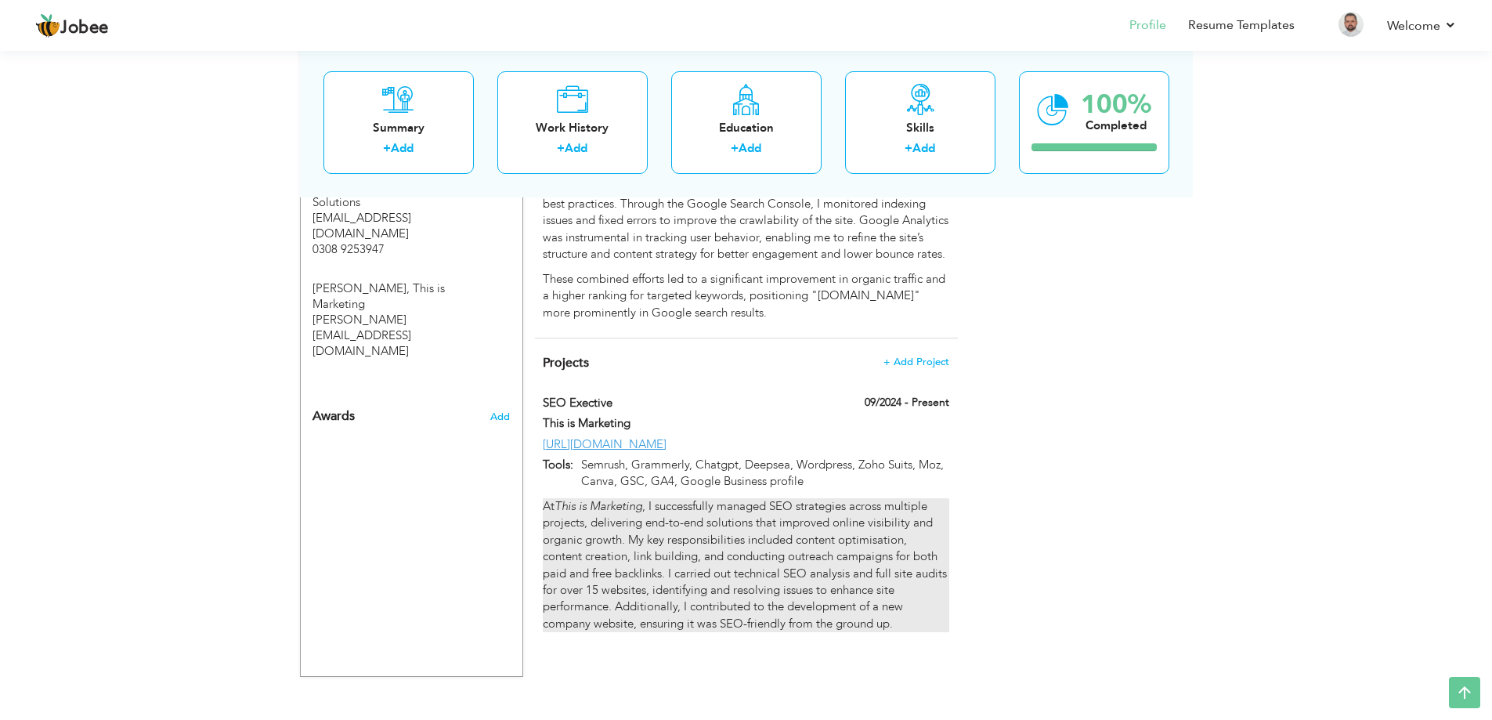
click at [873, 623] on div "At This is Marketing , I successfully managed SEO strategies across multiple pr…" at bounding box center [746, 565] width 406 height 134
type input "SEO Exective"
type input "This is Marketing"
type input "09/2024"
type input "https://thisismarketing.business/"
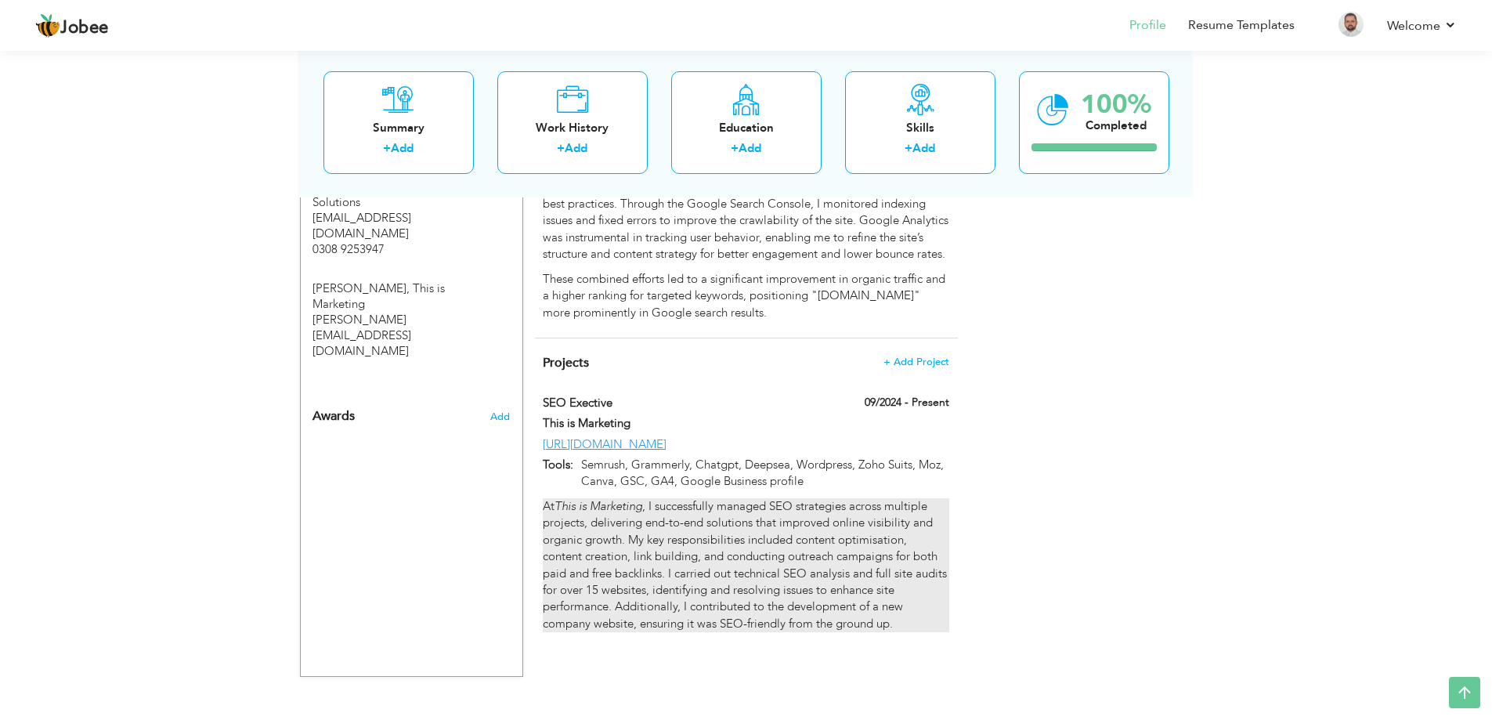
type input "Semrush, Grammerly, Chatgpt, Deepsea, Wordpress, Zoho Suits, Moz, Canva, GSC, G…"
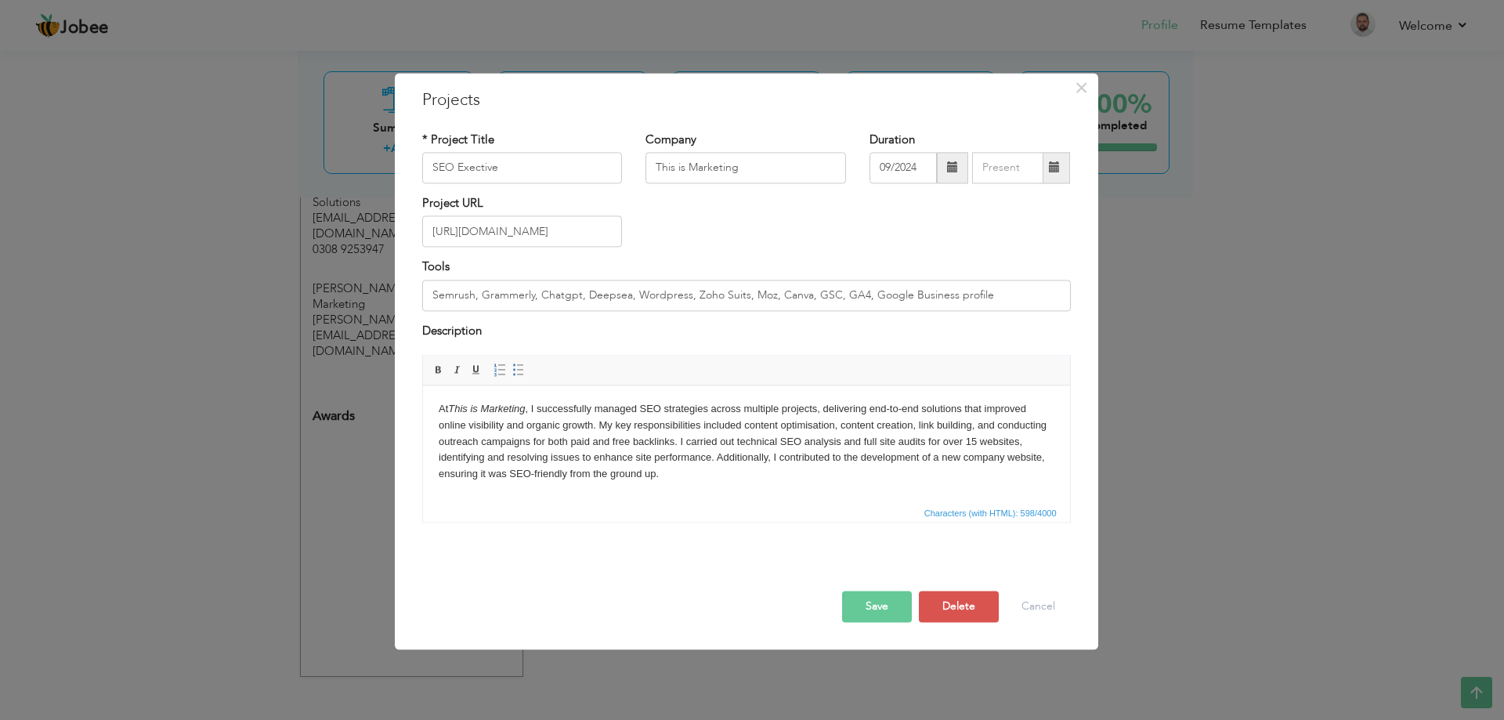
click at [810, 469] on body "At This is Marketing , I successfully managed SEO strategies across multiple pr…" at bounding box center [746, 441] width 616 height 81
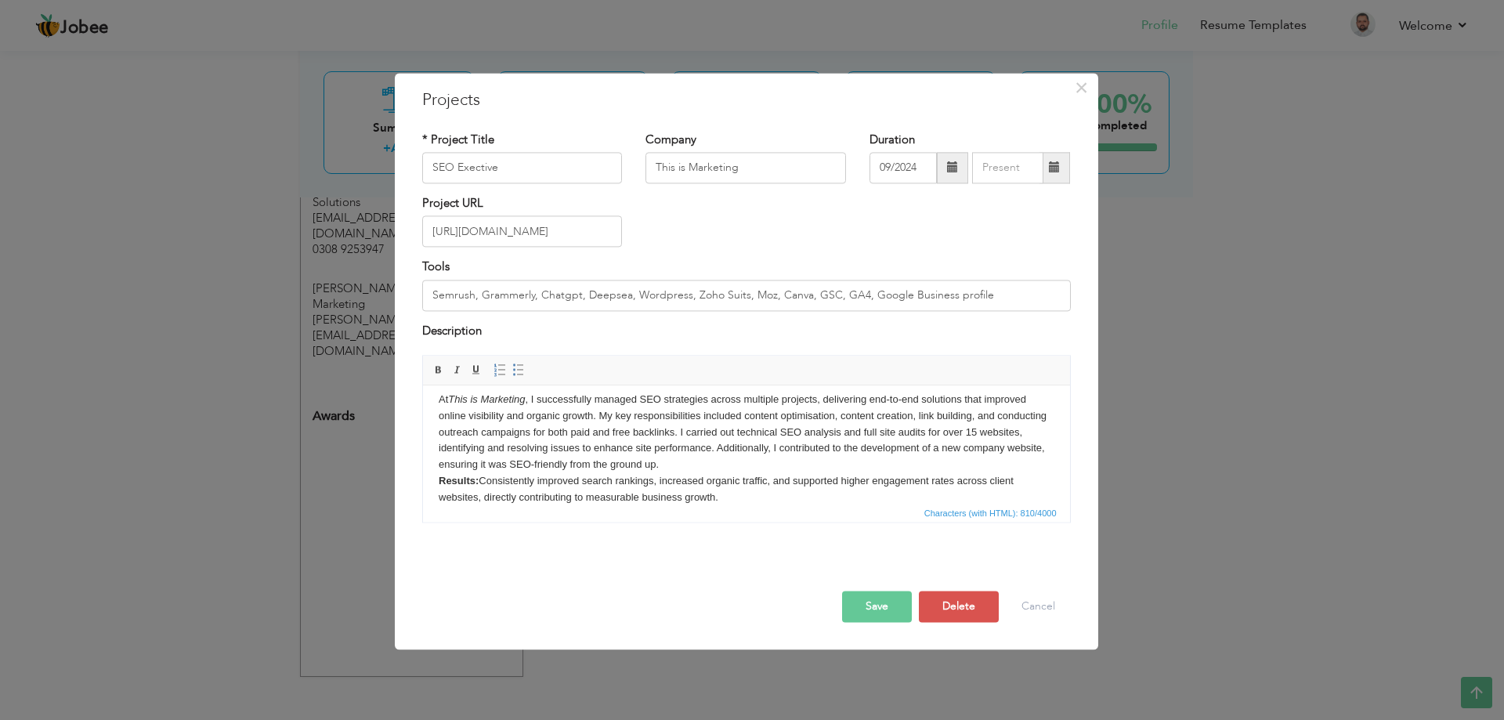
click at [883, 606] on button "Save" at bounding box center [877, 606] width 70 height 31
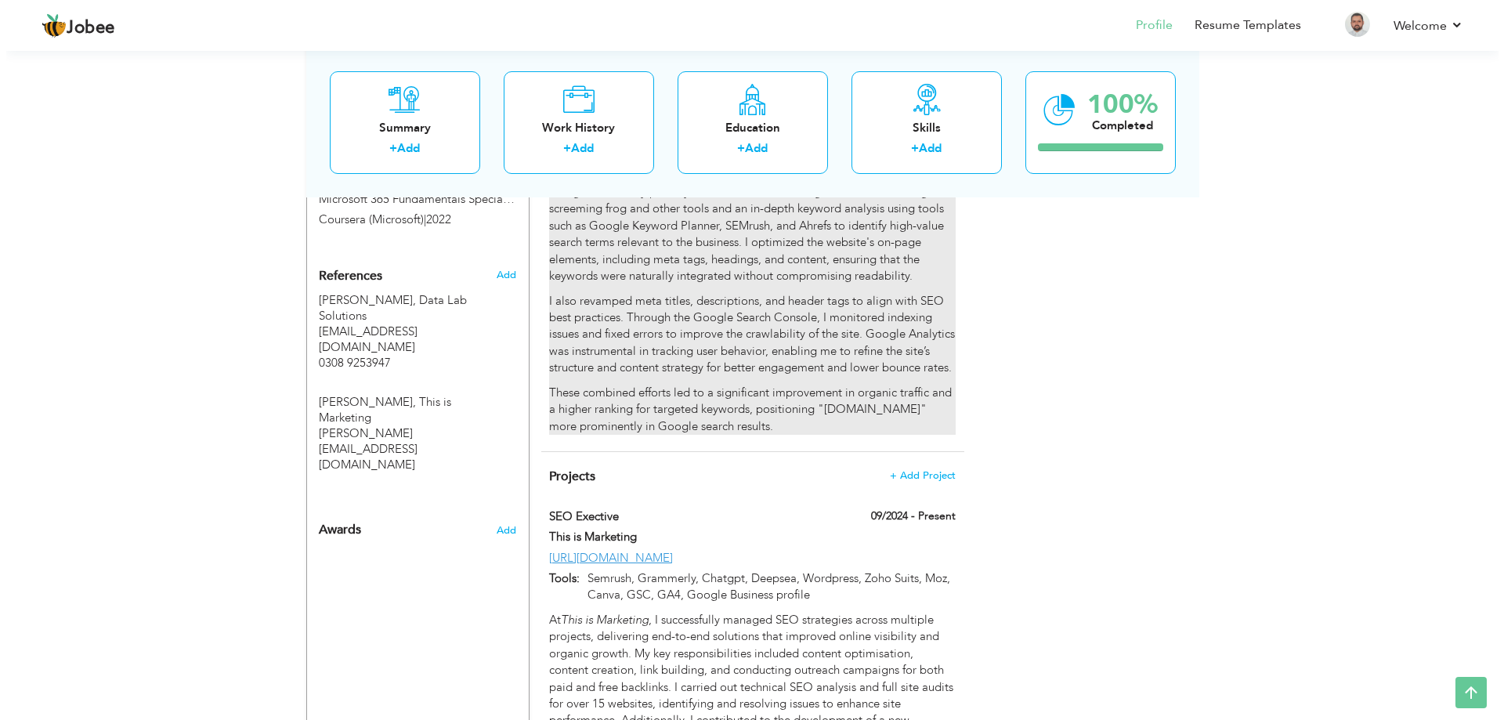
scroll to position [1423, 0]
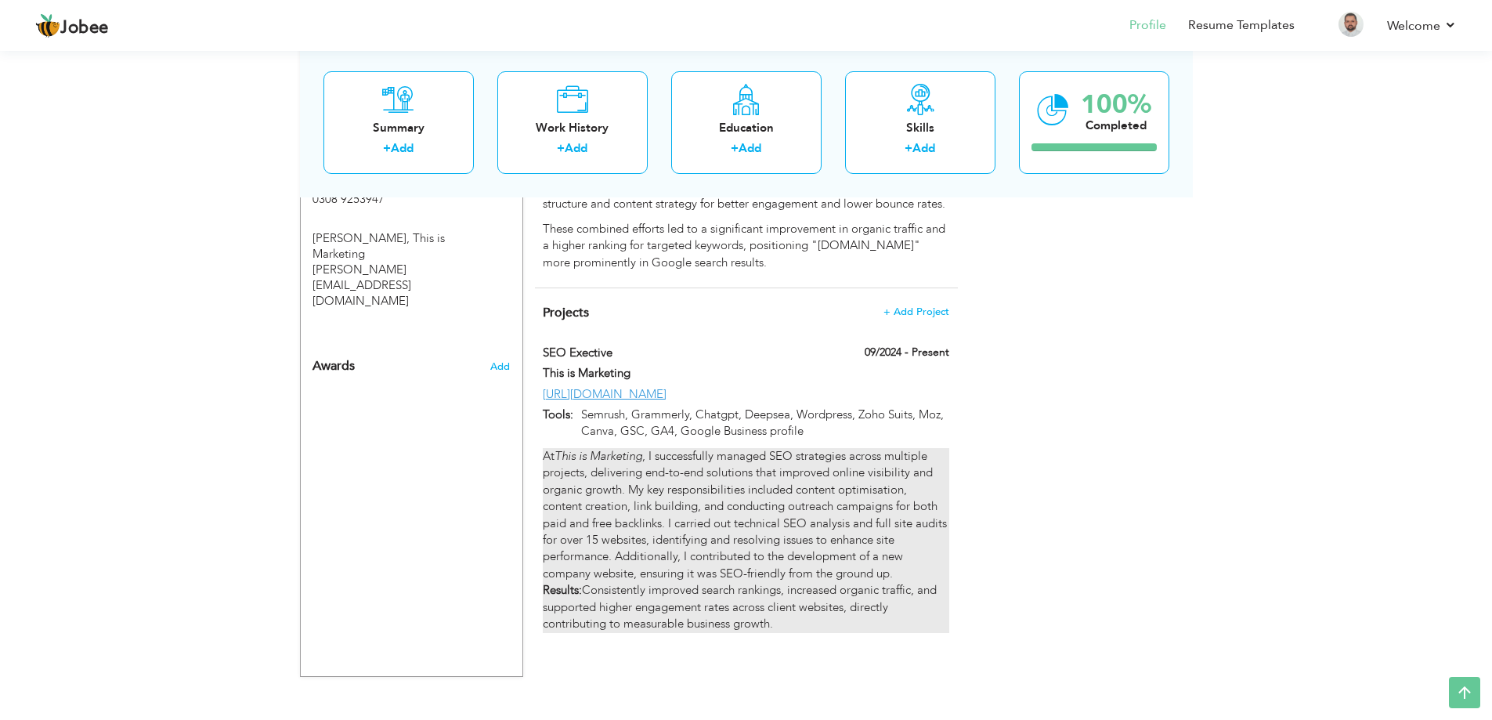
click at [656, 591] on div "At This is Marketing , I successfully managed SEO strategies across multiple pr…" at bounding box center [746, 540] width 406 height 185
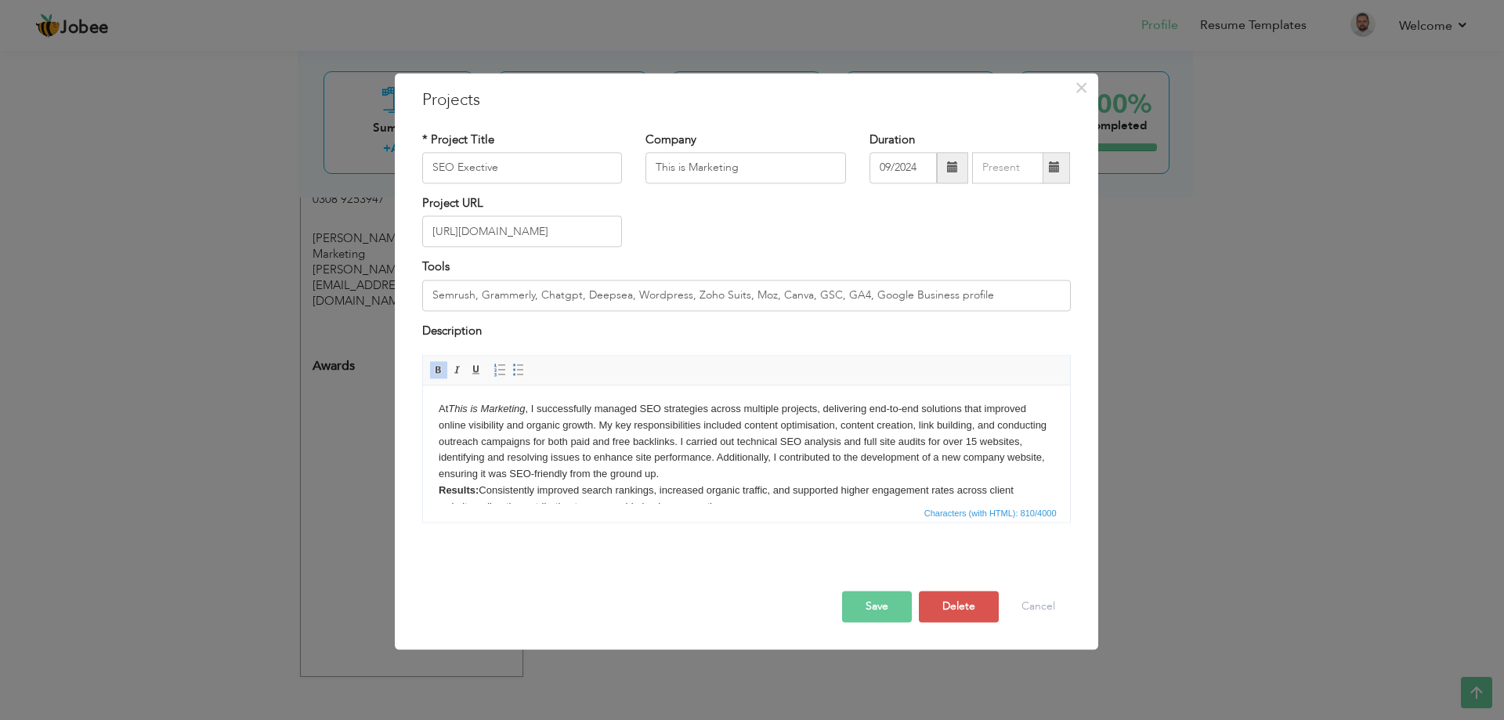
click at [435, 486] on html "At This is Marketing , I successfully managed SEO strategies across multiple pr…" at bounding box center [745, 458] width 647 height 146
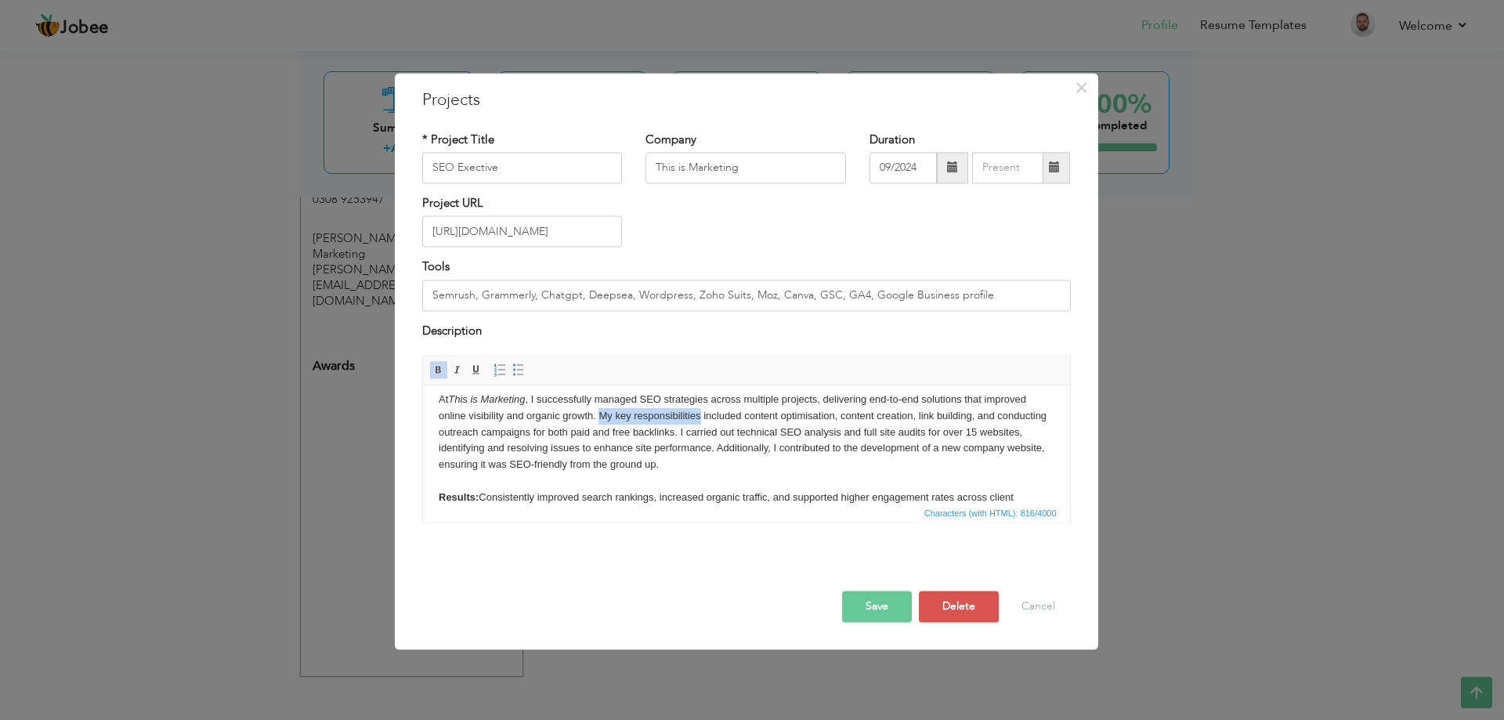
drag, startPoint x: 598, startPoint y: 415, endPoint x: 699, endPoint y: 416, distance: 101.8
click at [699, 416] on body "At This is Marketing , I successfully managed SEO strategies across multiple pr…" at bounding box center [746, 457] width 616 height 130
click at [883, 612] on button "Save" at bounding box center [877, 606] width 70 height 31
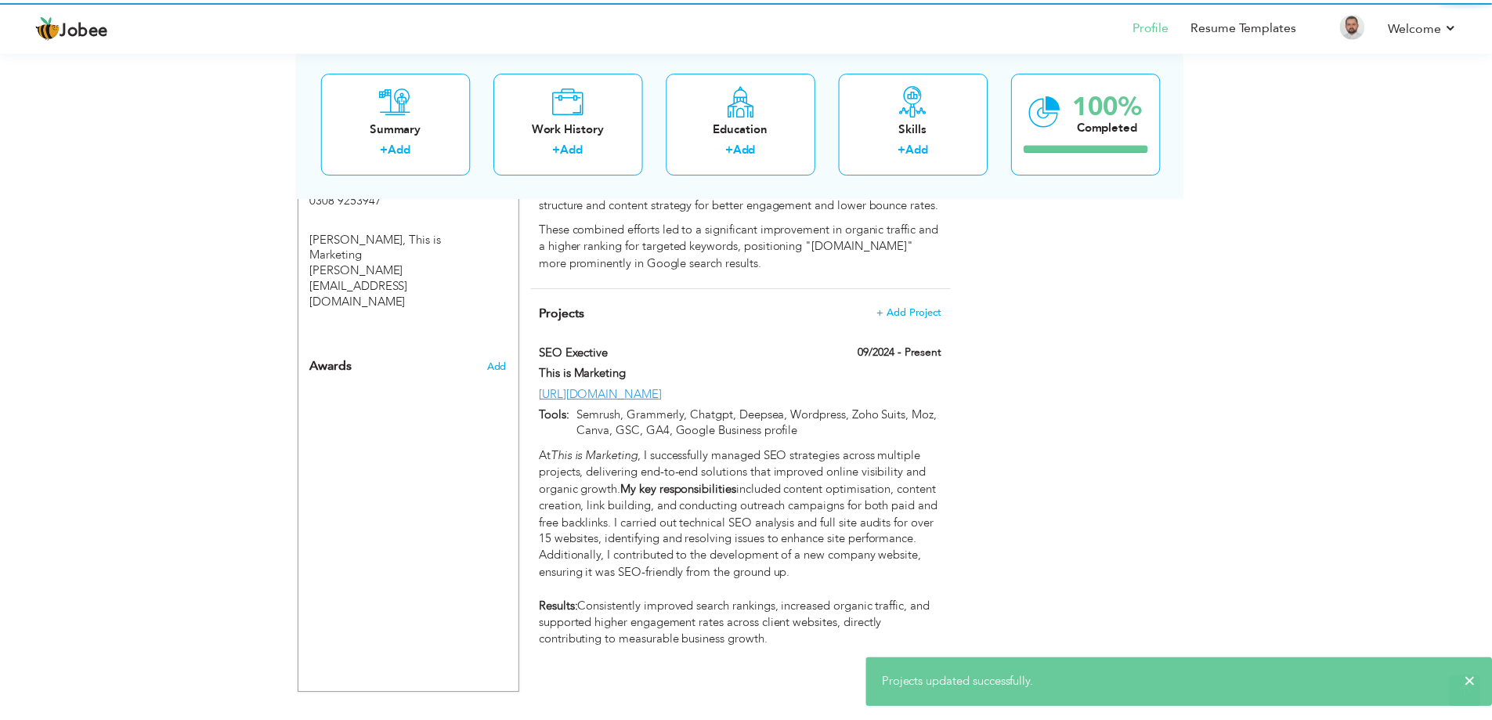
scroll to position [0, 0]
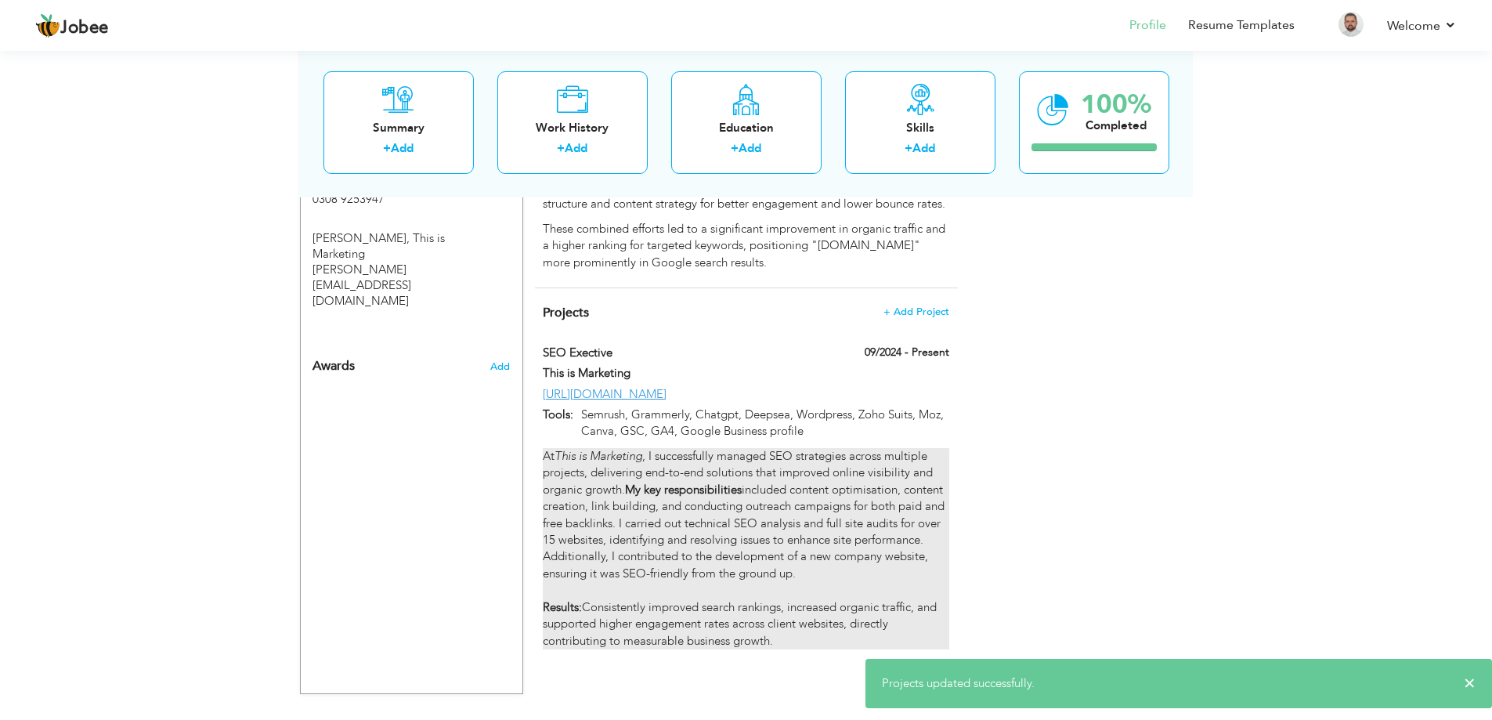
click at [794, 600] on div "At This is Marketing , I successfully managed SEO strategies across multiple pr…" at bounding box center [746, 548] width 406 height 201
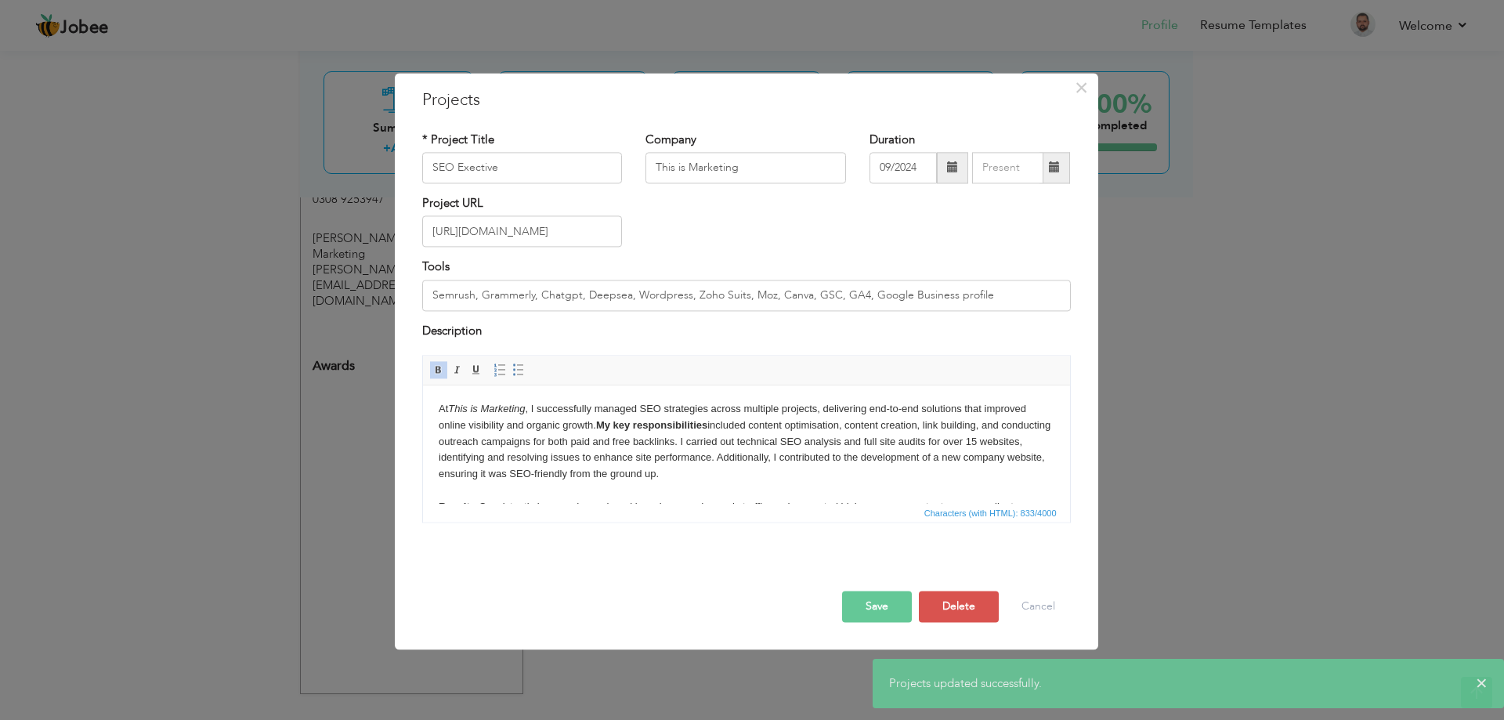
click at [875, 612] on button "Save" at bounding box center [877, 606] width 70 height 31
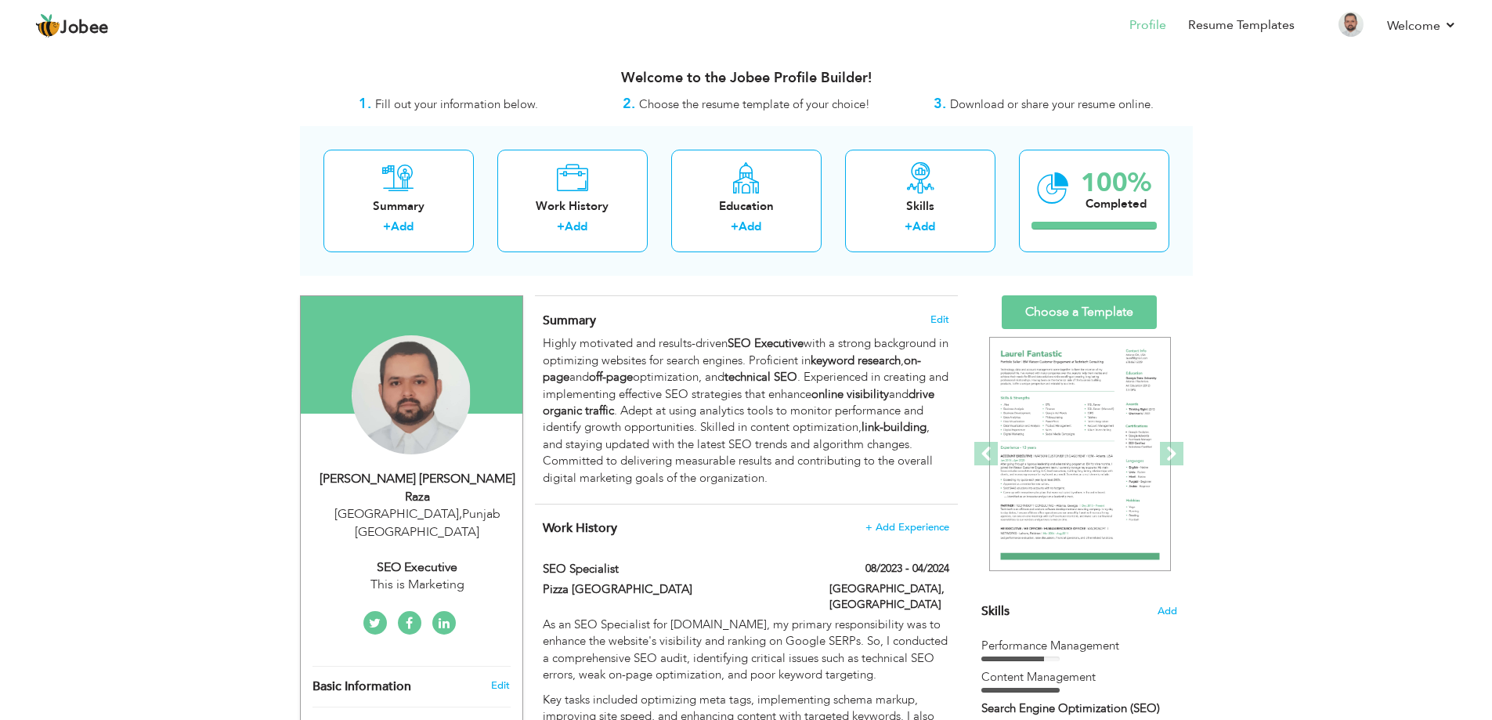
click at [837, 576] on div "08/2023 - 04/2024" at bounding box center [889, 571] width 143 height 20
type input "SEO Specialist"
type input "Pizza [GEOGRAPHIC_DATA]"
type input "08/2023"
type input "04/2024"
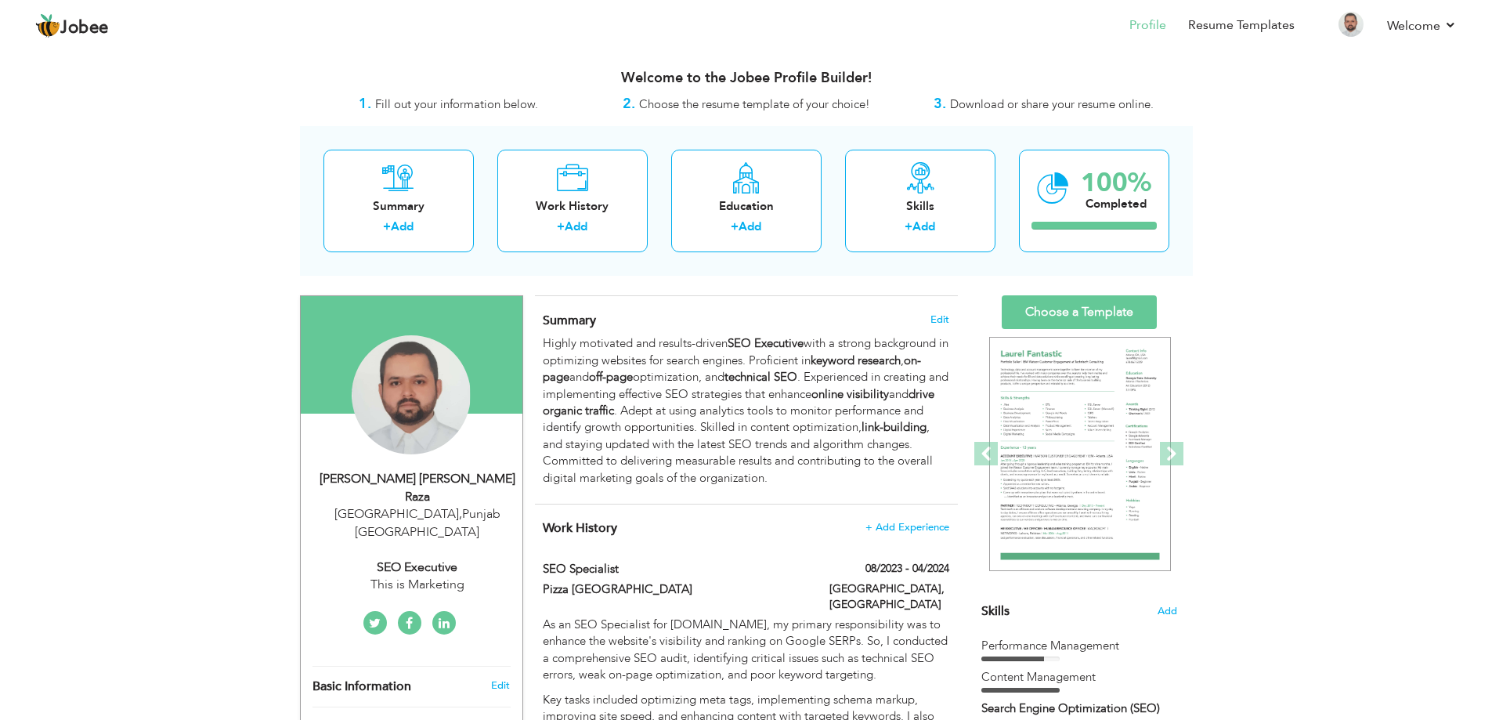
type input "[GEOGRAPHIC_DATA]"
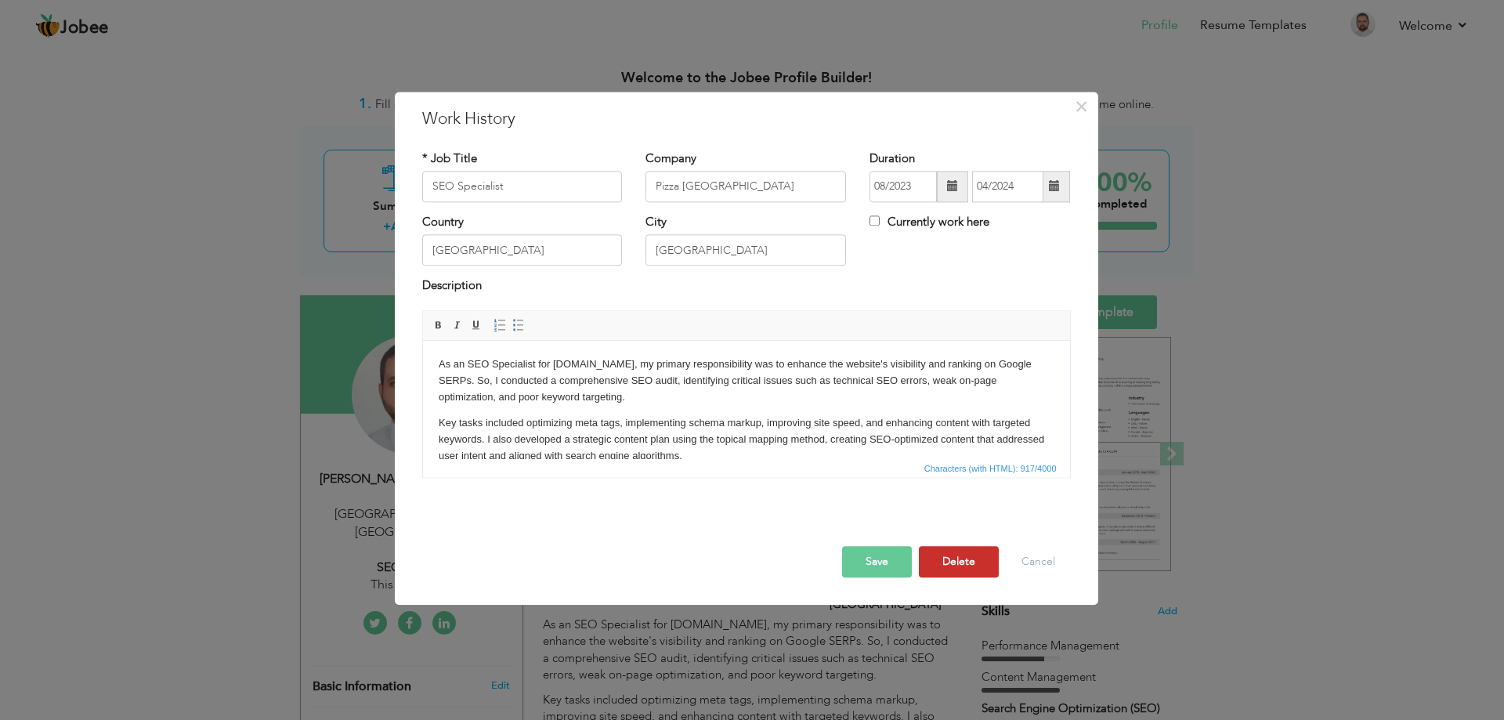
click at [969, 563] on button "Delete" at bounding box center [959, 561] width 80 height 31
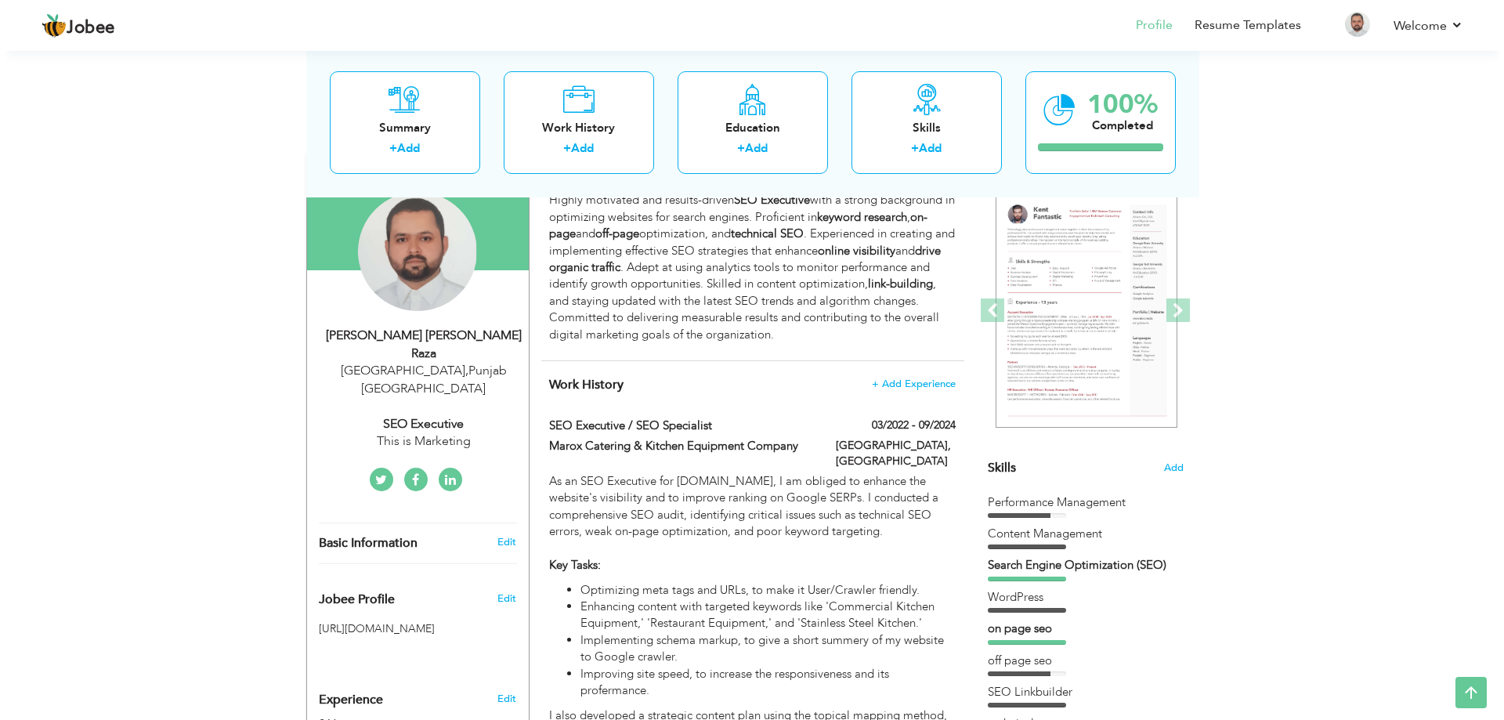
scroll to position [133, 0]
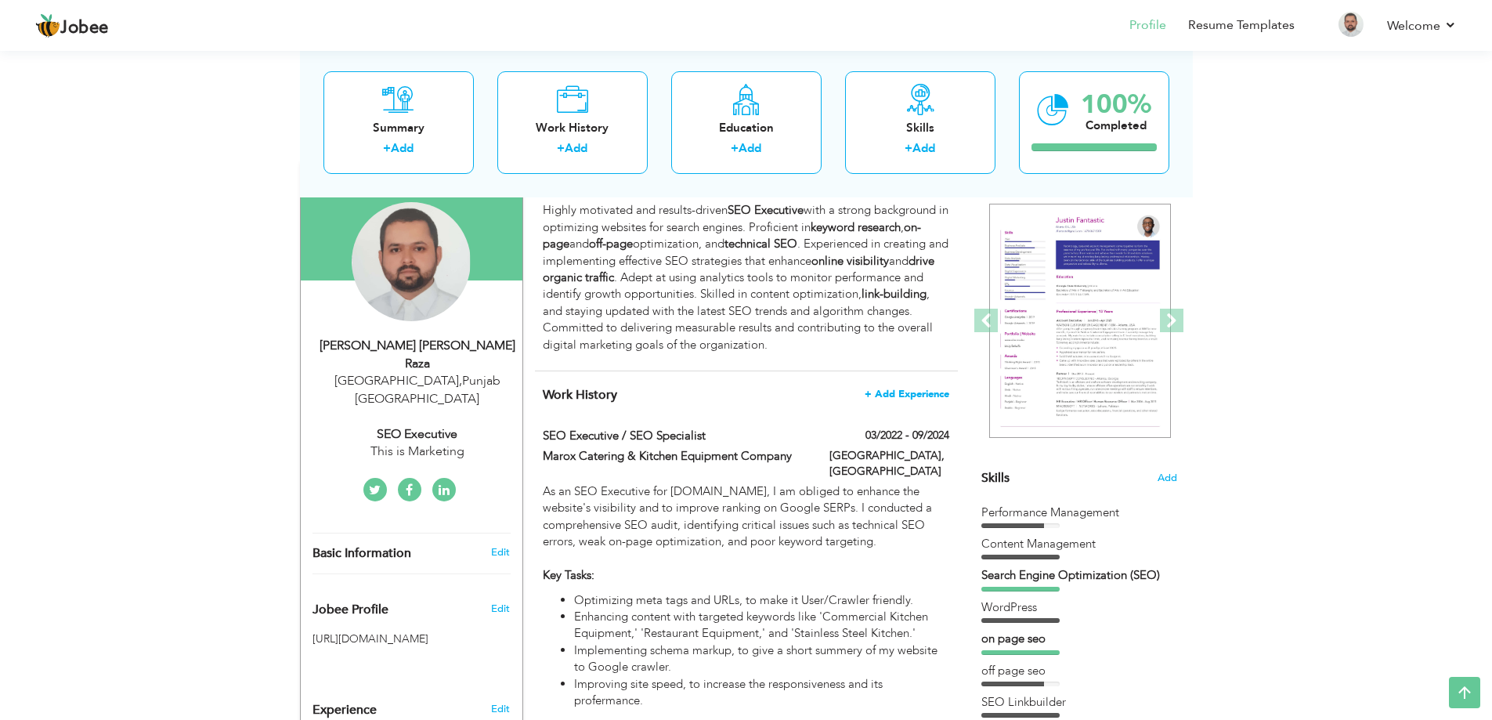
click at [912, 394] on span "+ Add Experience" at bounding box center [907, 393] width 85 height 11
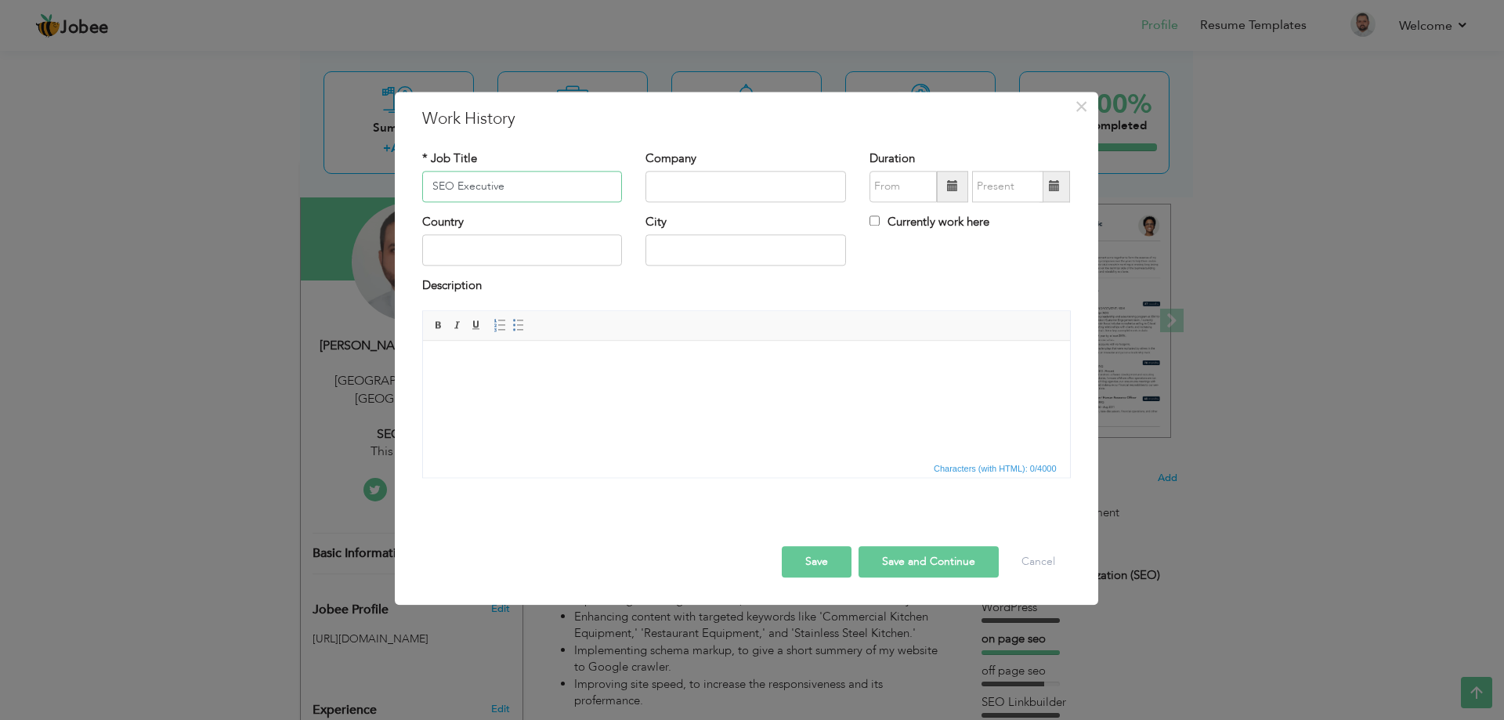
type input "SEO Executive"
type input "This is Marketing"
click at [891, 189] on input "text" at bounding box center [902, 186] width 67 height 31
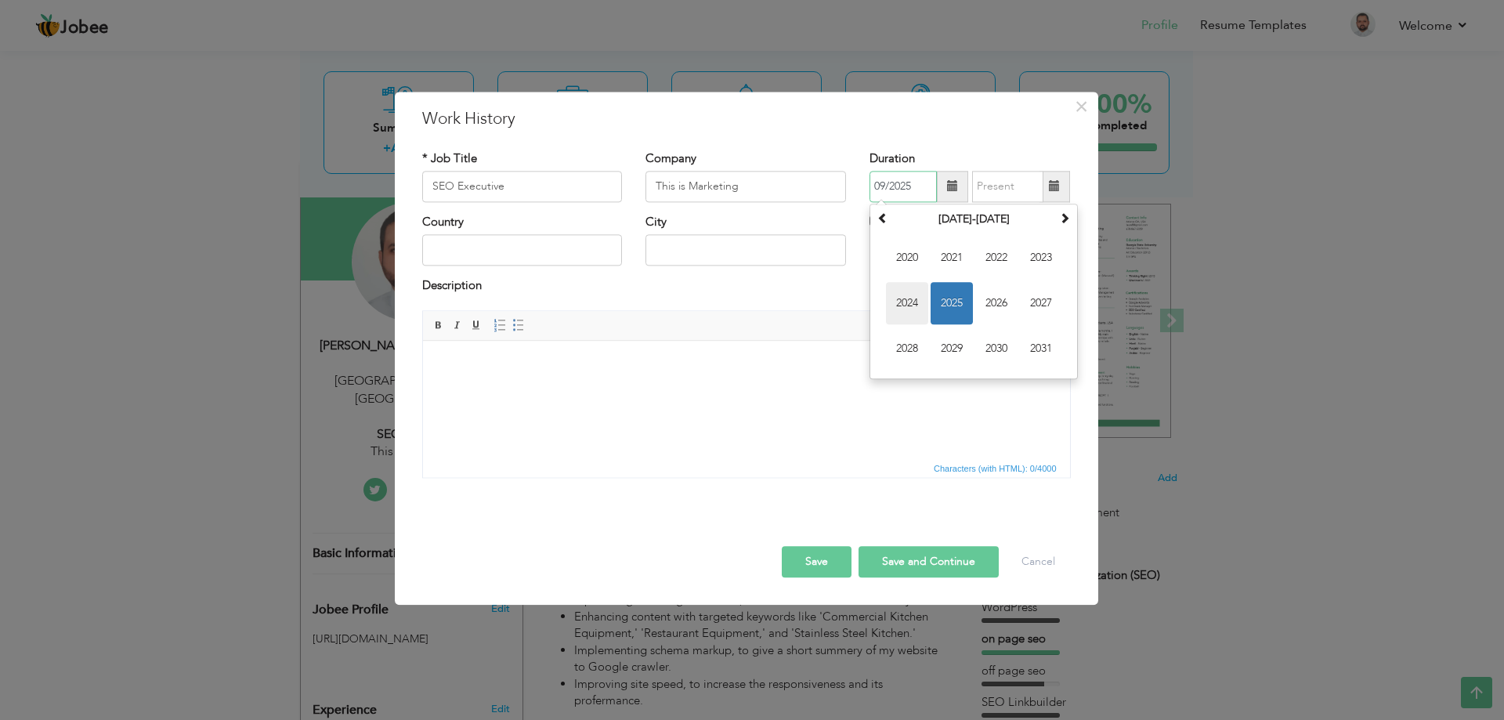
click at [919, 299] on span "2024" at bounding box center [907, 303] width 42 height 42
click at [912, 348] on span "Sep" at bounding box center [907, 348] width 42 height 42
type input "09/2024"
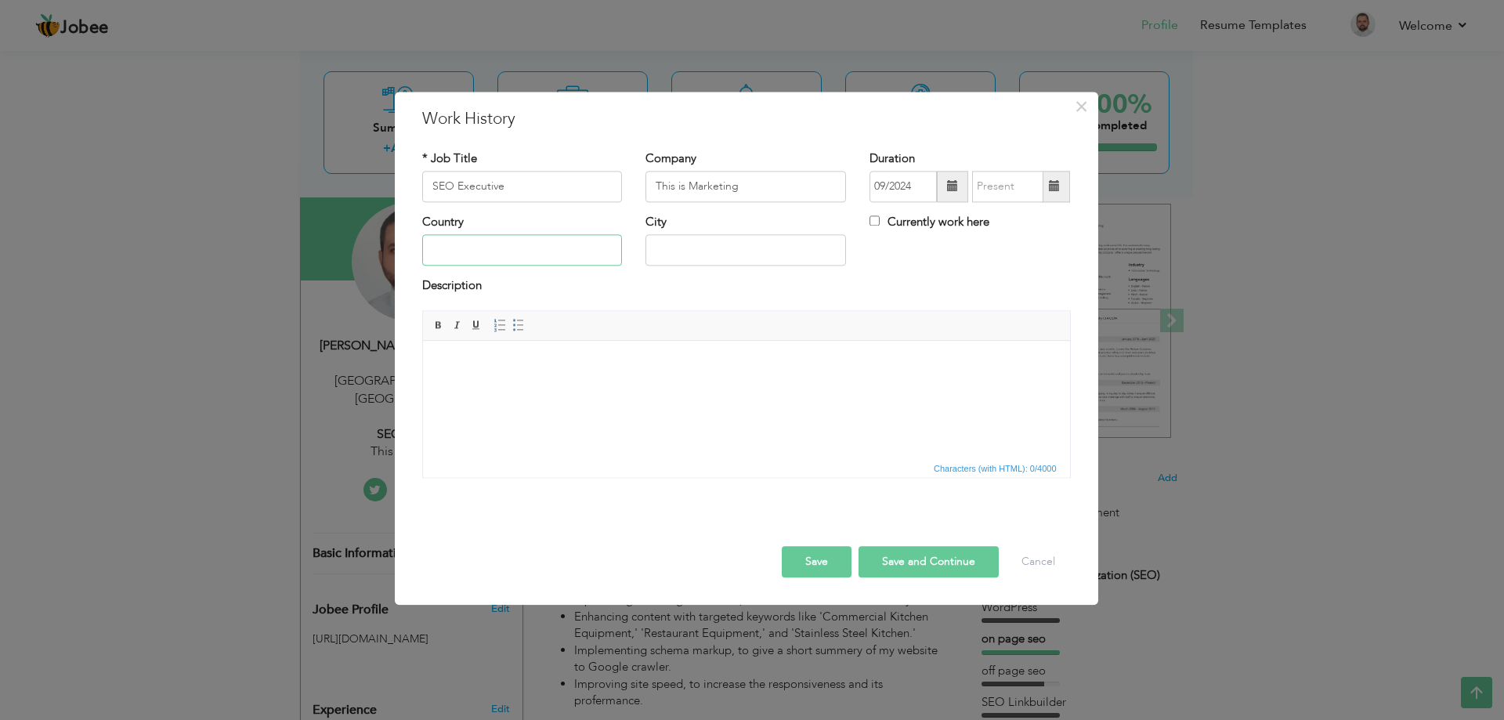
click at [506, 250] on input "text" at bounding box center [522, 250] width 201 height 31
type input "United Kingdom"
type input "Tring"
click at [627, 388] on html at bounding box center [745, 365] width 647 height 48
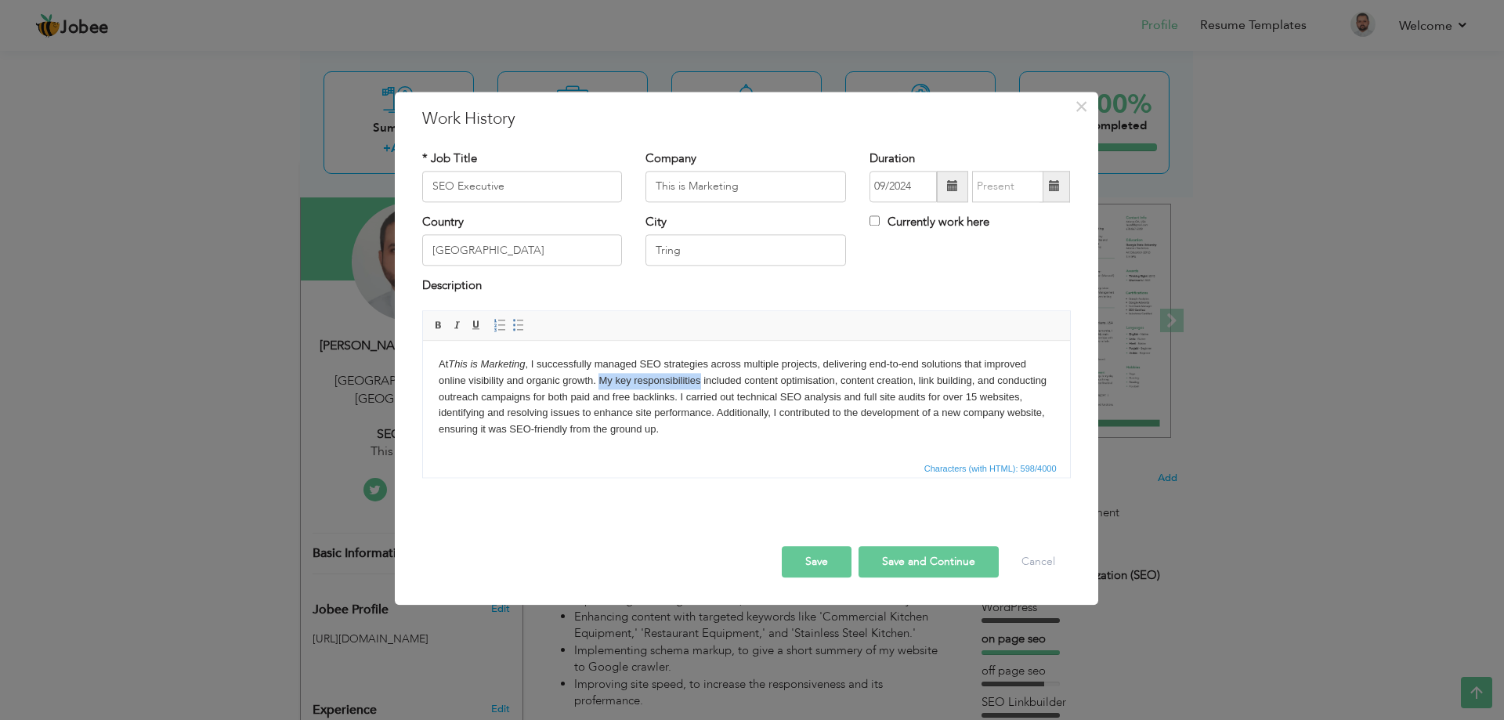
drag, startPoint x: 598, startPoint y: 376, endPoint x: 699, endPoint y: 387, distance: 101.6
click at [699, 387] on body "At This is Marketing , I successfully managed SEO strategies across multiple pr…" at bounding box center [746, 396] width 616 height 81
click at [731, 433] on body "At This is Marketing , I successfully managed SEO strategies across multiple pr…" at bounding box center [746, 396] width 616 height 81
drag, startPoint x: 702, startPoint y: 435, endPoint x: 430, endPoint y: 350, distance: 284.9
click at [429, 351] on html "At This is Marketing , I successfully managed SEO strategies across multiple pr…" at bounding box center [745, 397] width 647 height 113
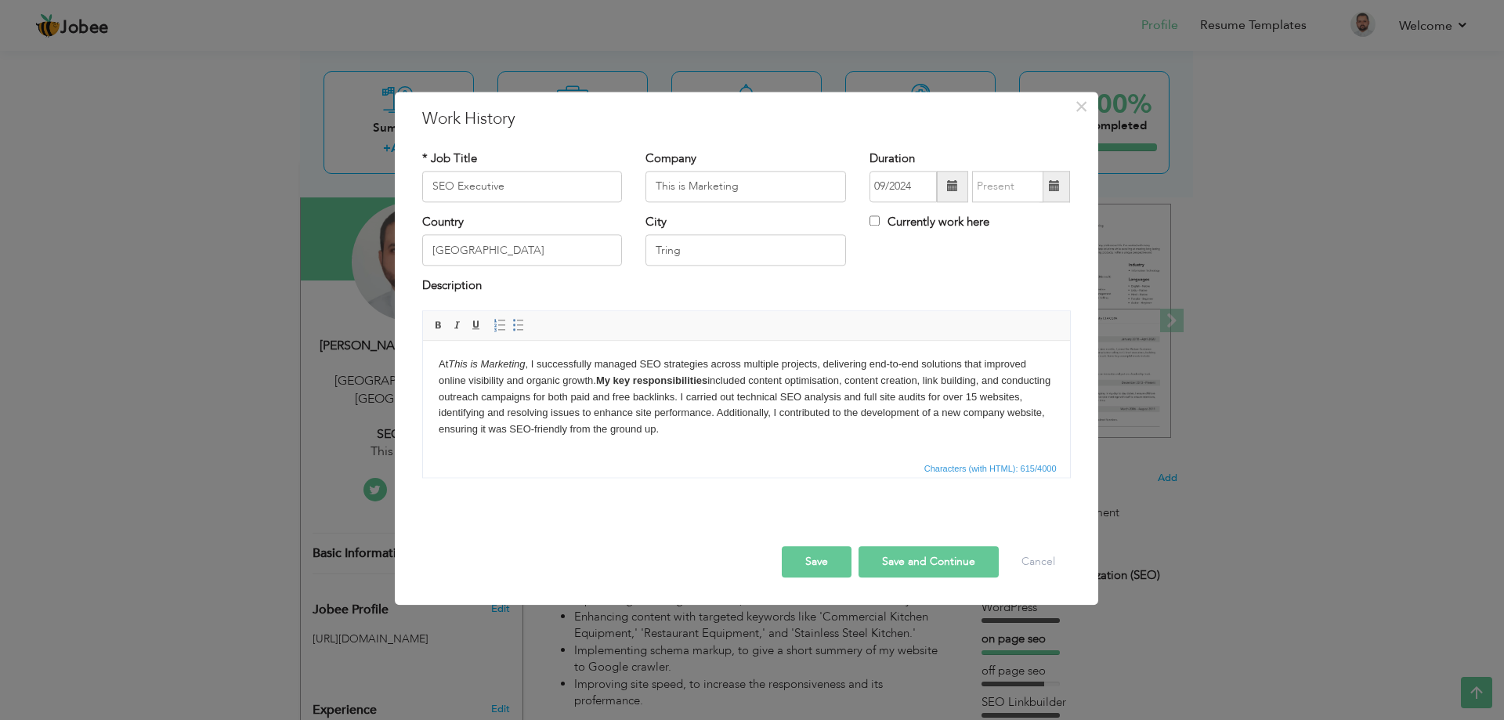
copy body "At This is Marketing , I successfully managed SEO strategies across multiple pr…"
click at [774, 442] on html "At This is Marketing , I successfully managed SEO strategies across multiple pr…" at bounding box center [745, 397] width 647 height 113
click at [768, 427] on body "At This is Marketing , I successfully managed SEO strategies across multiple pr…" at bounding box center [746, 396] width 616 height 81
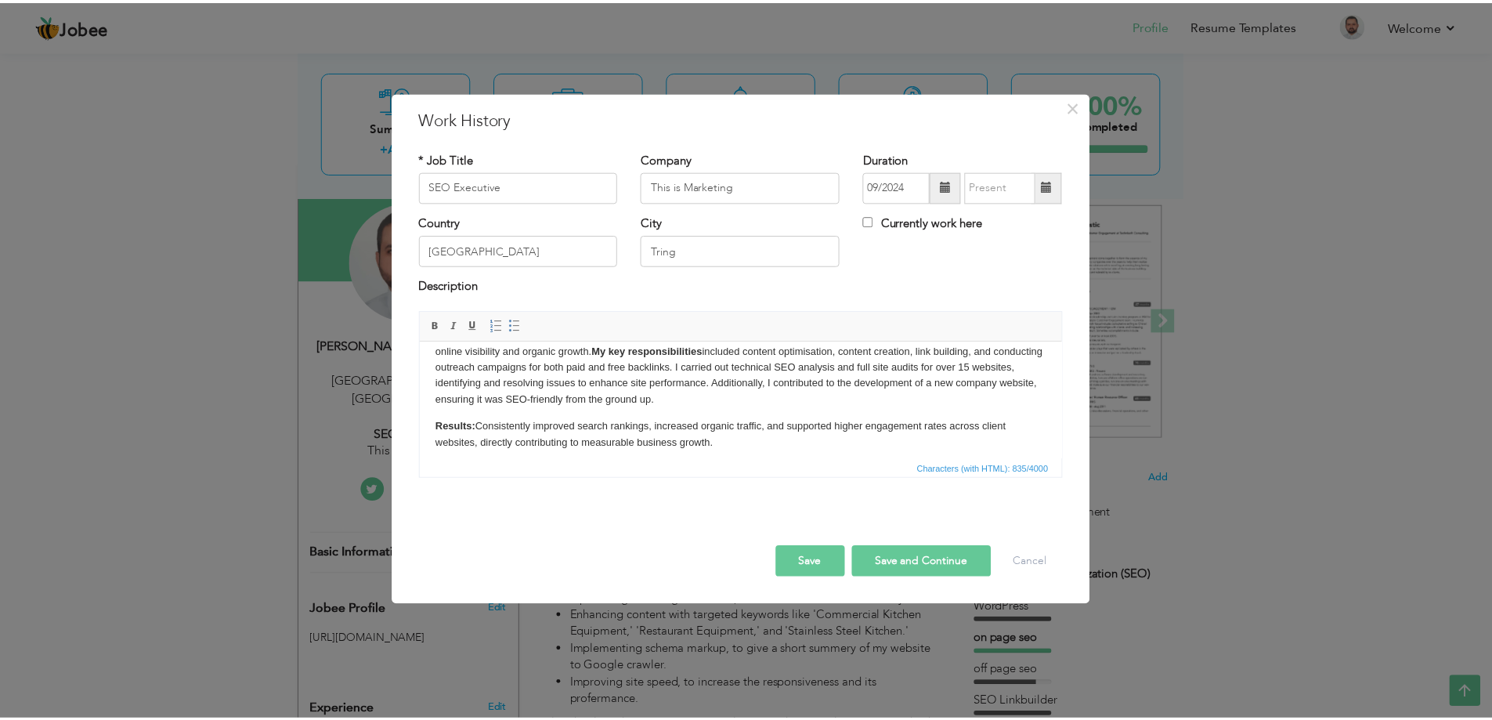
scroll to position [0, 0]
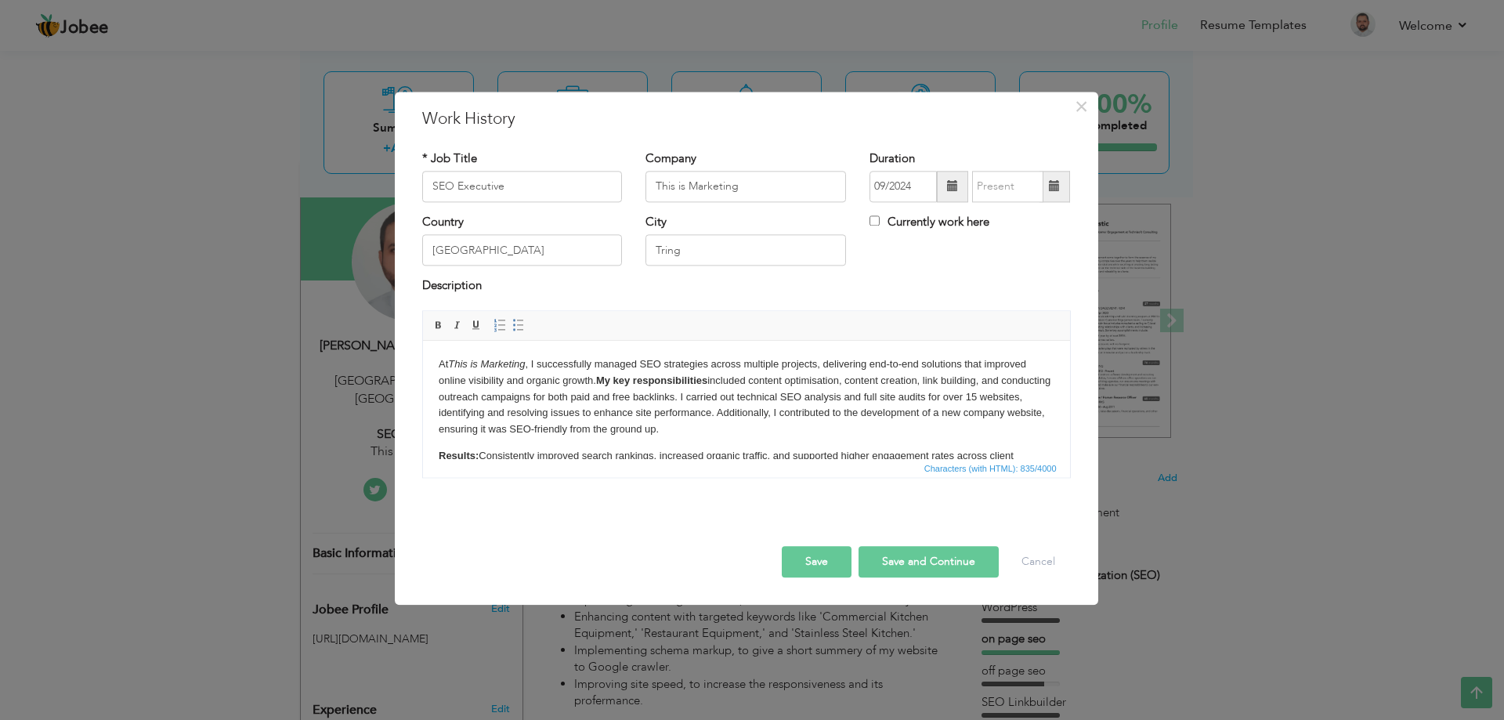
drag, startPoint x: 768, startPoint y: 393, endPoint x: 424, endPoint y: 335, distance: 348.7
click at [424, 341] on html "At This is Marketing , I successfully managed SEO strategies across multiple pr…" at bounding box center [745, 419] width 647 height 156
copy p "At This is Marketing , I successfully managed SEO strategies across multiple pr…"
click at [818, 562] on button "Save" at bounding box center [817, 561] width 70 height 31
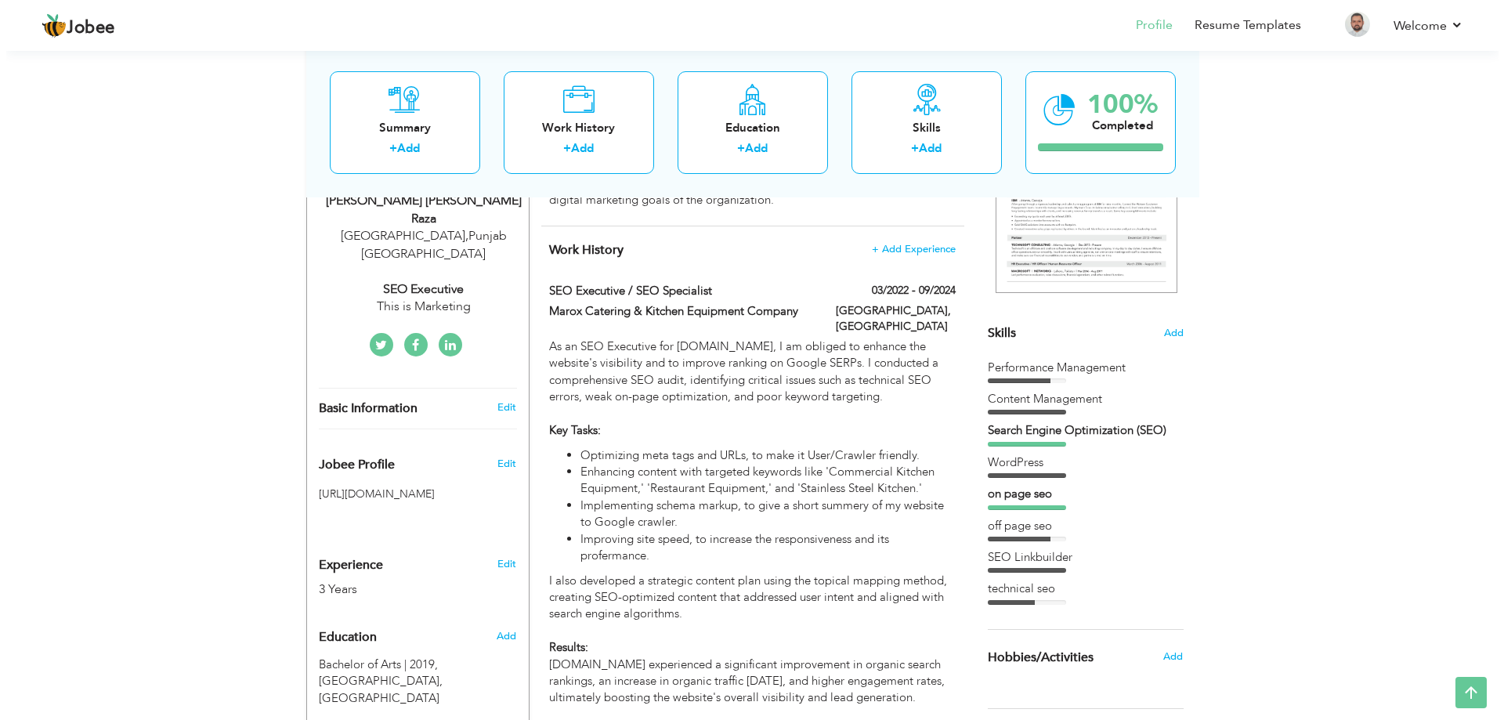
scroll to position [266, 0]
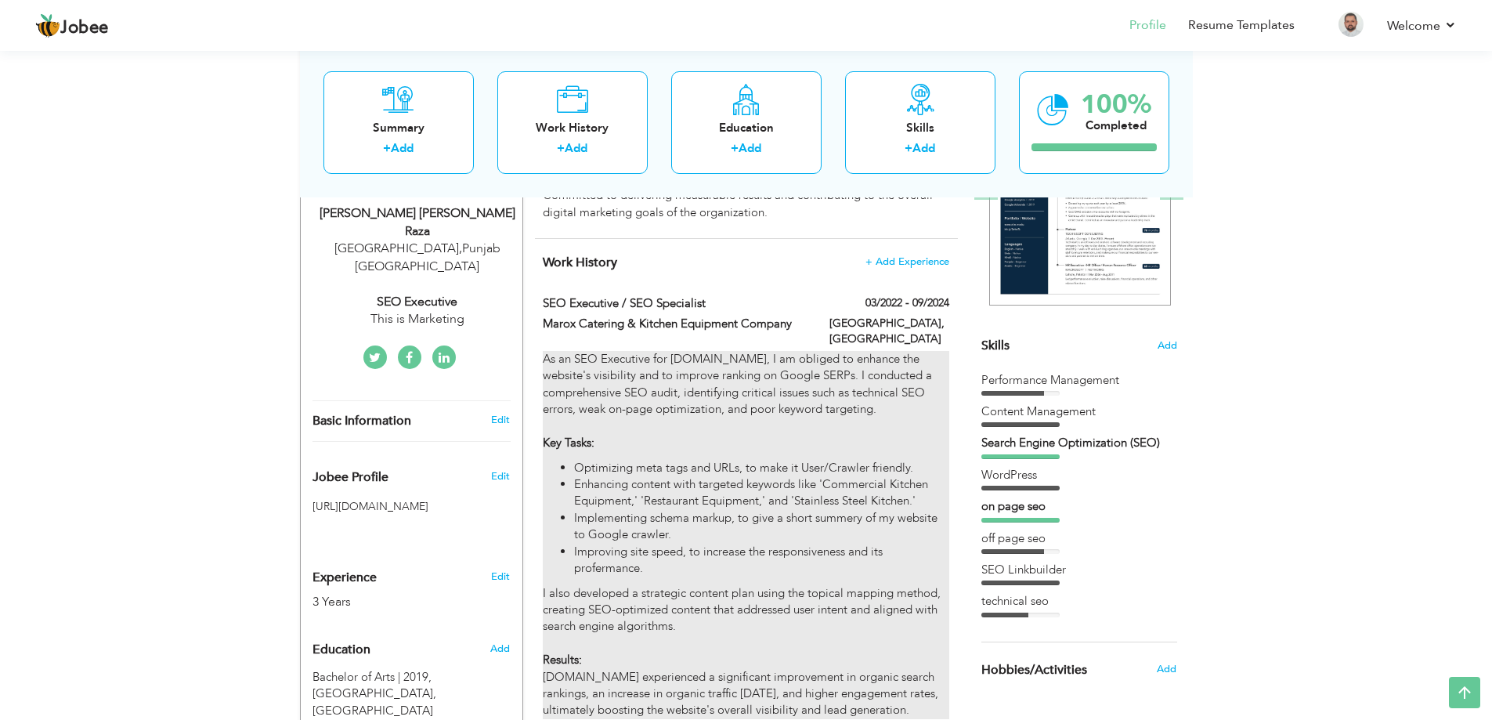
click at [672, 428] on p "As an SEO Executive for Marox.ae, I am obliged to enhance the website's visibil…" at bounding box center [746, 401] width 406 height 101
type input "SEO Executive / SEO Specialist"
type input "Marox Catering & Kitchen Equipment Company"
type input "03/2022"
type input "09/2024"
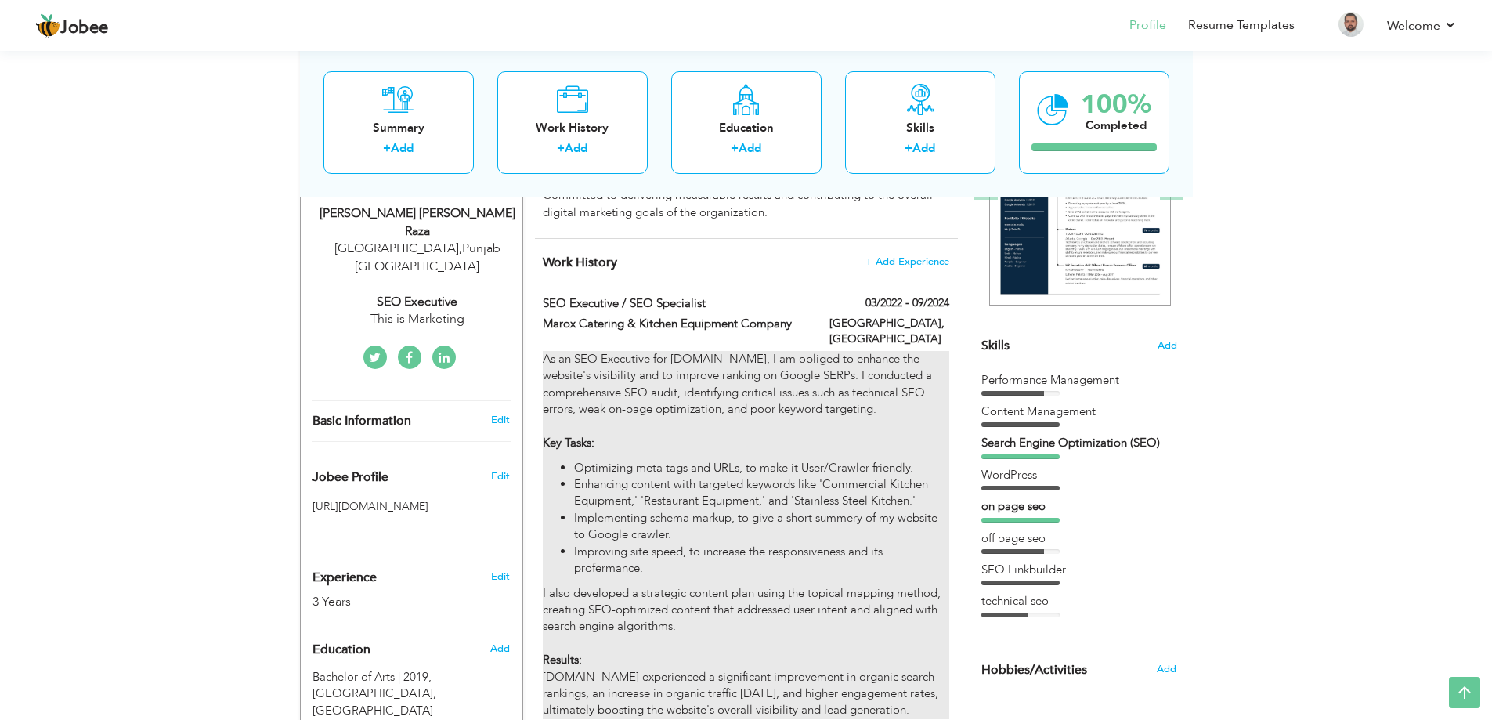
type input "[GEOGRAPHIC_DATA]"
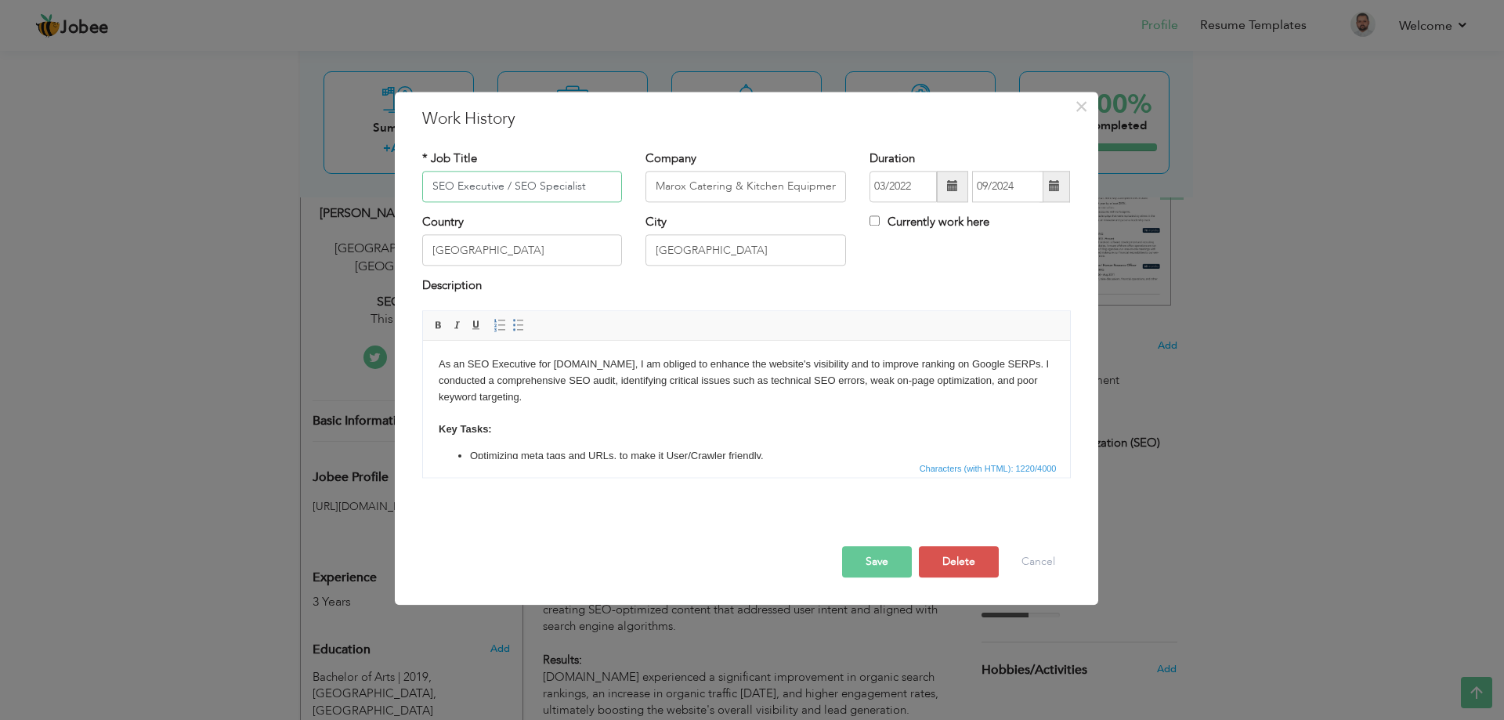
scroll to position [195, 0]
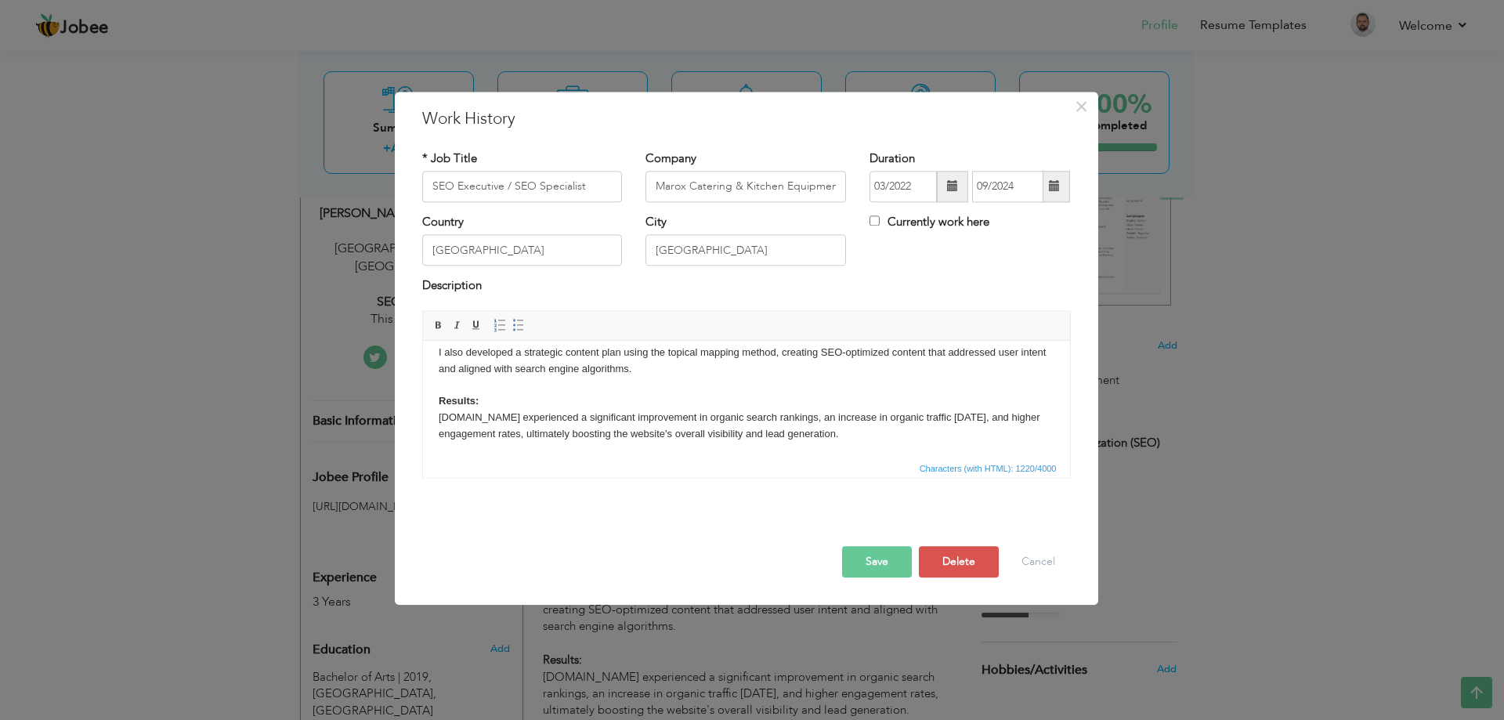
click at [1349, 544] on div "× Work History * Job Title SEO Executive / SEO Specialist Company Marox Caterin…" at bounding box center [752, 360] width 1504 height 720
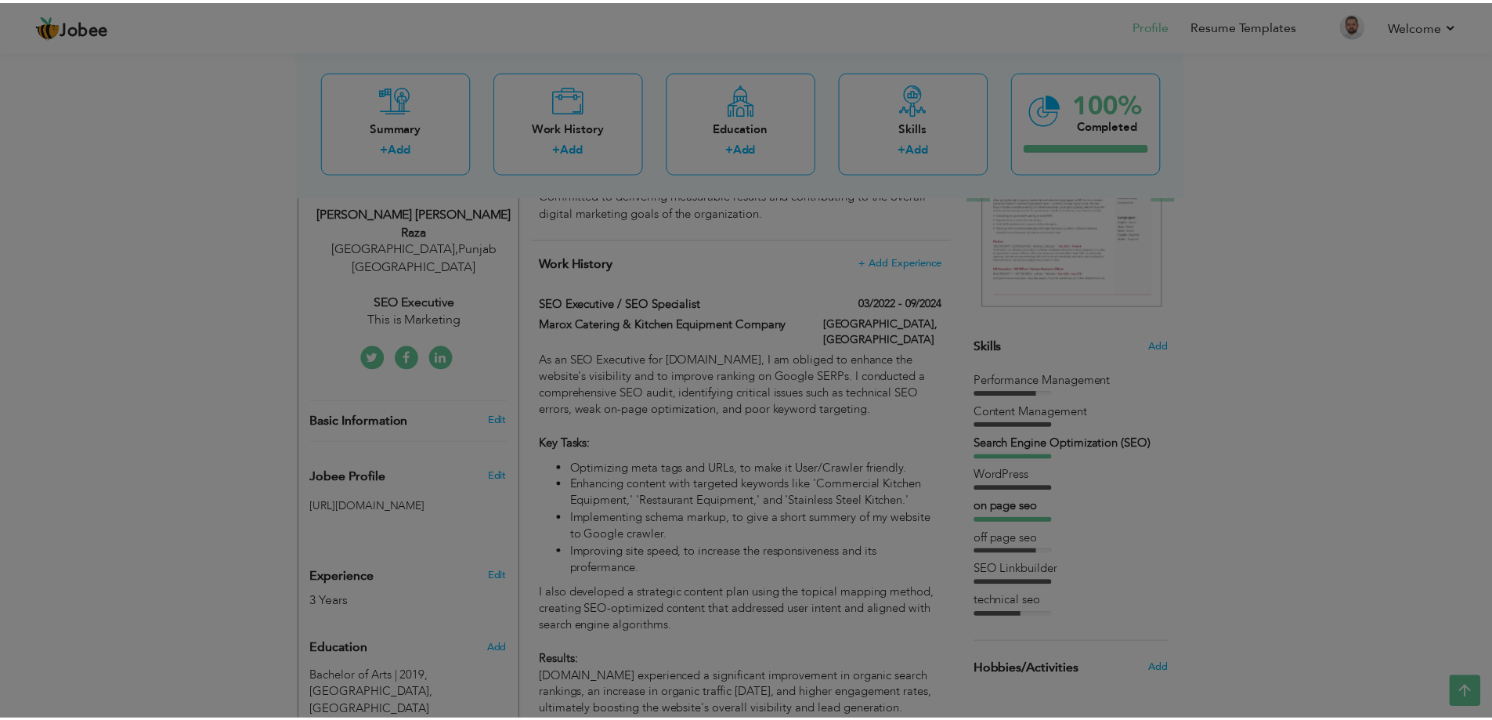
scroll to position [0, 0]
